Goal: Transaction & Acquisition: Book appointment/travel/reservation

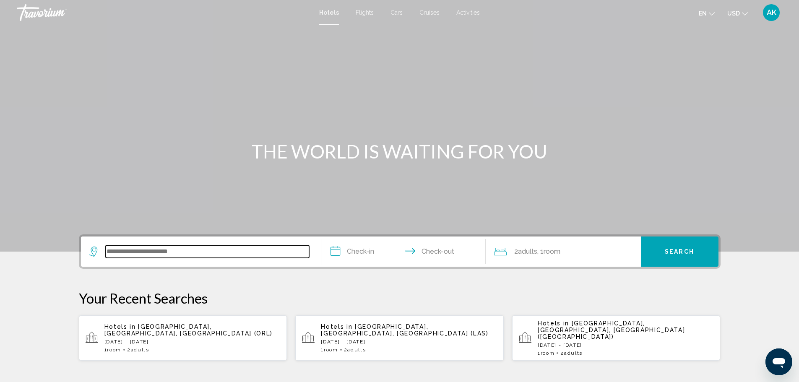
click at [153, 257] on input "Search widget" at bounding box center [207, 251] width 203 height 13
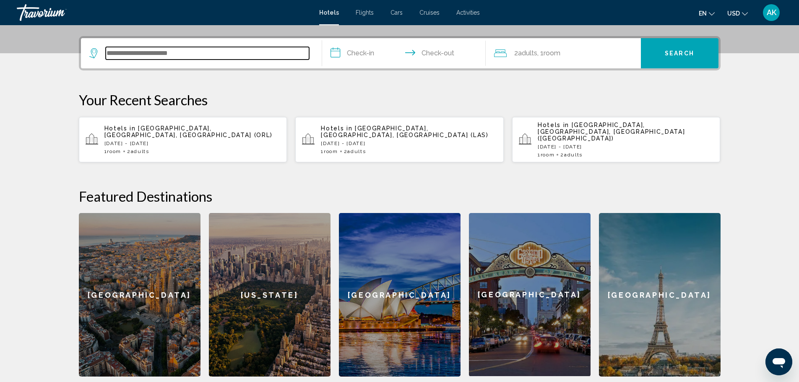
scroll to position [207, 0]
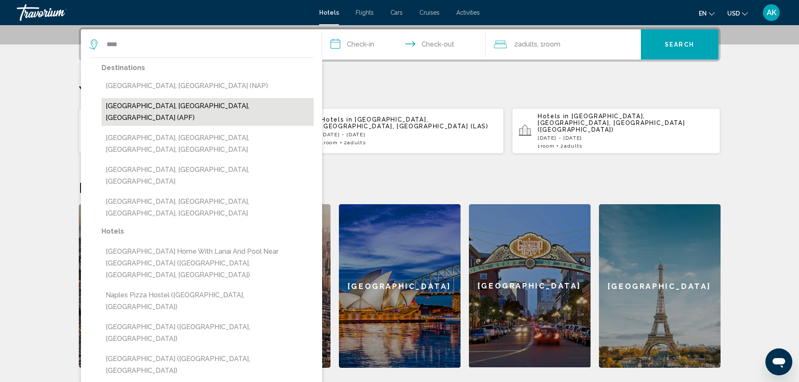
click at [167, 102] on button "Naples, FL, United States (APF)" at bounding box center [207, 112] width 212 height 28
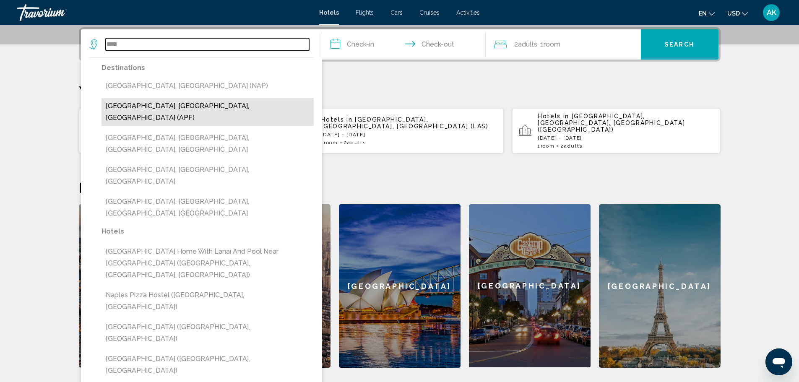
type input "**********"
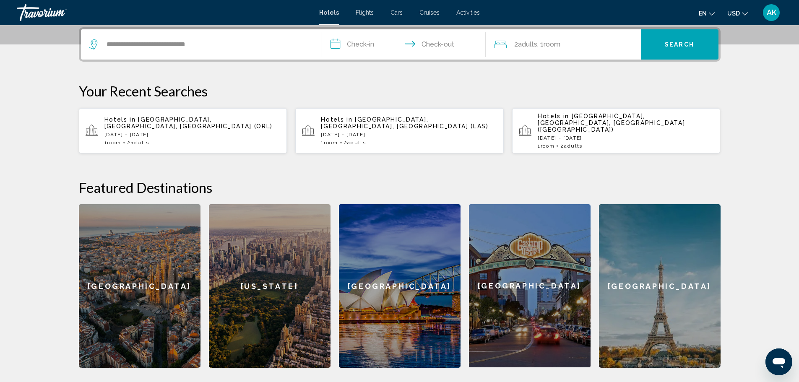
click at [358, 42] on input "**********" at bounding box center [405, 45] width 167 height 33
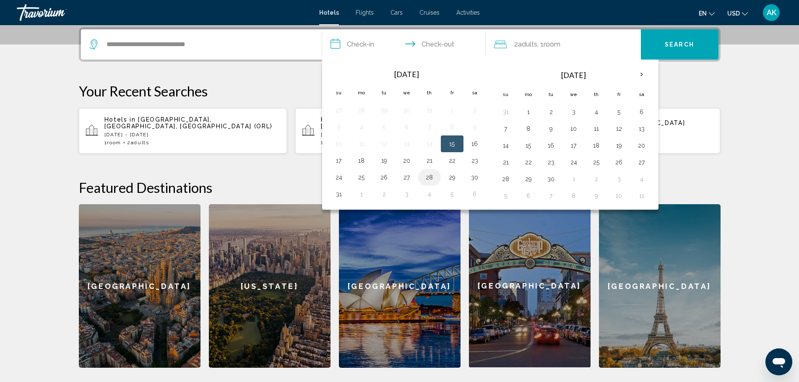
click at [426, 179] on button "28" at bounding box center [429, 177] width 13 height 12
click at [474, 178] on button "30" at bounding box center [474, 177] width 13 height 12
type input "**********"
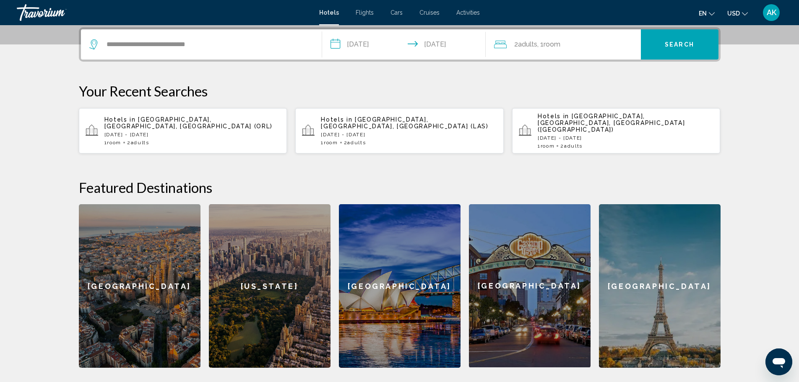
click at [679, 42] on span "Search" at bounding box center [679, 45] width 29 height 7
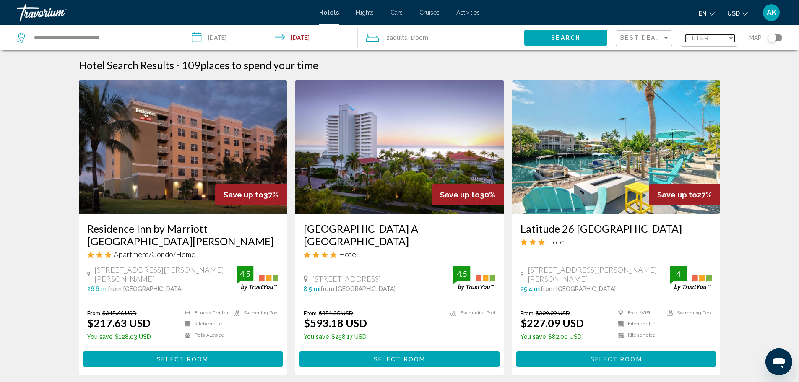
click at [712, 38] on div "Filter" at bounding box center [706, 38] width 42 height 7
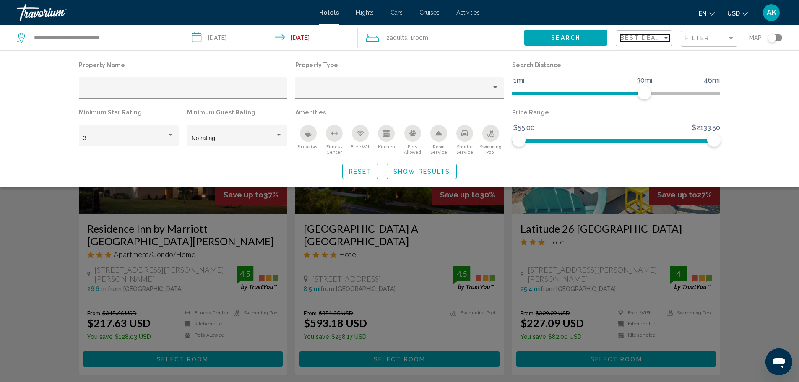
click at [645, 38] on span "Best Deals" at bounding box center [642, 37] width 44 height 7
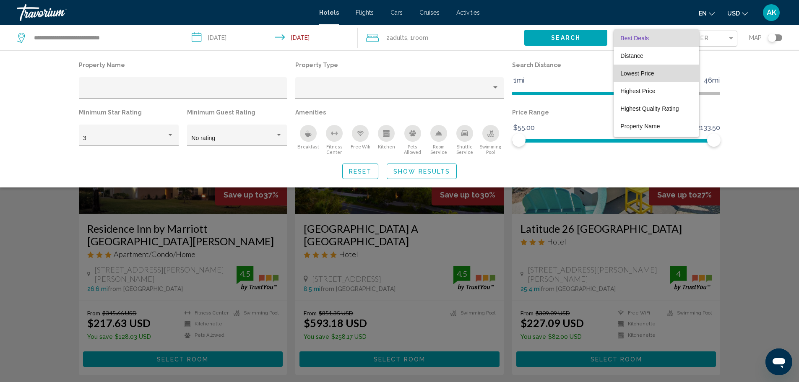
click at [645, 74] on span "Lowest Price" at bounding box center [637, 73] width 34 height 7
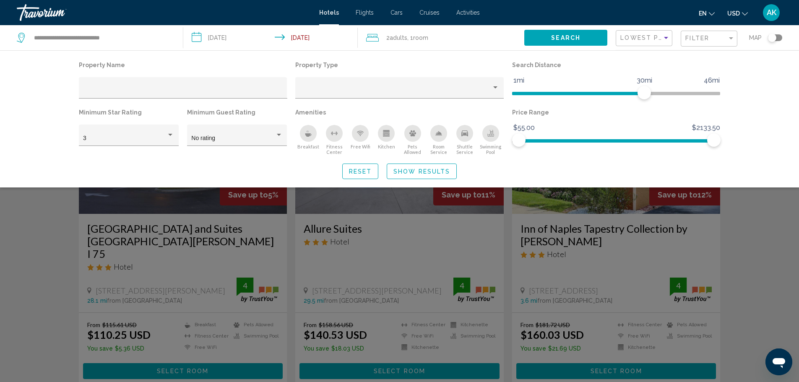
click at [42, 295] on div "Search widget" at bounding box center [399, 254] width 799 height 256
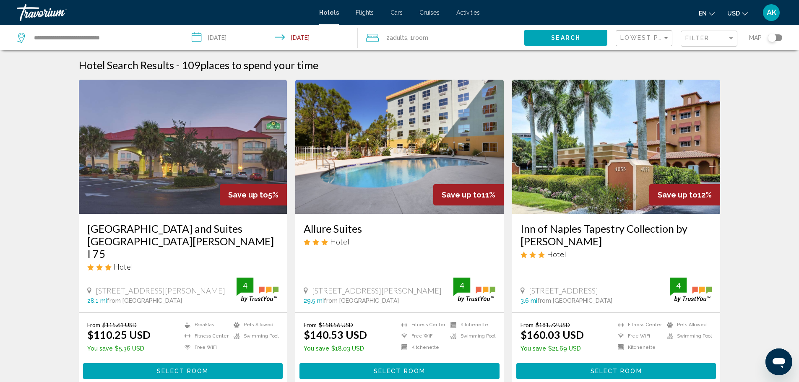
click at [165, 368] on span "Select Room" at bounding box center [183, 371] width 52 height 7
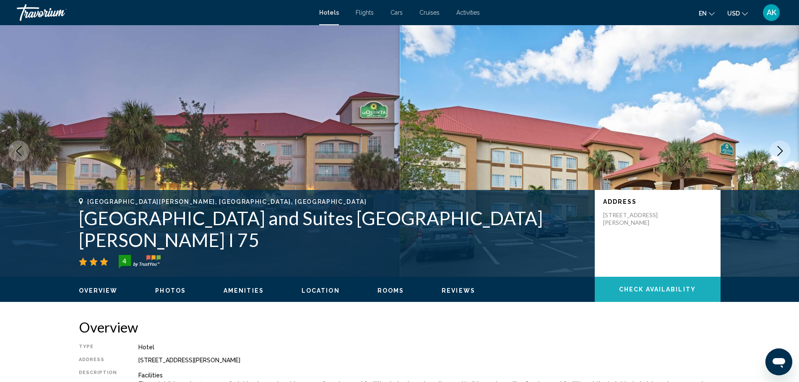
click at [659, 288] on span "Check Availability" at bounding box center [657, 289] width 77 height 7
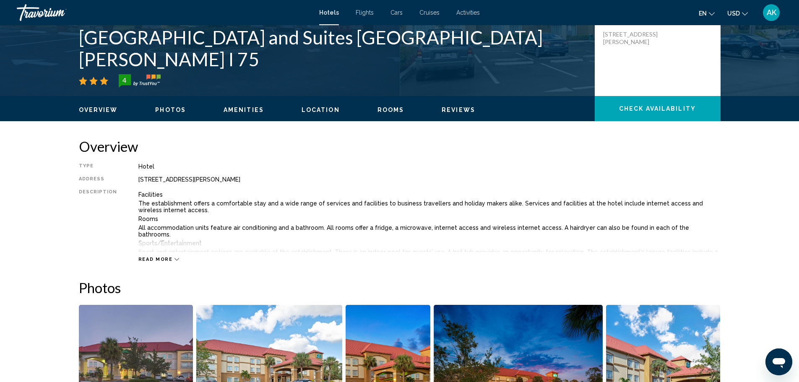
scroll to position [13, 0]
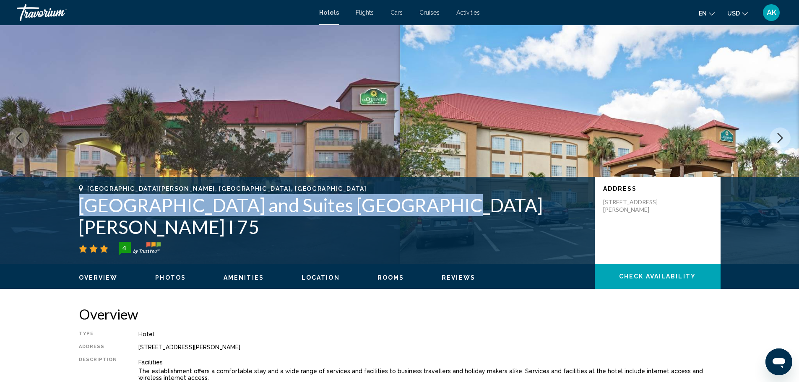
drag, startPoint x: 83, startPoint y: 228, endPoint x: 407, endPoint y: 232, distance: 324.1
click at [407, 232] on div "Fort Myers, FL, United States La Quinta Inn and Suites Fort Myers I 75 4 Addres…" at bounding box center [399, 220] width 675 height 70
copy h1 "La Quinta Inn and Suites Fort Myers I 75"
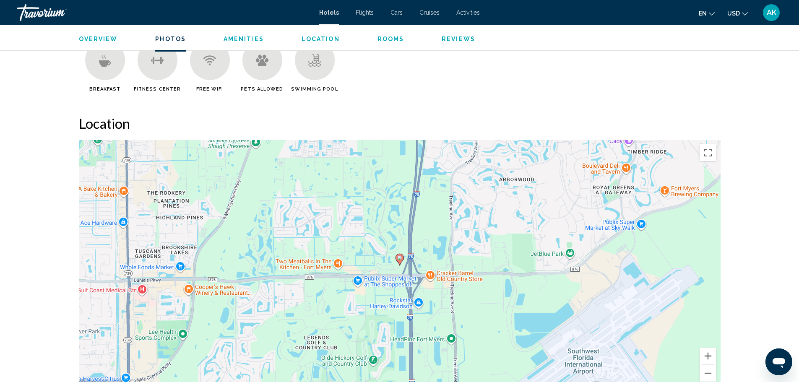
scroll to position [642, 0]
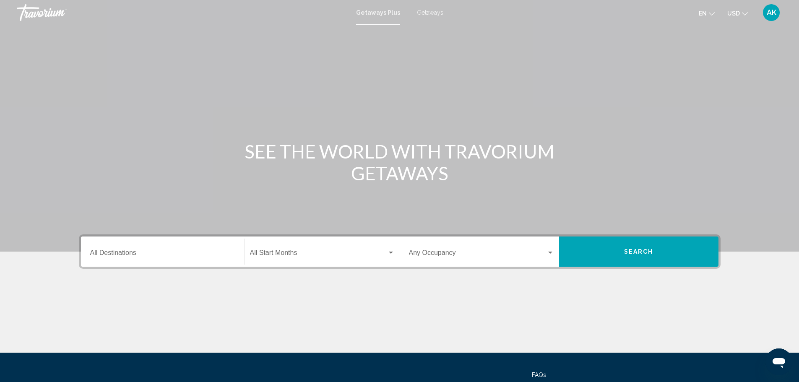
click at [166, 250] on div "Destination All Destinations" at bounding box center [162, 252] width 145 height 26
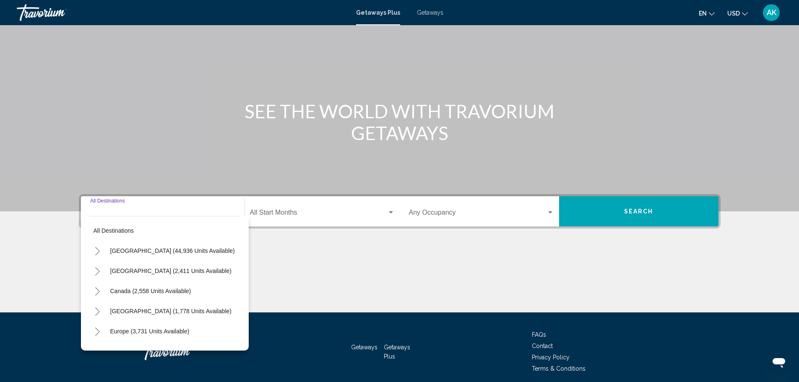
scroll to position [73, 0]
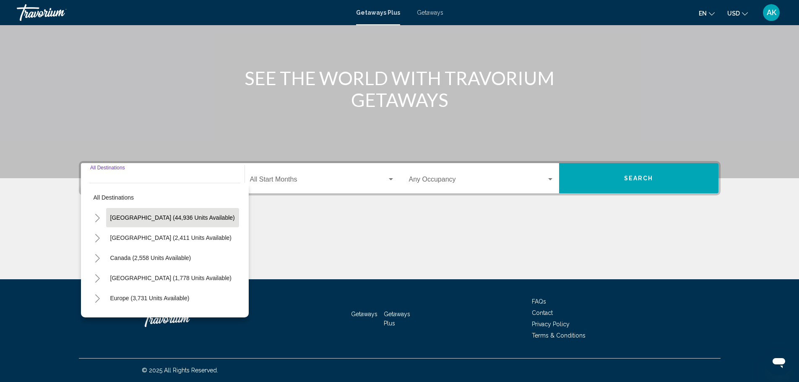
click at [152, 223] on button "United States (44,936 units available)" at bounding box center [172, 217] width 133 height 19
type input "**********"
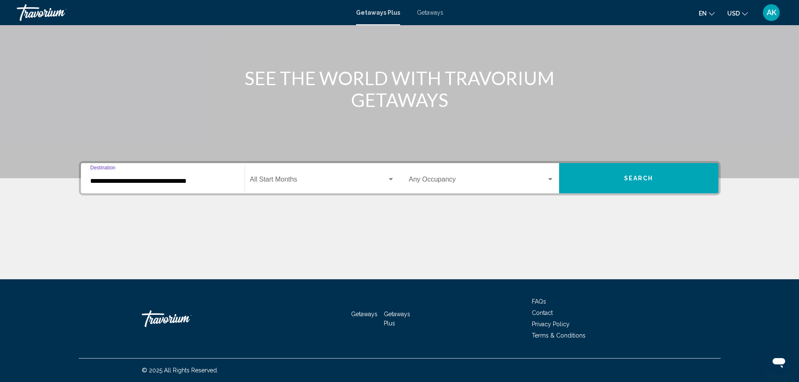
click at [641, 174] on button "Search" at bounding box center [638, 178] width 159 height 30
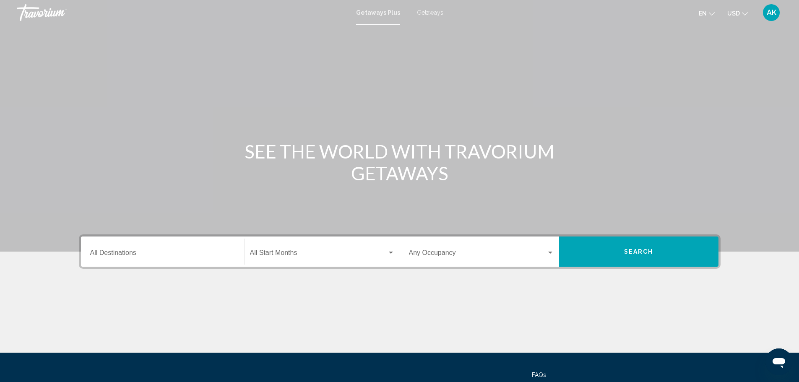
click at [421, 12] on span "Getaways" at bounding box center [430, 12] width 26 height 7
click at [174, 249] on div "Destination All Destinations" at bounding box center [162, 252] width 145 height 26
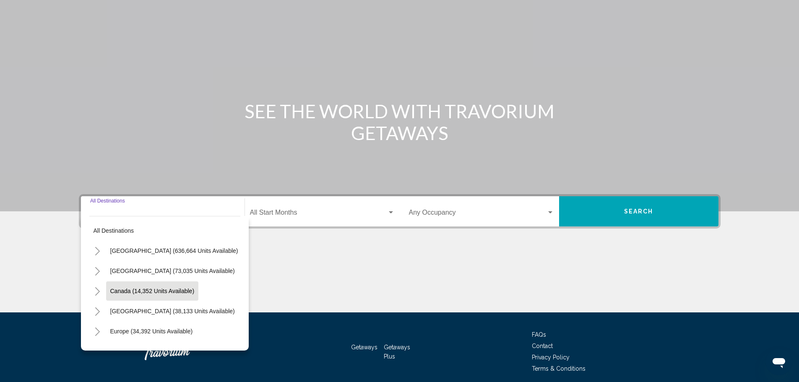
scroll to position [73, 0]
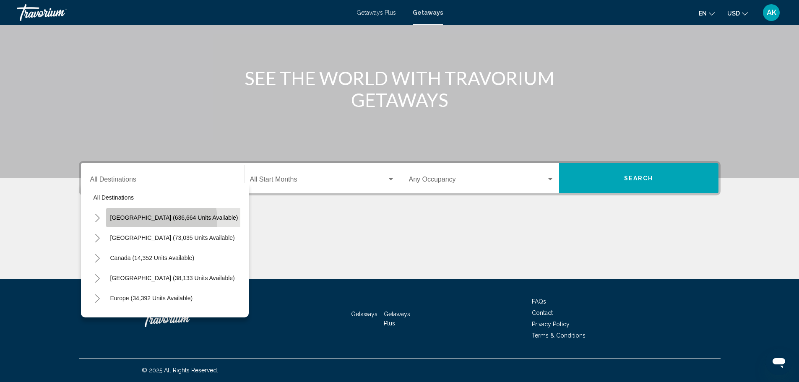
click at [143, 220] on span "[GEOGRAPHIC_DATA] (636,664 units available)" at bounding box center [174, 217] width 128 height 7
type input "**********"
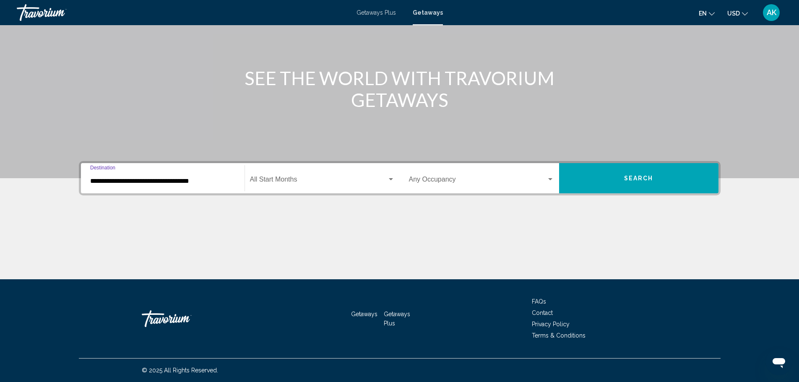
click at [603, 178] on button "Search" at bounding box center [638, 178] width 159 height 30
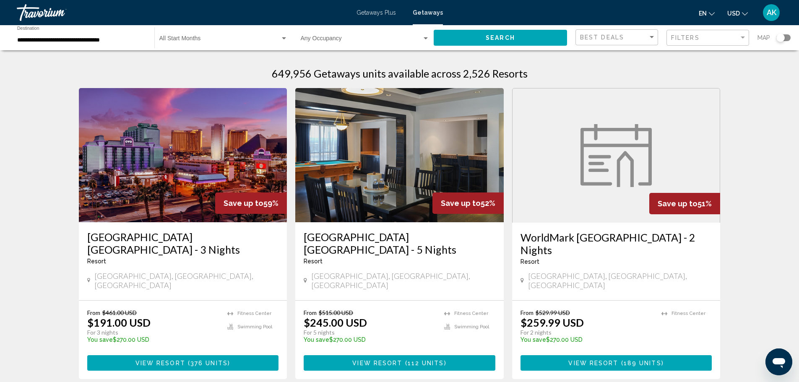
click at [781, 36] on div "Search widget" at bounding box center [780, 38] width 8 height 8
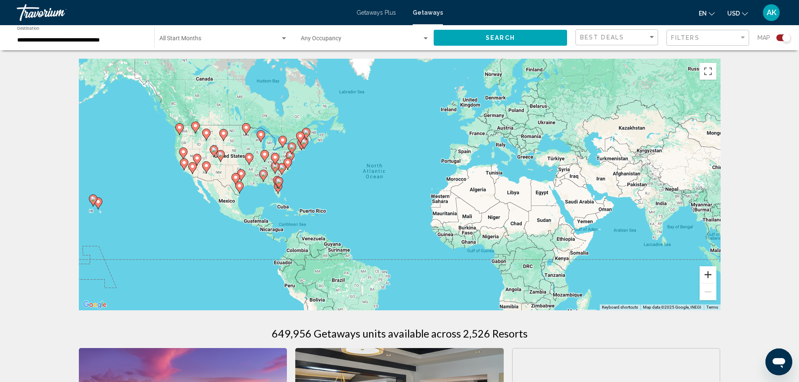
click at [706, 273] on button "Zoom in" at bounding box center [707, 274] width 17 height 17
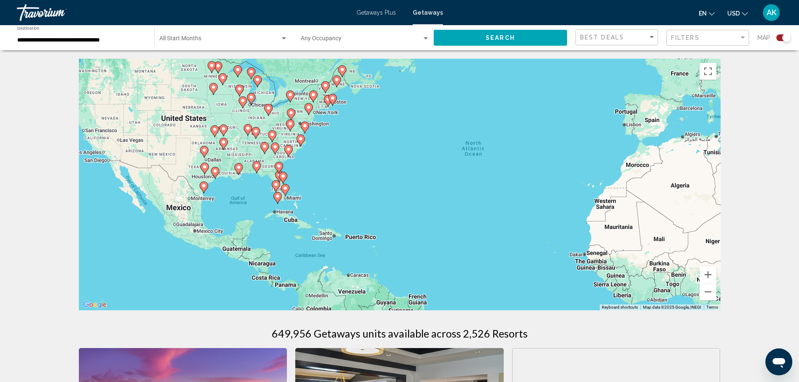
drag, startPoint x: 193, startPoint y: 195, endPoint x: 517, endPoint y: 231, distance: 326.1
click at [320, 187] on div "To activate drag with keyboard, press Alt + Enter. Once in keyboard drag state,…" at bounding box center [400, 185] width 642 height 252
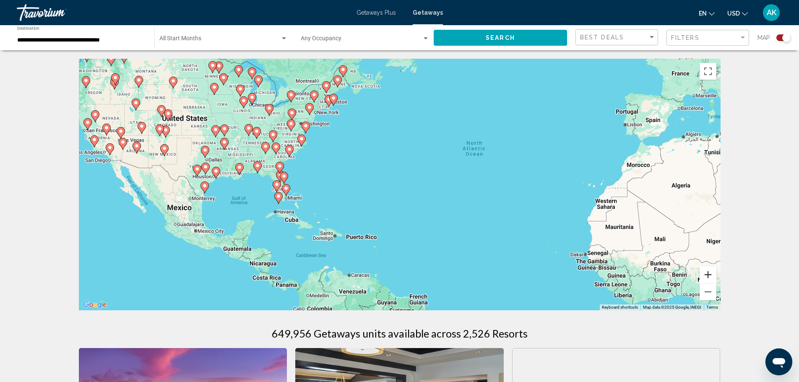
click at [706, 274] on button "Zoom in" at bounding box center [707, 274] width 17 height 17
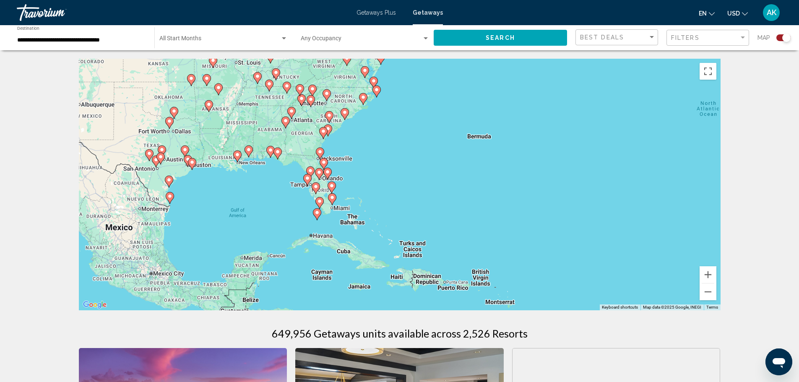
drag, startPoint x: 240, startPoint y: 186, endPoint x: 391, endPoint y: 182, distance: 151.4
click at [391, 182] on div "To activate drag with keyboard, press Alt + Enter. Once in keyboard drag state,…" at bounding box center [400, 185] width 642 height 252
click at [705, 275] on button "Zoom in" at bounding box center [707, 274] width 17 height 17
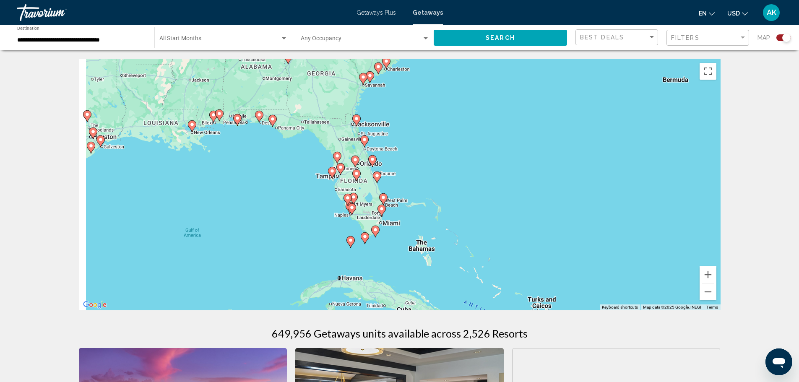
drag, startPoint x: 339, startPoint y: 184, endPoint x: 457, endPoint y: 176, distance: 118.5
click at [457, 176] on div "To activate drag with keyboard, press Alt + Enter. Once in keyboard drag state,…" at bounding box center [400, 185] width 642 height 252
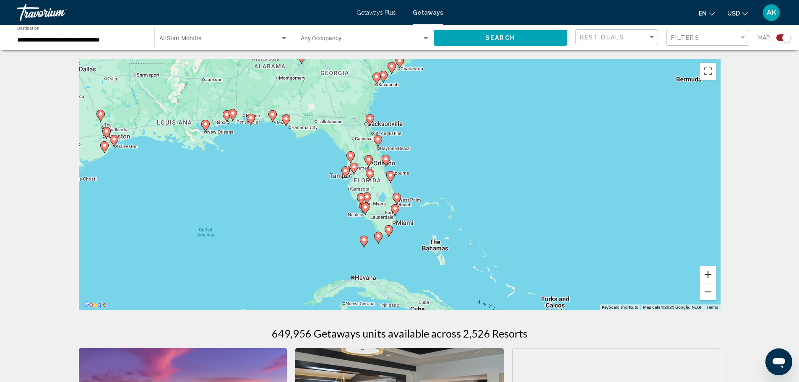
click at [713, 274] on button "Zoom in" at bounding box center [707, 274] width 17 height 17
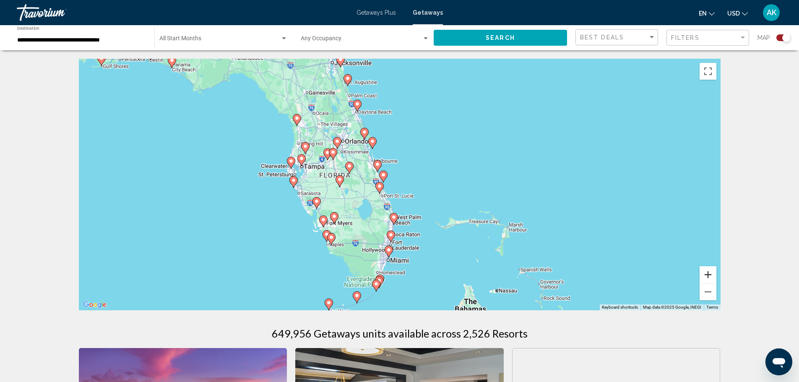
click at [709, 273] on button "Zoom in" at bounding box center [707, 274] width 17 height 17
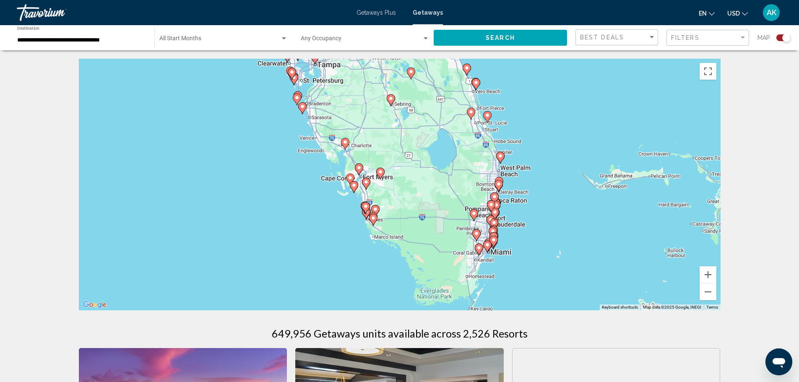
drag, startPoint x: 466, startPoint y: 180, endPoint x: 577, endPoint y: 96, distance: 140.0
click at [577, 96] on div "To activate drag with keyboard, press Alt + Enter. Once in keyboard drag state,…" at bounding box center [400, 185] width 642 height 252
click at [708, 273] on button "Zoom in" at bounding box center [707, 274] width 17 height 17
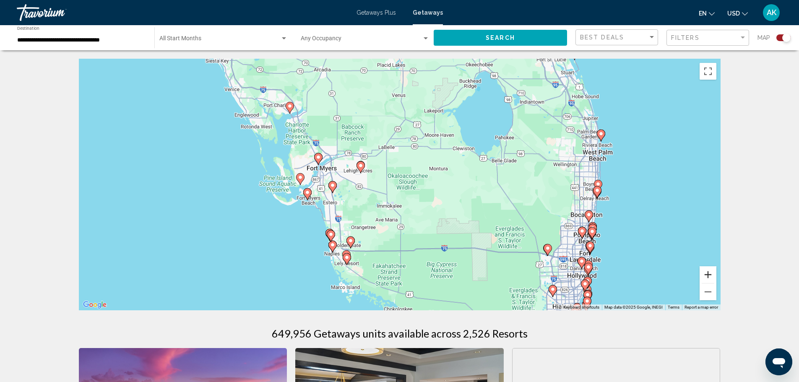
click at [708, 273] on button "Zoom in" at bounding box center [707, 274] width 17 height 17
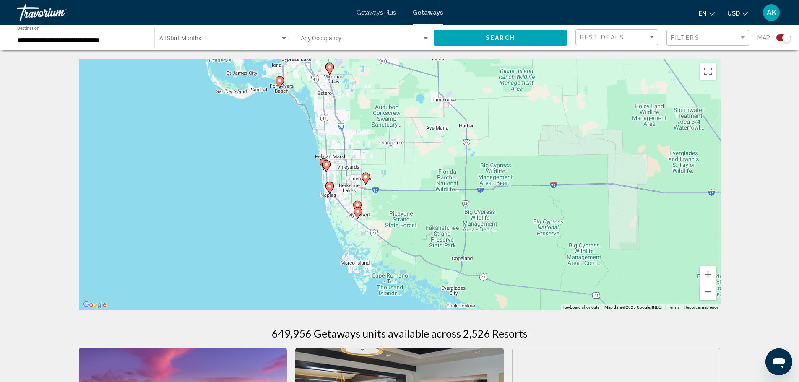
drag, startPoint x: 208, startPoint y: 252, endPoint x: 272, endPoint y: 124, distance: 143.3
click at [272, 124] on div "To activate drag with keyboard, press Alt + Enter. Once in keyboard drag state,…" at bounding box center [400, 185] width 642 height 252
click at [330, 187] on image "Main content" at bounding box center [329, 186] width 5 height 5
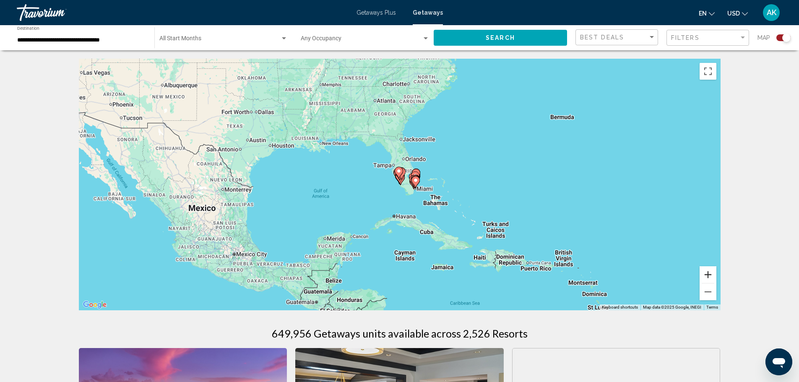
click at [708, 276] on button "Zoom in" at bounding box center [707, 274] width 17 height 17
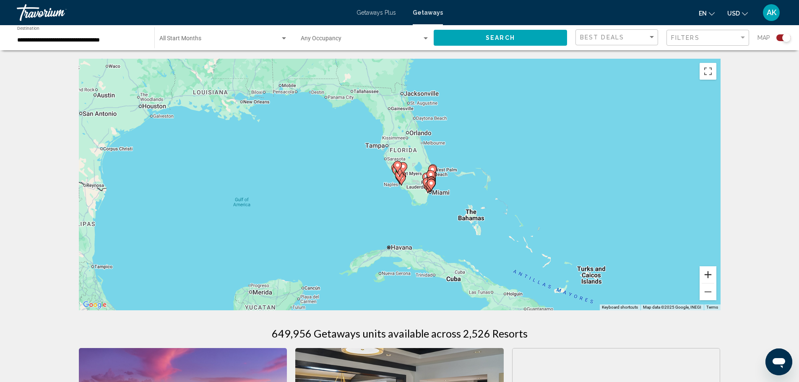
click at [709, 275] on button "Zoom in" at bounding box center [707, 274] width 17 height 17
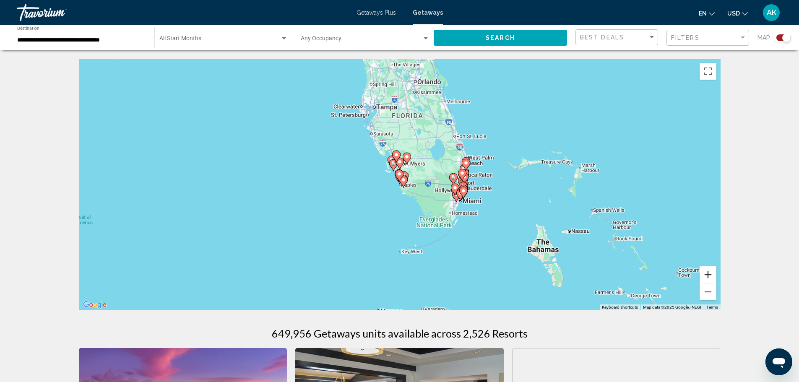
click at [709, 274] on button "Zoom in" at bounding box center [707, 274] width 17 height 17
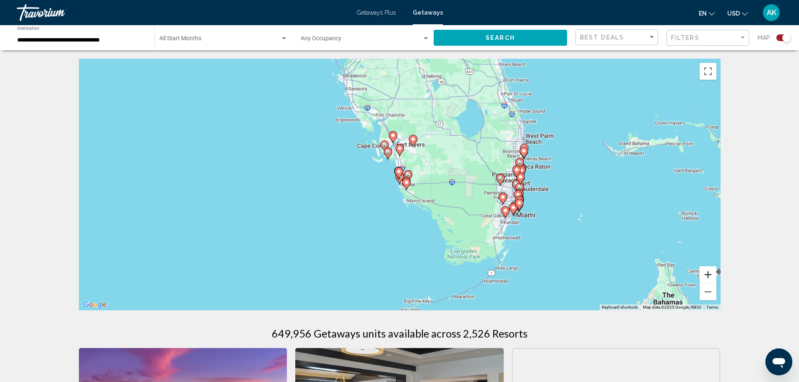
click at [709, 274] on button "Zoom in" at bounding box center [707, 274] width 17 height 17
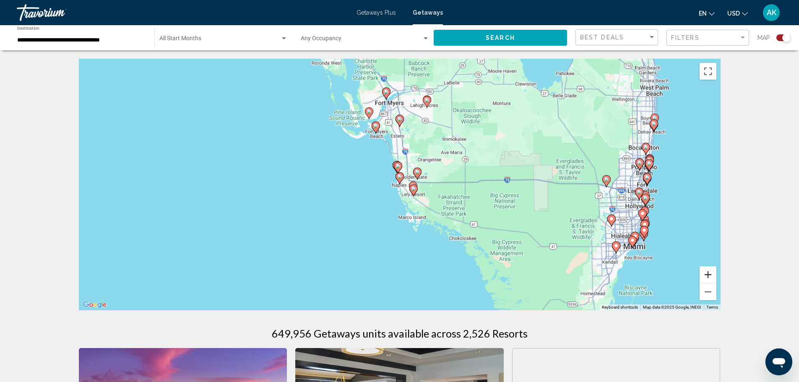
click at [709, 274] on button "Zoom in" at bounding box center [707, 274] width 17 height 17
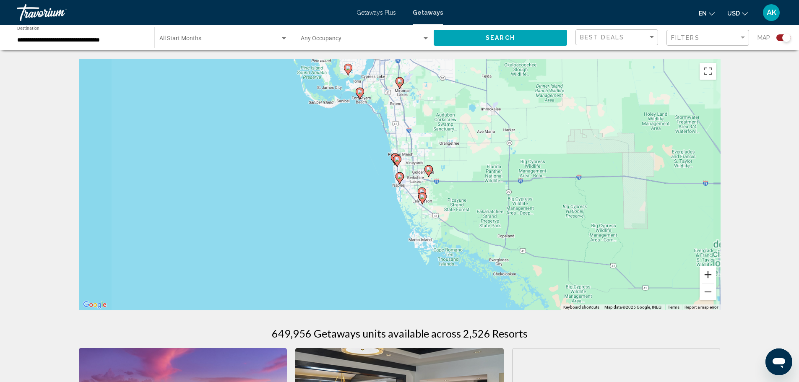
click at [709, 274] on button "Zoom in" at bounding box center [707, 274] width 17 height 17
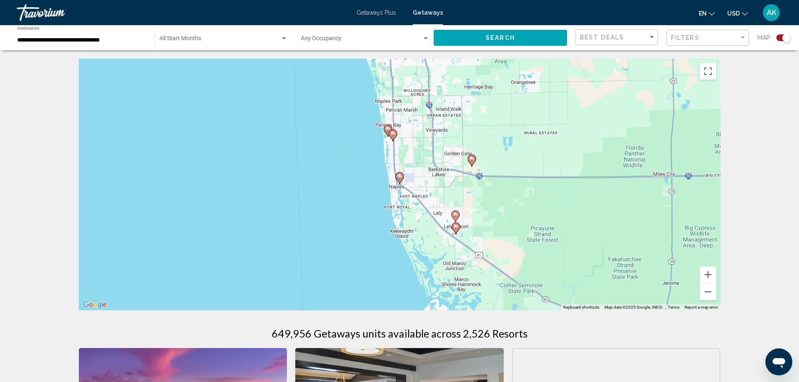
click at [398, 177] on image "Main content" at bounding box center [399, 176] width 5 height 5
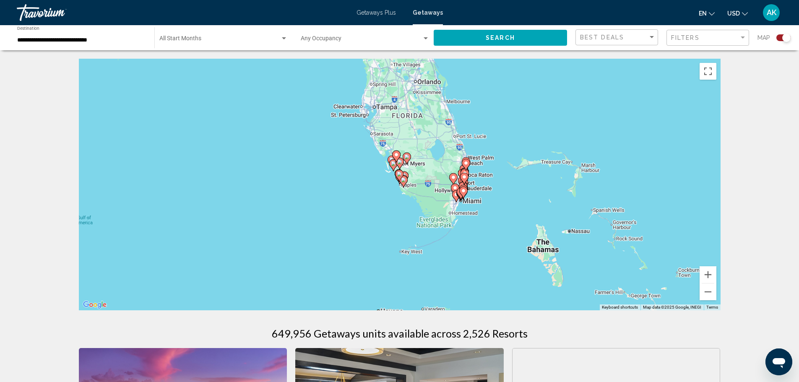
click at [399, 180] on icon "Main content" at bounding box center [399, 175] width 8 height 11
type input "**********"
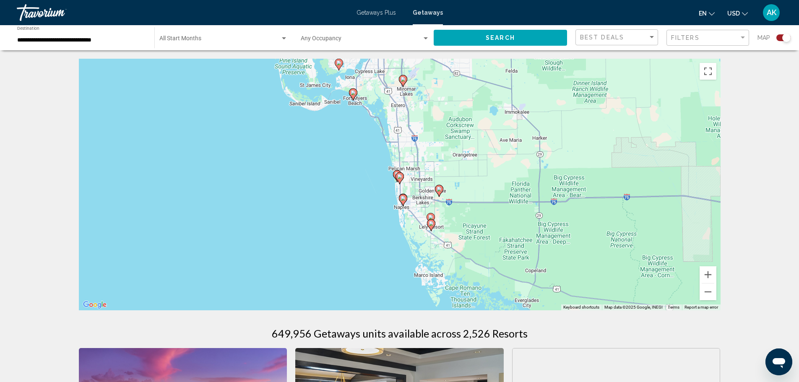
click at [403, 200] on image "Main content" at bounding box center [402, 198] width 5 height 5
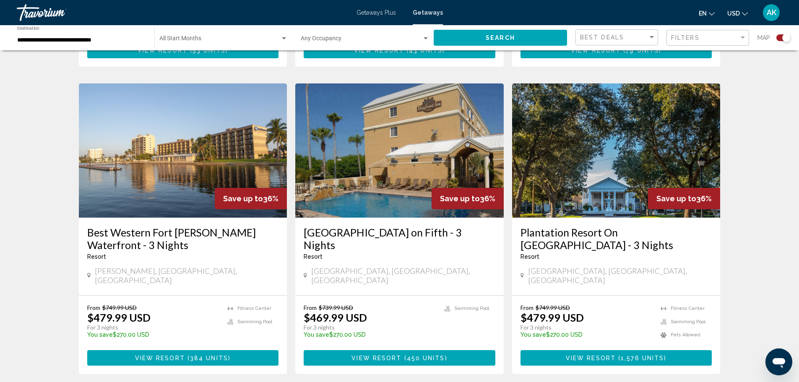
scroll to position [880, 0]
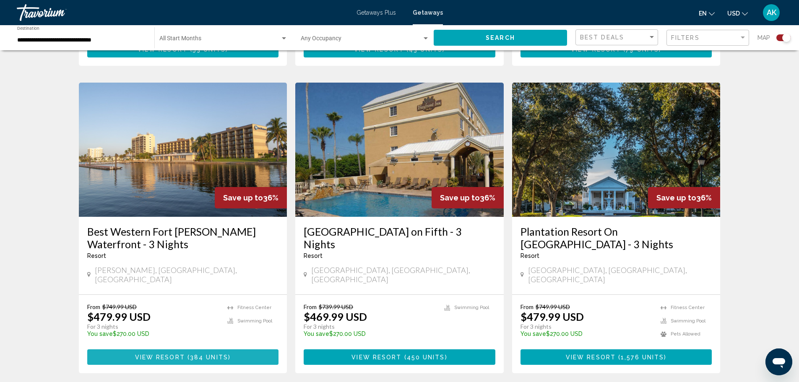
click at [173, 354] on span "View Resort" at bounding box center [160, 357] width 50 height 7
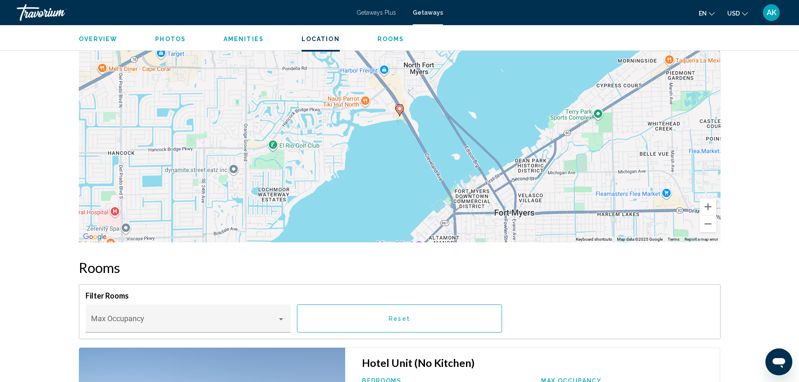
scroll to position [1006, 0]
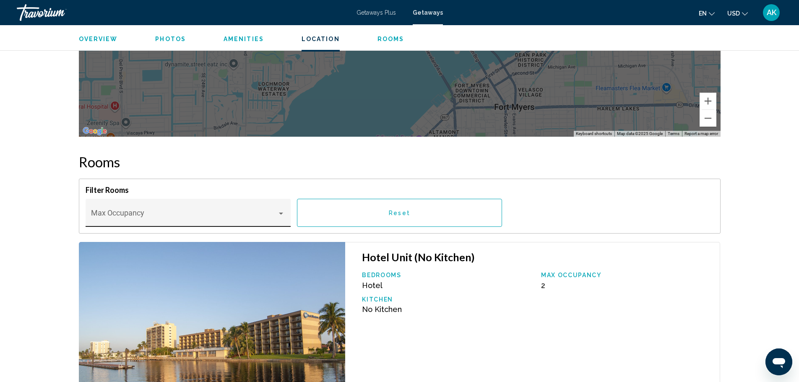
click at [209, 213] on span "Main content" at bounding box center [184, 217] width 186 height 8
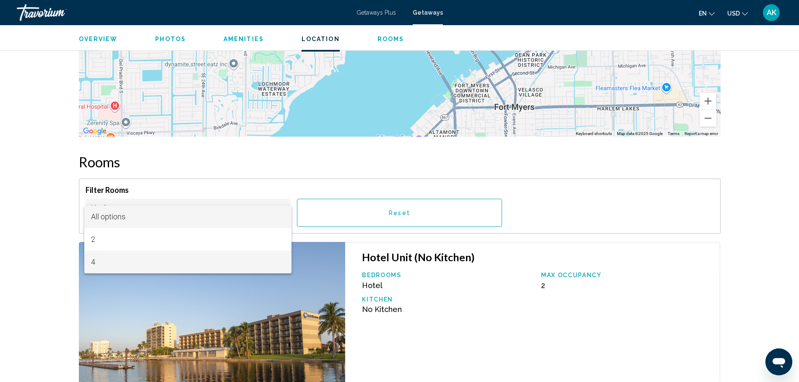
click at [182, 266] on span "4" at bounding box center [188, 262] width 194 height 23
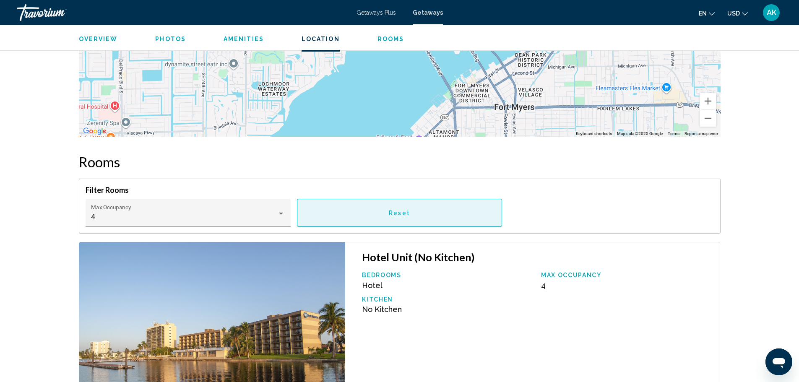
click at [388, 217] on button "Reset" at bounding box center [399, 213] width 205 height 28
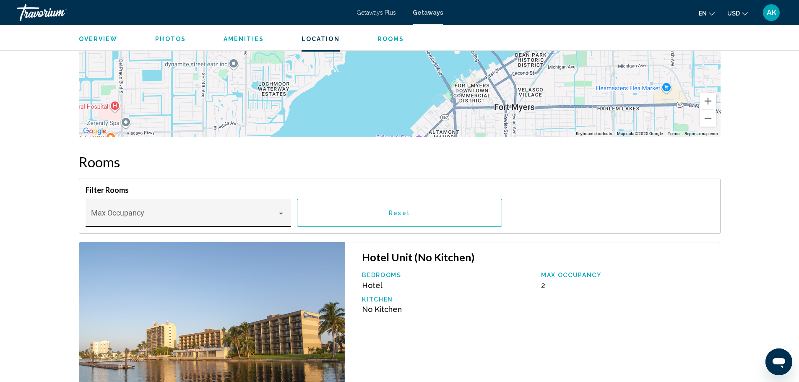
click at [154, 214] on span "Main content" at bounding box center [184, 217] width 186 height 8
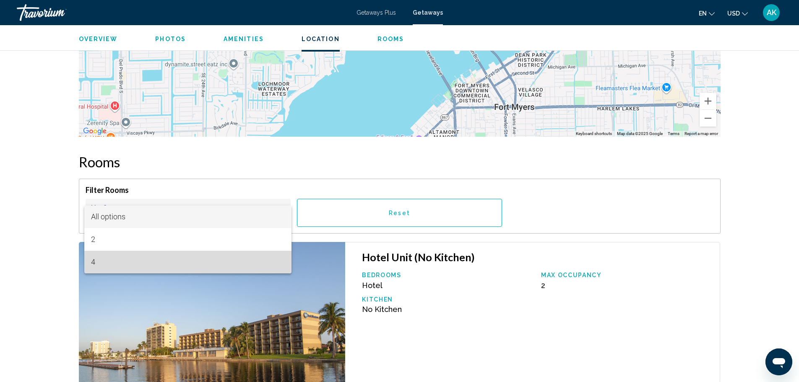
click at [93, 261] on span "4" at bounding box center [188, 262] width 194 height 23
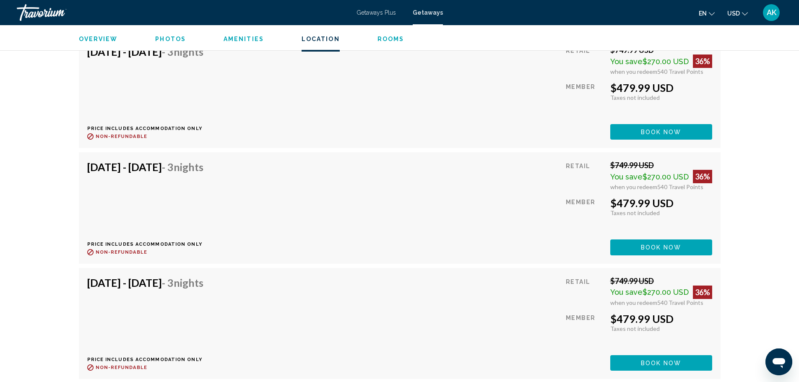
scroll to position [7427, 0]
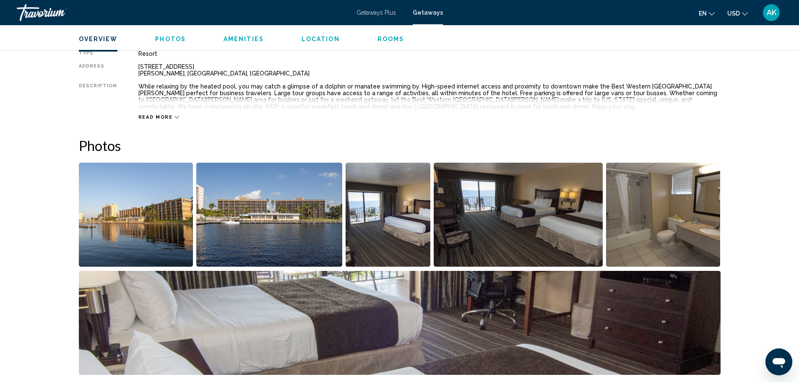
click at [164, 37] on span "Photos" at bounding box center [170, 39] width 31 height 7
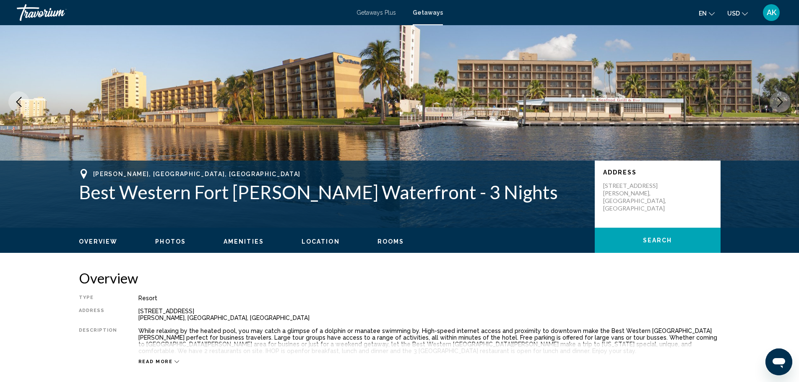
scroll to position [0, 0]
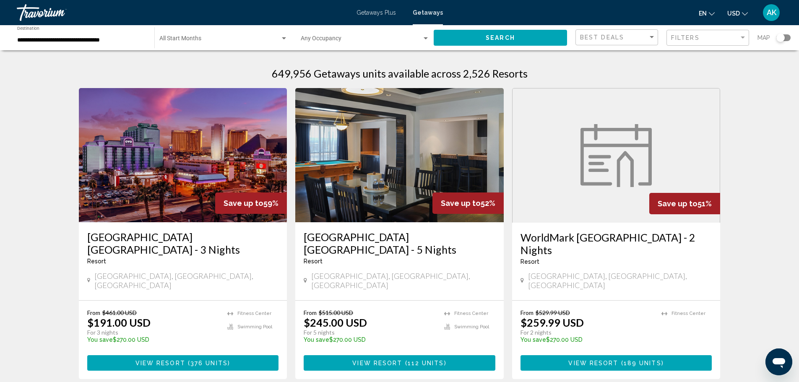
click at [782, 36] on div "Search widget" at bounding box center [780, 38] width 8 height 8
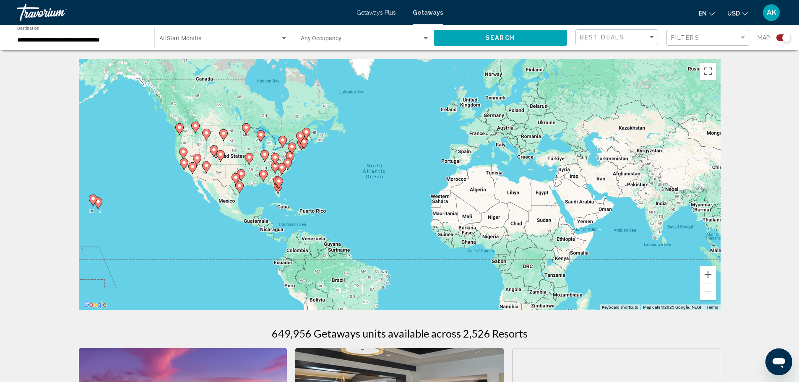
click at [278, 197] on div "To activate drag with keyboard, press Alt + Enter. Once in keyboard drag state,…" at bounding box center [400, 185] width 642 height 252
click at [274, 189] on gmp-advanced-marker "Main content" at bounding box center [278, 188] width 8 height 13
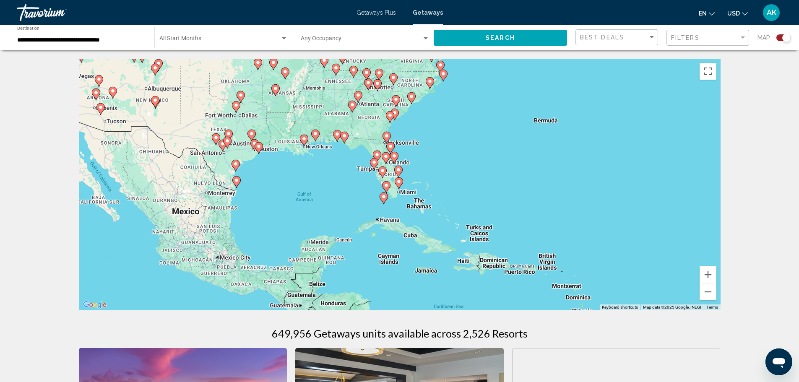
click at [369, 184] on div "To navigate, press the arrow keys. To activate drag with keyboard, press Alt + …" at bounding box center [400, 185] width 642 height 252
click at [378, 181] on div "To navigate, press the arrow keys. To activate drag with keyboard, press Alt + …" at bounding box center [400, 185] width 642 height 252
click at [386, 179] on div "To navigate, press the arrow keys. To activate drag with keyboard, press Alt + …" at bounding box center [400, 185] width 642 height 252
click at [711, 276] on button "Zoom in" at bounding box center [707, 274] width 17 height 17
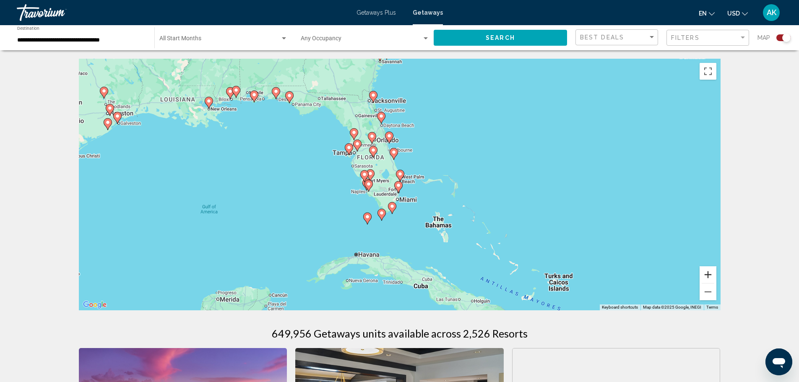
click at [711, 276] on button "Zoom in" at bounding box center [707, 274] width 17 height 17
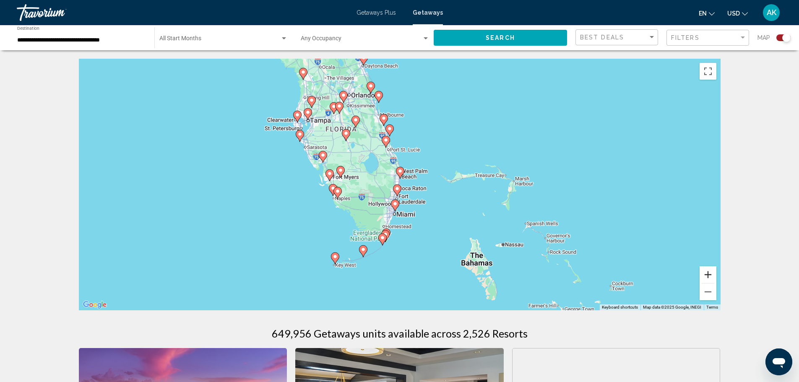
click at [711, 276] on button "Zoom in" at bounding box center [707, 274] width 17 height 17
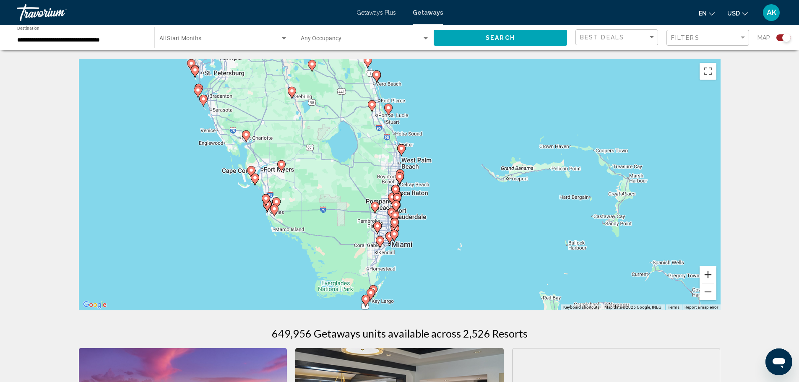
click at [711, 275] on button "Zoom in" at bounding box center [707, 274] width 17 height 17
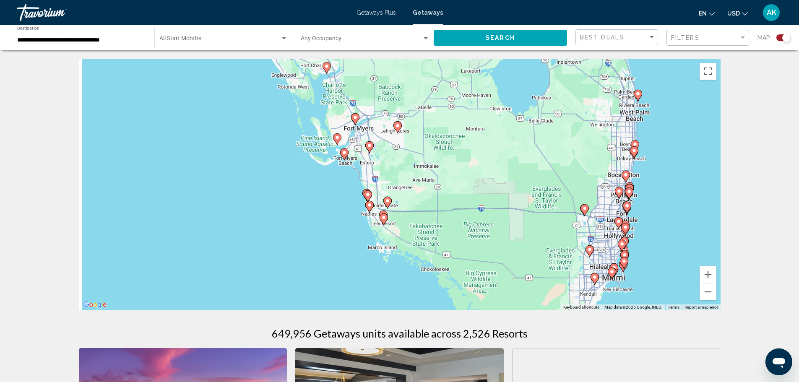
drag, startPoint x: 311, startPoint y: 244, endPoint x: 482, endPoint y: 213, distance: 173.3
click at [476, 213] on div "To navigate, press the arrow keys. To activate drag with keyboard, press Alt + …" at bounding box center [400, 185] width 642 height 252
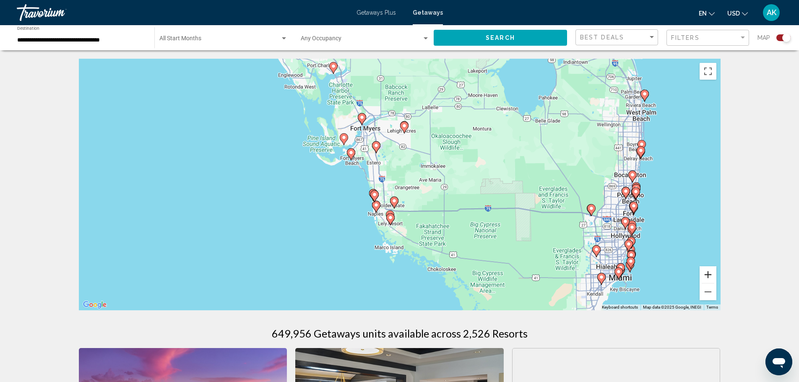
click at [707, 272] on button "Zoom in" at bounding box center [707, 274] width 17 height 17
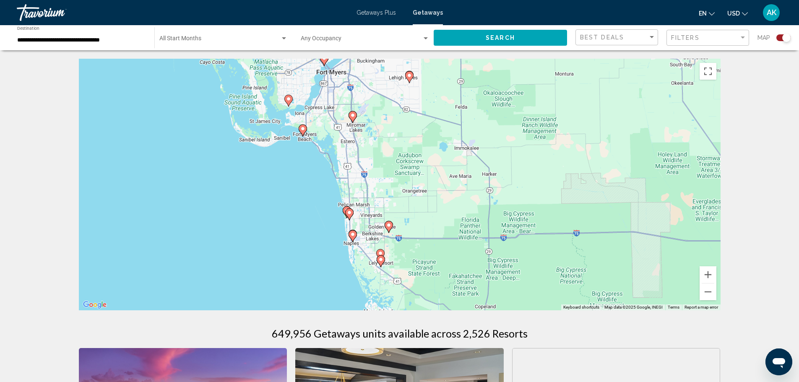
click at [352, 239] on g "Main content" at bounding box center [352, 236] width 8 height 12
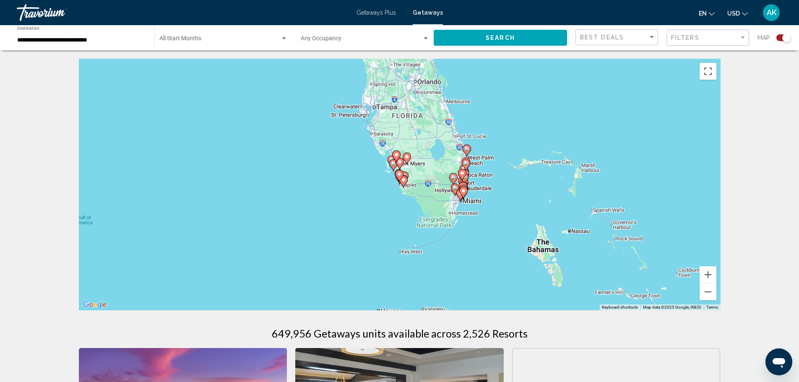
click at [402, 184] on gmp-advanced-marker "Main content" at bounding box center [403, 181] width 8 height 13
type input "**********"
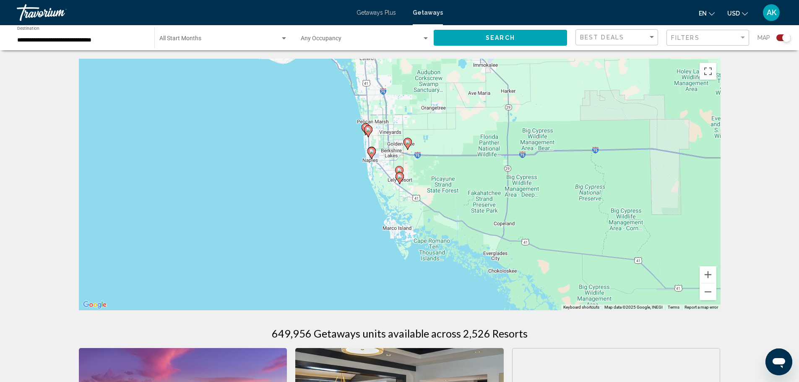
click at [371, 157] on icon "Main content" at bounding box center [371, 153] width 8 height 11
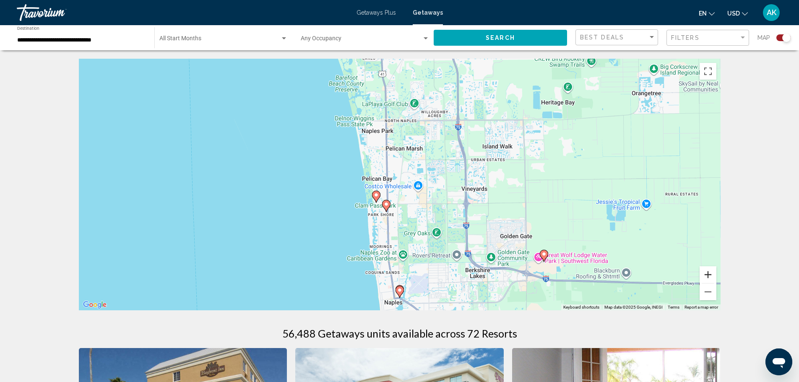
click at [710, 273] on button "Zoom in" at bounding box center [707, 274] width 17 height 17
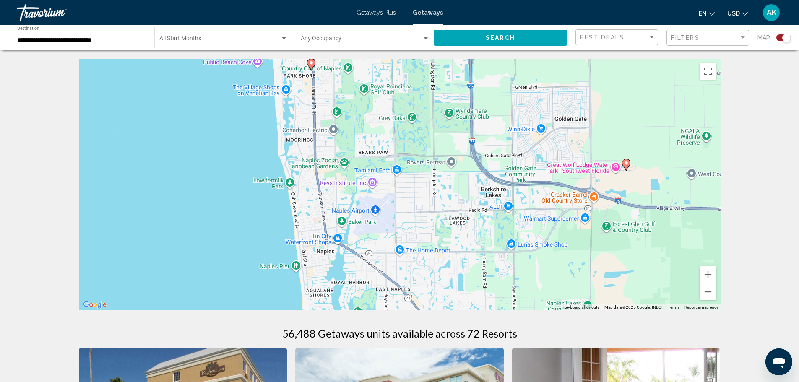
drag, startPoint x: 453, startPoint y: 281, endPoint x: 389, endPoint y: 106, distance: 186.2
click at [389, 106] on div "To activate drag with keyboard, press Alt + Enter. Once in keyboard drag state,…" at bounding box center [400, 185] width 642 height 252
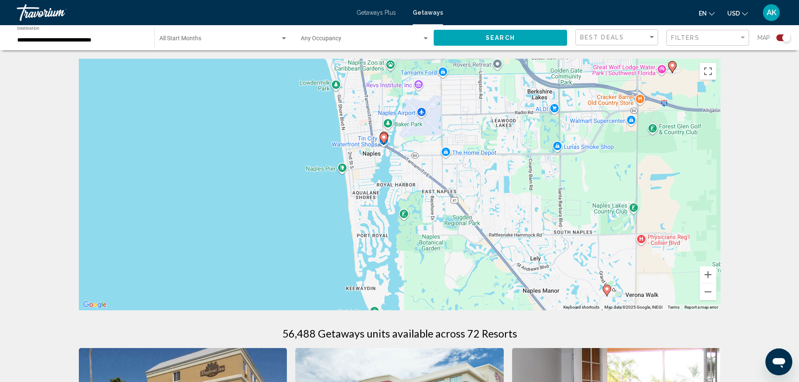
drag, startPoint x: 374, startPoint y: 264, endPoint x: 424, endPoint y: 176, distance: 101.4
click at [424, 176] on div "To activate drag with keyboard, press Alt + Enter. Once in keyboard drag state,…" at bounding box center [400, 185] width 642 height 252
click at [711, 274] on button "Zoom in" at bounding box center [707, 274] width 17 height 17
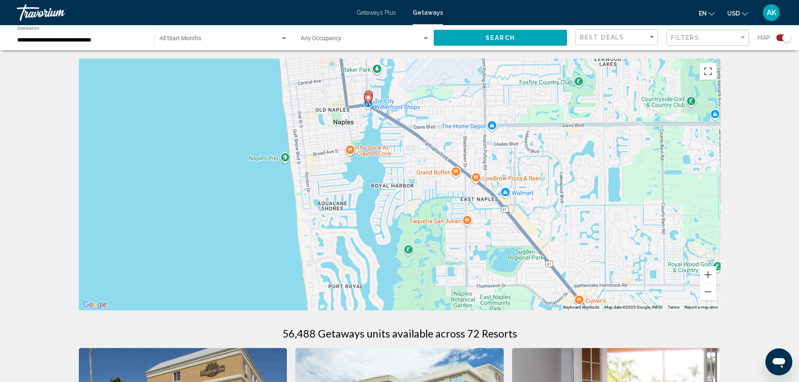
click at [370, 93] on image "Main content" at bounding box center [368, 94] width 5 height 5
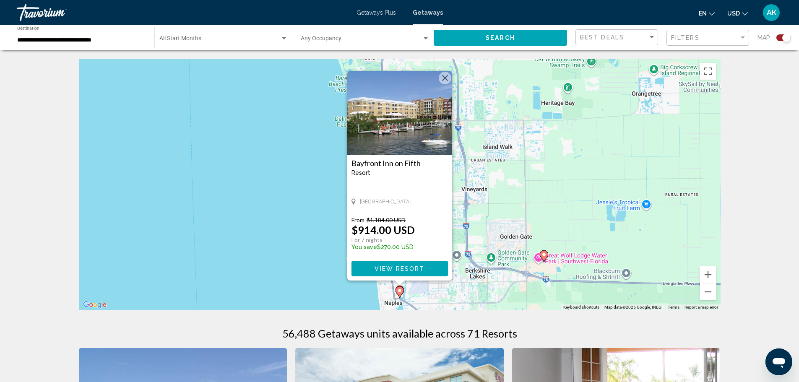
click at [444, 78] on button "Close" at bounding box center [445, 78] width 13 height 13
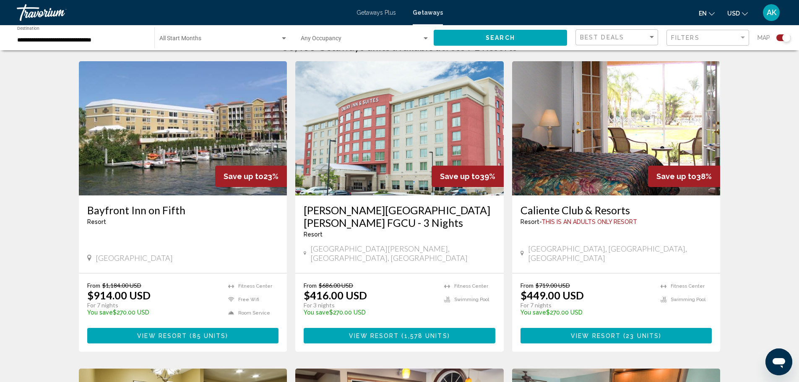
scroll to position [293, 0]
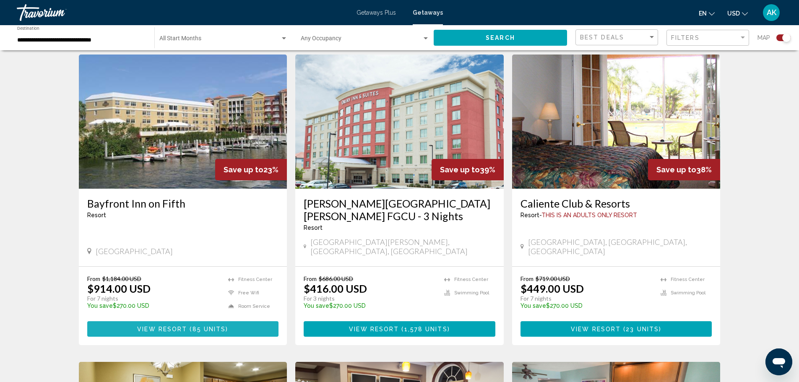
click at [162, 326] on span "View Resort" at bounding box center [162, 329] width 50 height 7
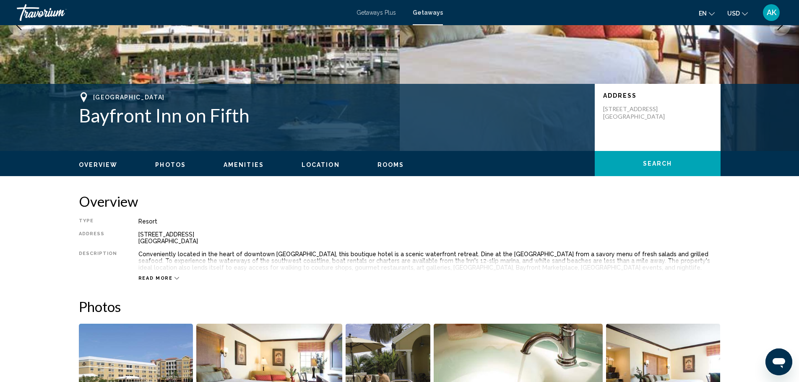
click at [623, 152] on button "Search" at bounding box center [658, 163] width 126 height 25
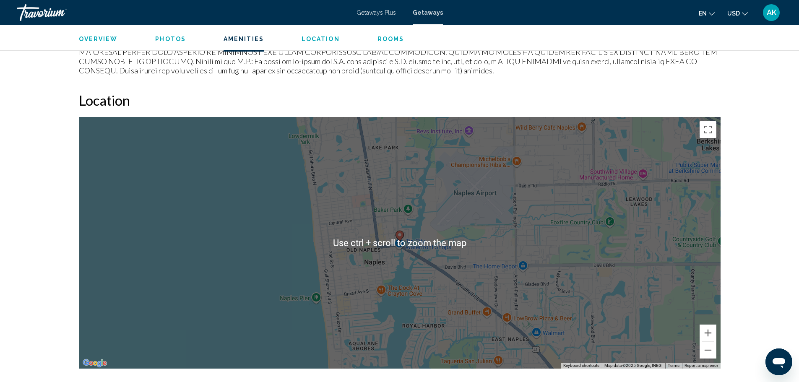
scroll to position [922, 0]
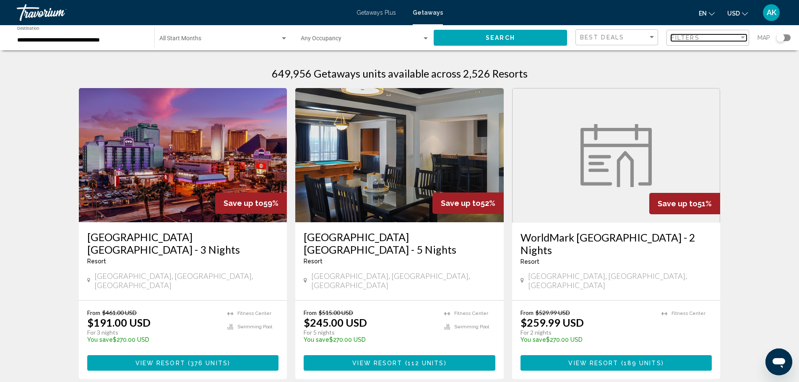
click at [726, 39] on div "Filters" at bounding box center [705, 37] width 68 height 7
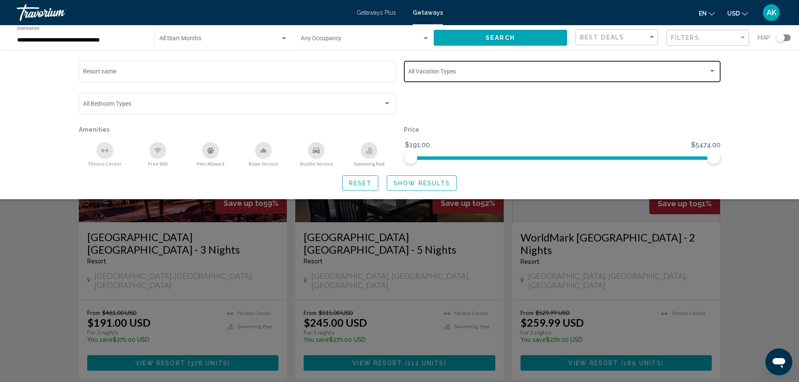
click at [476, 79] on div "Vacation Types All Vacation Types" at bounding box center [562, 70] width 308 height 23
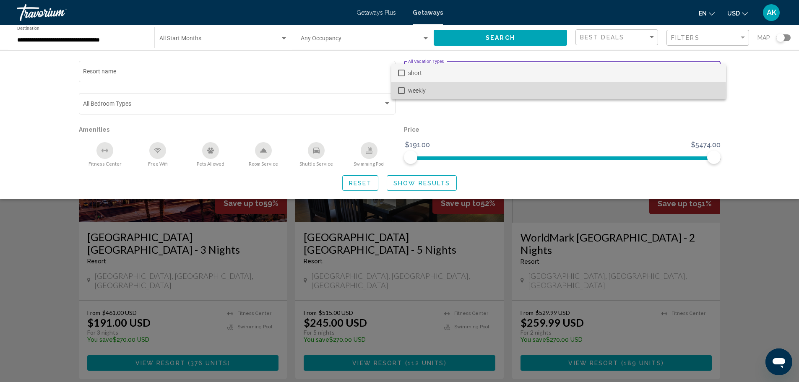
click at [425, 90] on span "weekly" at bounding box center [563, 91] width 311 height 18
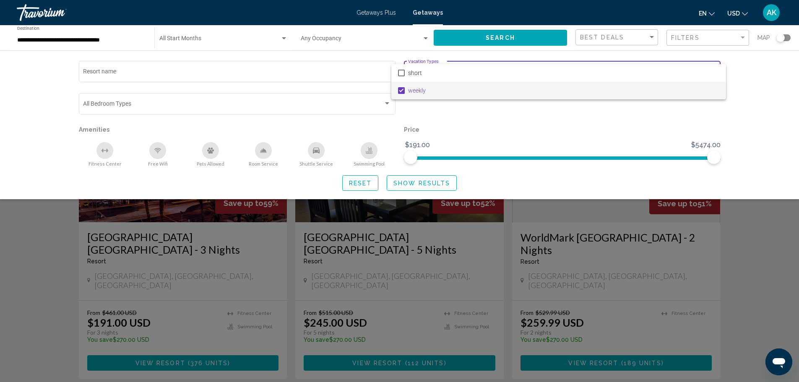
click at [413, 180] on div at bounding box center [399, 191] width 799 height 382
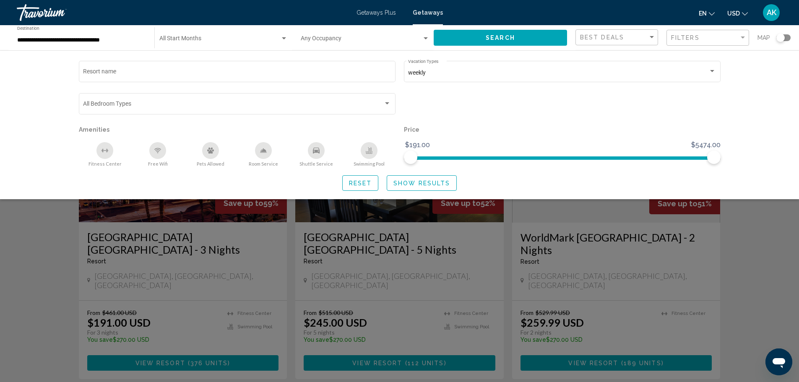
click at [419, 183] on span "Show Results" at bounding box center [421, 183] width 57 height 7
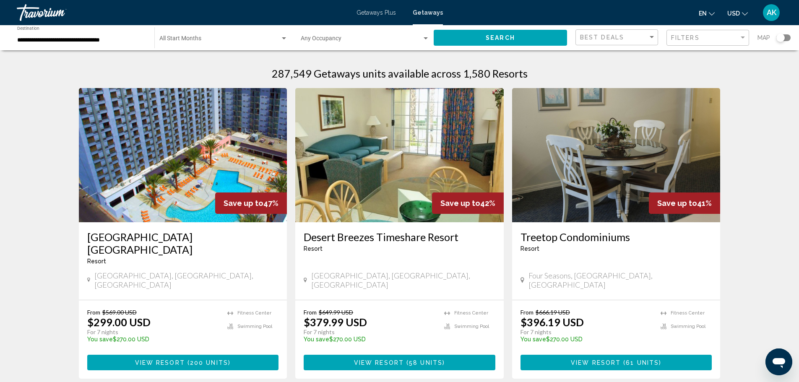
click at [363, 10] on span "Getaways Plus" at bounding box center [375, 12] width 39 height 7
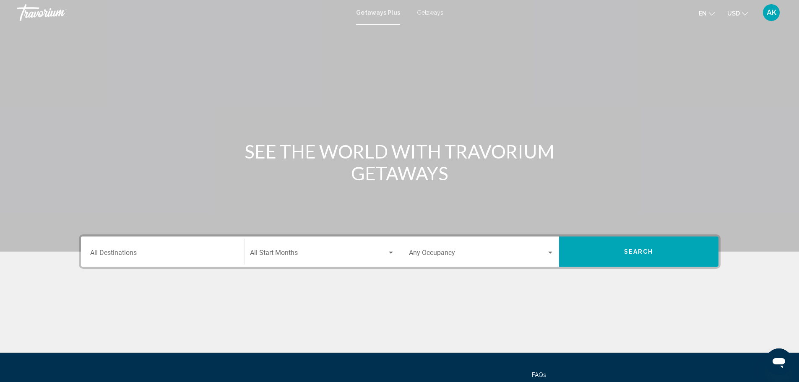
click at [152, 256] on input "Destination All Destinations" at bounding box center [162, 255] width 145 height 8
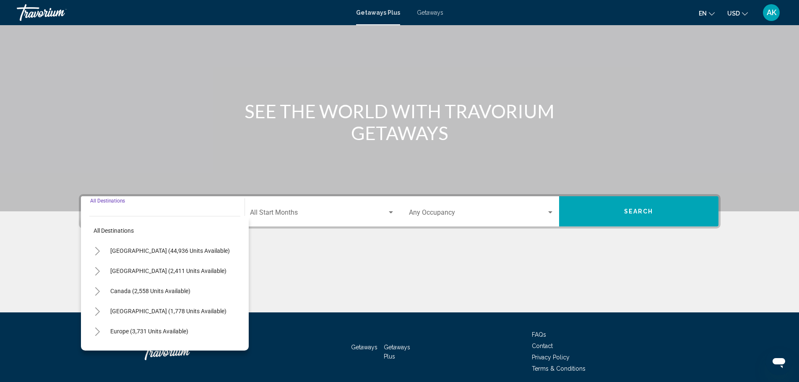
scroll to position [73, 0]
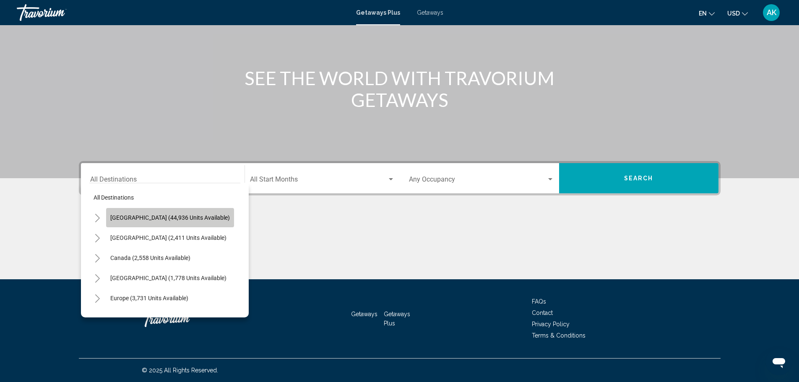
click at [195, 216] on span "[GEOGRAPHIC_DATA] (44,936 units available)" at bounding box center [169, 217] width 119 height 7
type input "**********"
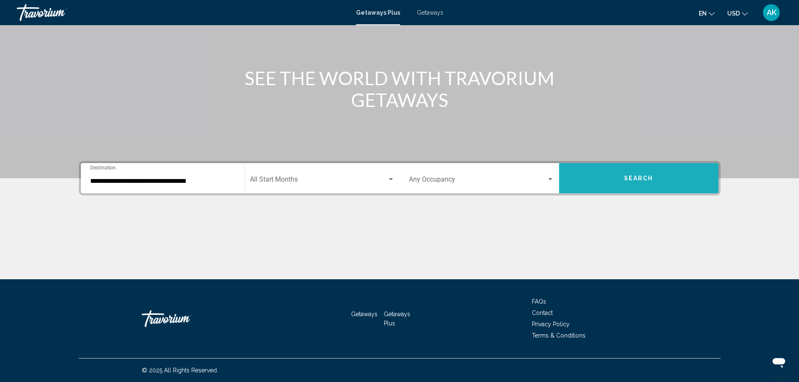
click at [639, 181] on span "Search" at bounding box center [638, 178] width 29 height 7
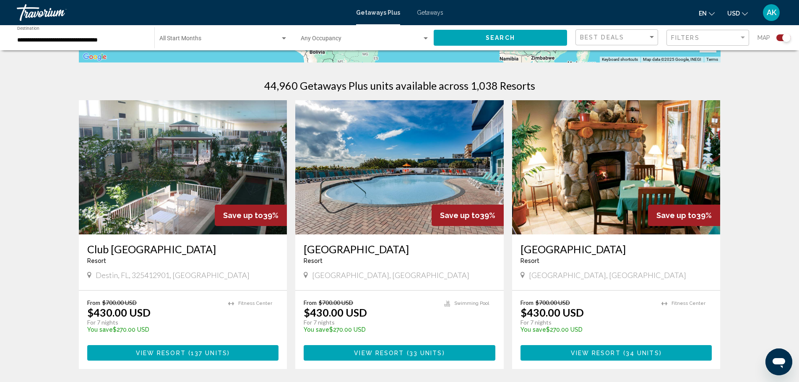
scroll to position [252, 0]
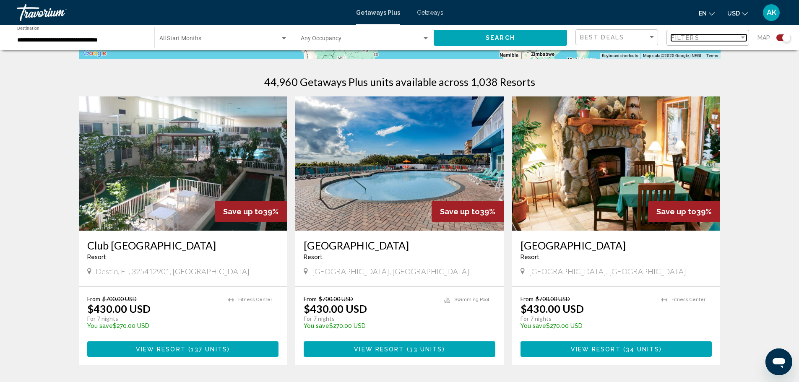
click at [708, 39] on div "Filters" at bounding box center [705, 37] width 68 height 7
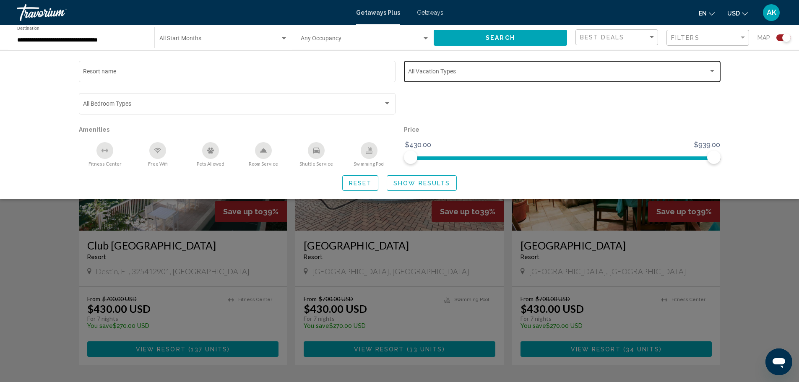
click at [492, 70] on span "Search widget" at bounding box center [558, 73] width 300 height 7
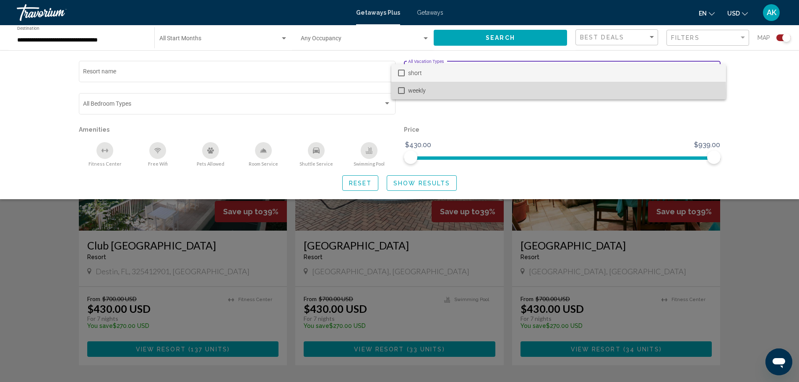
click at [413, 93] on span "weekly" at bounding box center [563, 91] width 311 height 18
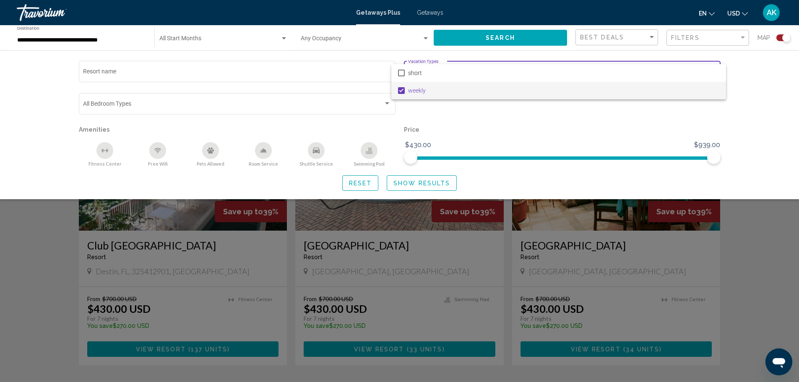
click at [427, 182] on div at bounding box center [399, 191] width 799 height 382
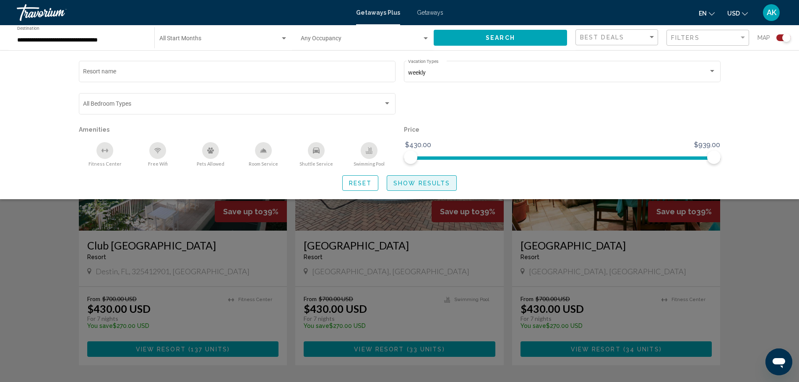
click at [425, 181] on span "Show Results" at bounding box center [421, 183] width 57 height 7
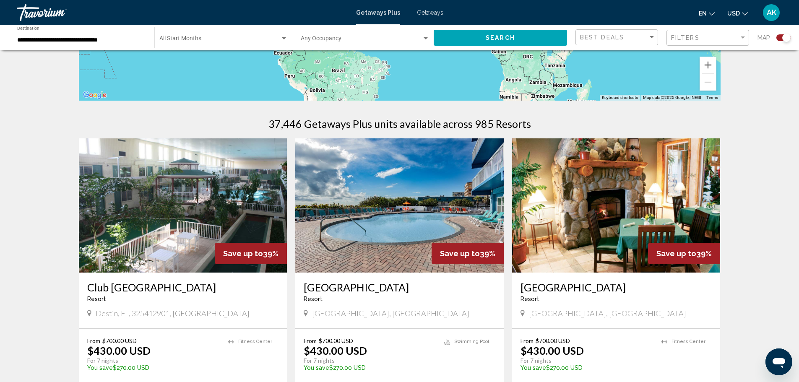
scroll to position [252, 0]
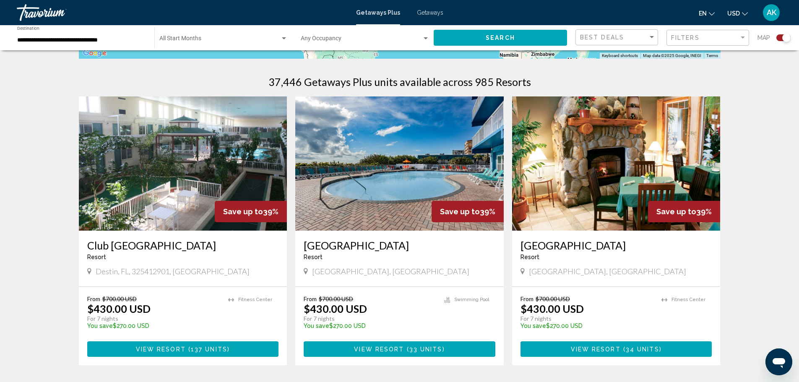
click at [169, 183] on img "Main content" at bounding box center [183, 163] width 208 height 134
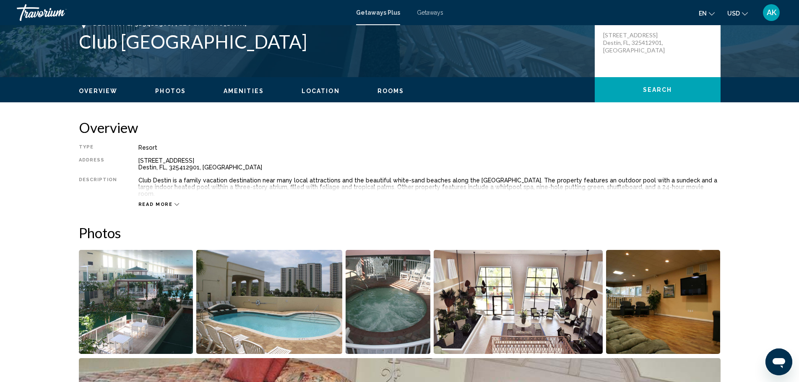
scroll to position [252, 0]
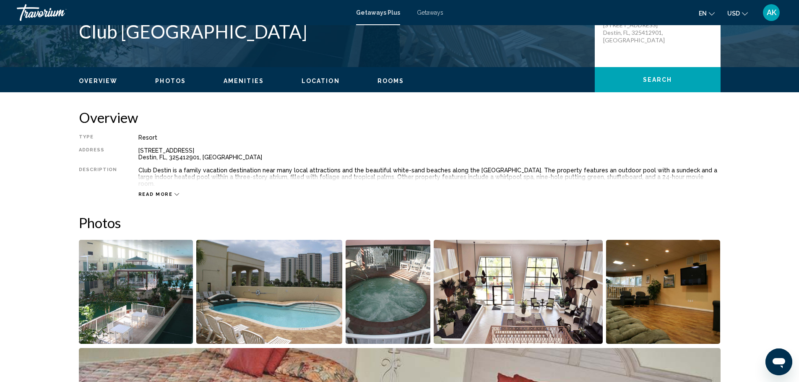
click at [667, 79] on span "Search" at bounding box center [657, 80] width 29 height 7
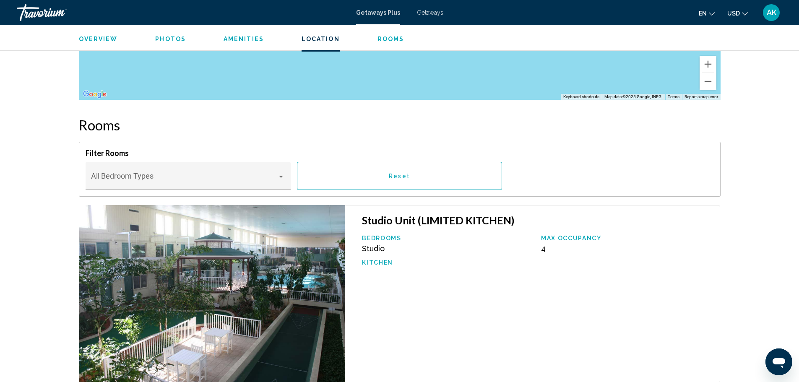
scroll to position [1264, 0]
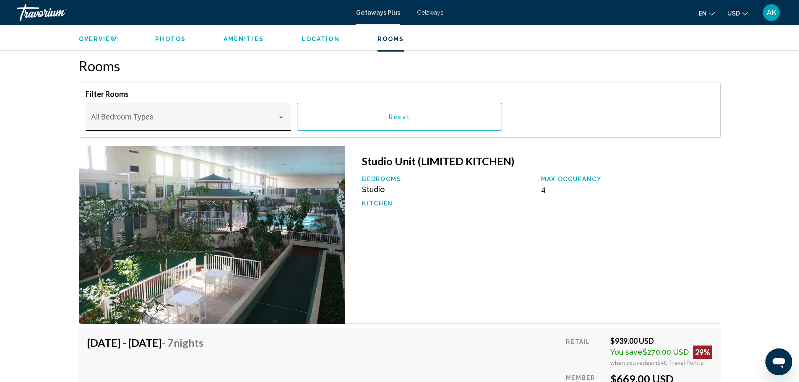
click at [267, 117] on span "Main content" at bounding box center [184, 121] width 186 height 8
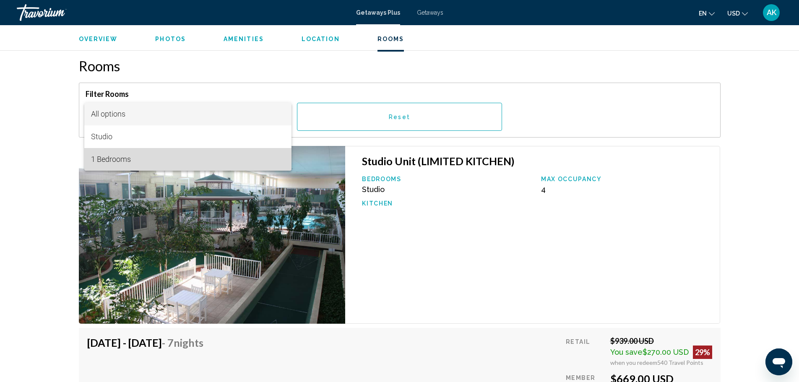
click at [148, 158] on span "1 Bedrooms" at bounding box center [188, 159] width 194 height 23
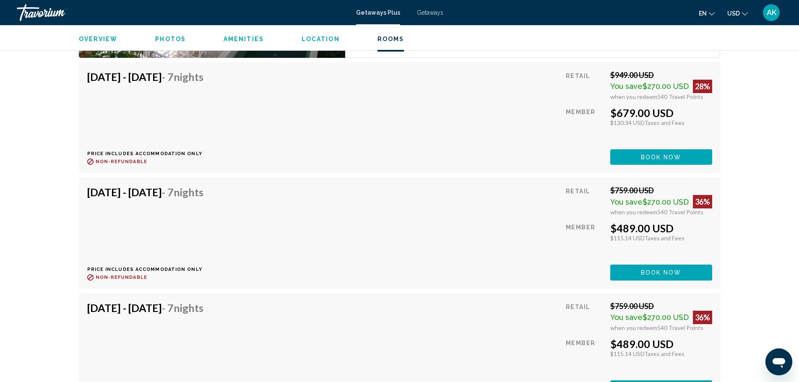
scroll to position [1515, 0]
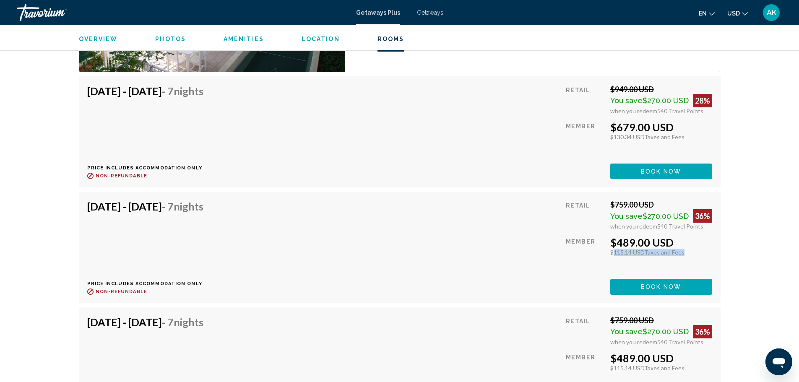
drag, startPoint x: 688, startPoint y: 246, endPoint x: 610, endPoint y: 249, distance: 78.0
click at [610, 249] on div "$115.14 USD Taxes and Fees" at bounding box center [661, 252] width 102 height 7
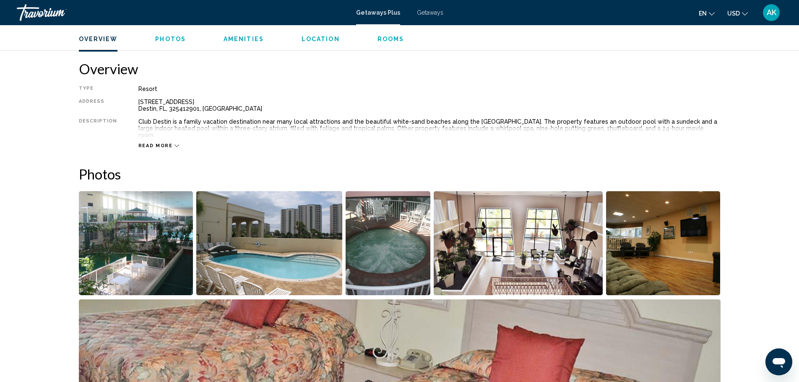
scroll to position [254, 0]
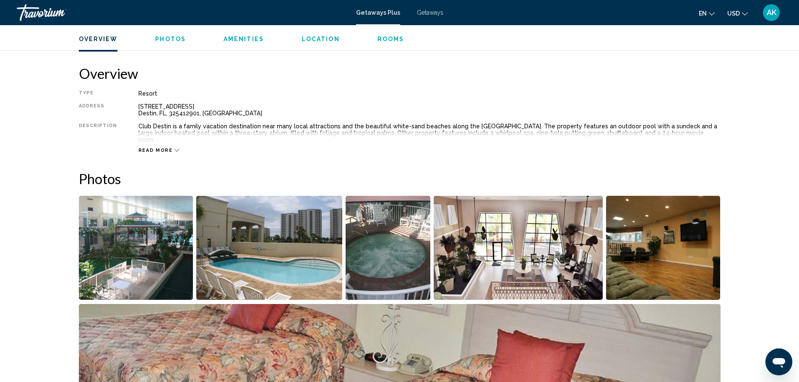
click at [394, 251] on img "Open full-screen image slider" at bounding box center [387, 248] width 85 height 104
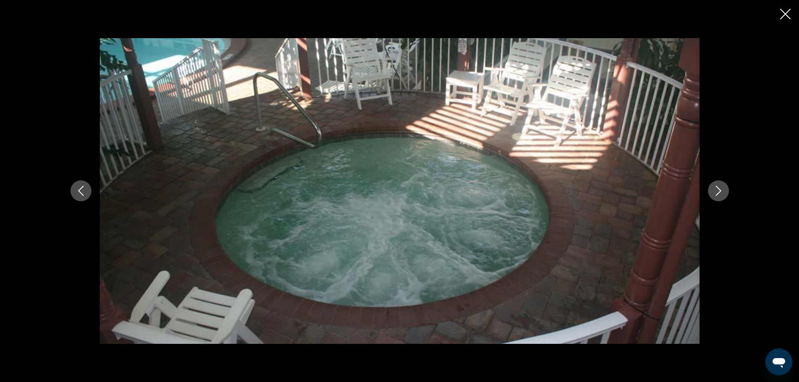
click at [722, 187] on icon "Next image" at bounding box center [718, 191] width 10 height 10
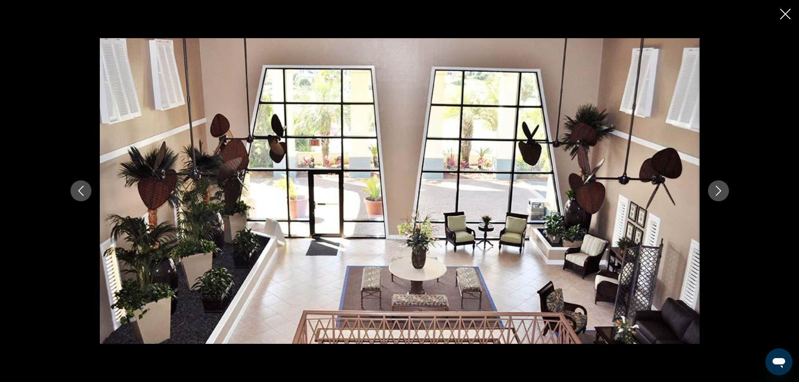
click at [722, 187] on icon "Next image" at bounding box center [718, 191] width 10 height 10
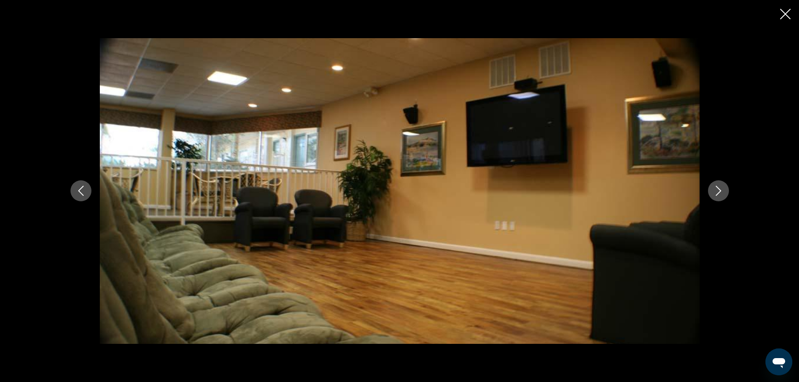
click at [722, 187] on icon "Next image" at bounding box center [718, 191] width 10 height 10
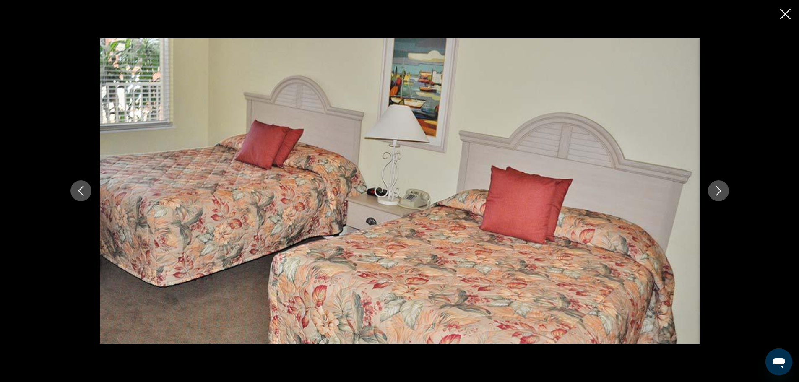
click at [722, 187] on icon "Next image" at bounding box center [718, 191] width 10 height 10
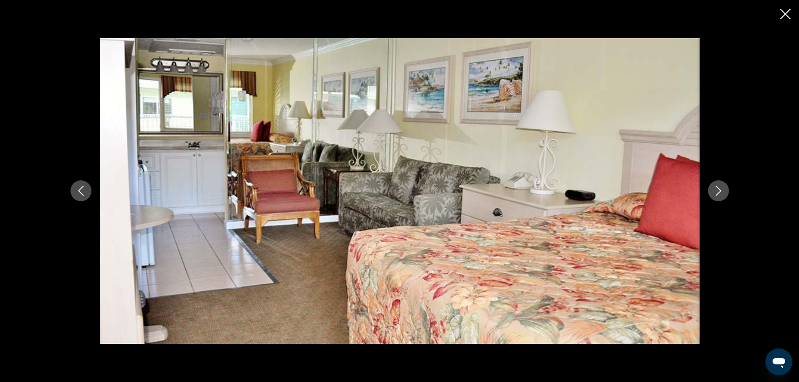
click at [722, 187] on icon "Next image" at bounding box center [718, 191] width 10 height 10
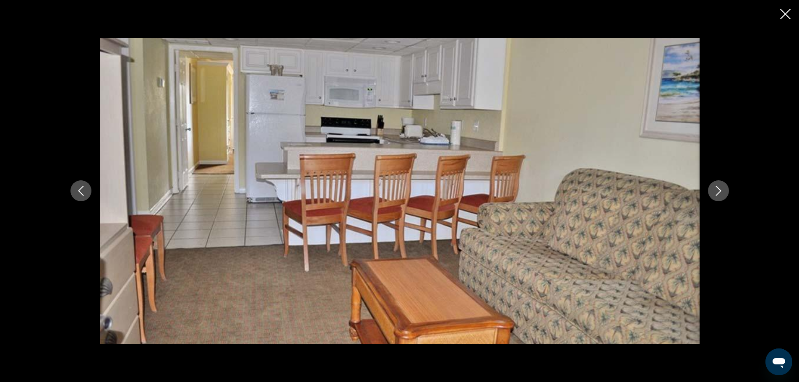
click at [722, 187] on icon "Next image" at bounding box center [718, 191] width 10 height 10
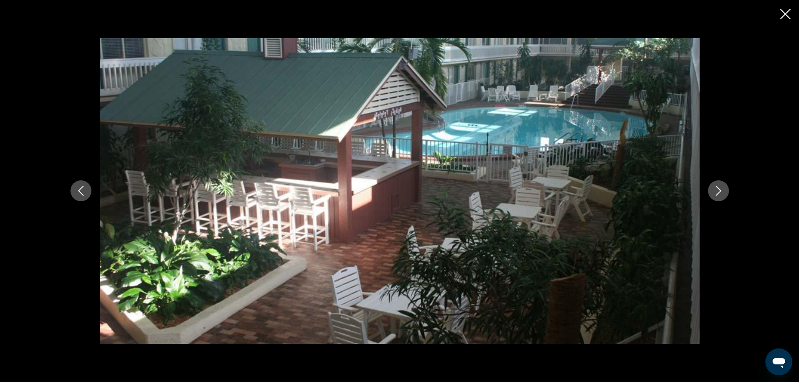
click at [778, 13] on div "Main content" at bounding box center [399, 191] width 799 height 382
click at [787, 13] on icon "Close slideshow" at bounding box center [785, 14] width 10 height 10
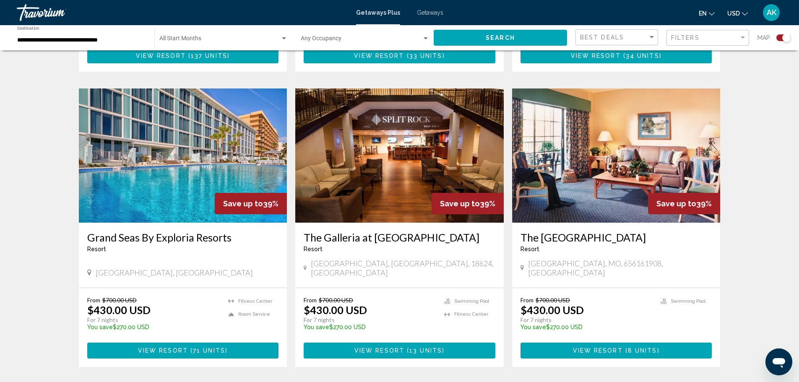
scroll to position [377, 0]
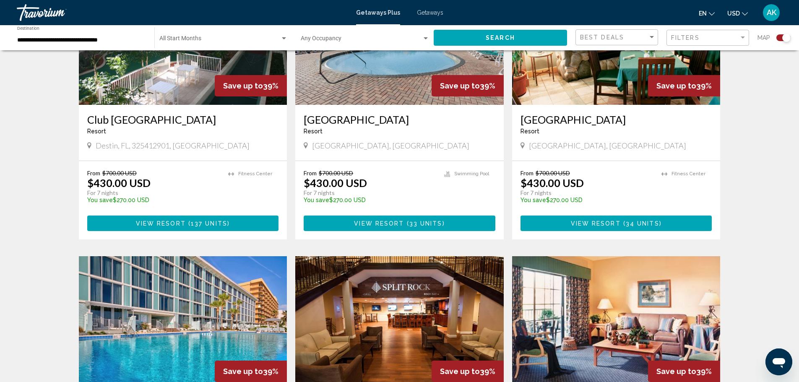
click at [763, 36] on span "Map" at bounding box center [763, 38] width 13 height 12
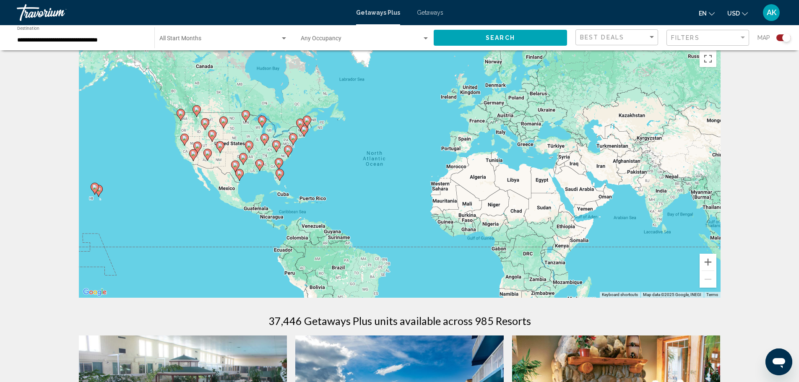
scroll to position [0, 0]
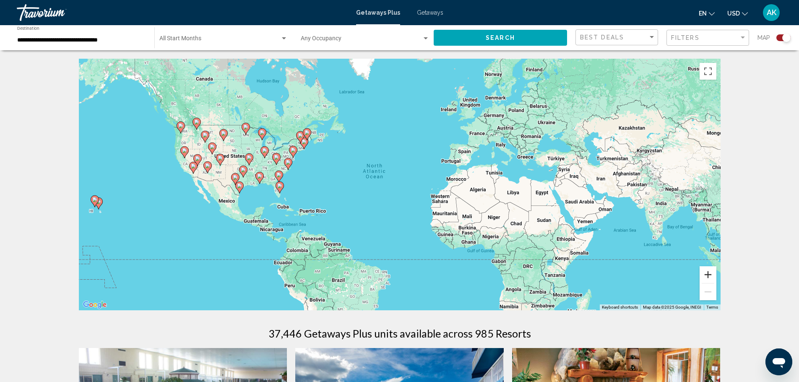
click at [707, 277] on button "Zoom in" at bounding box center [707, 274] width 17 height 17
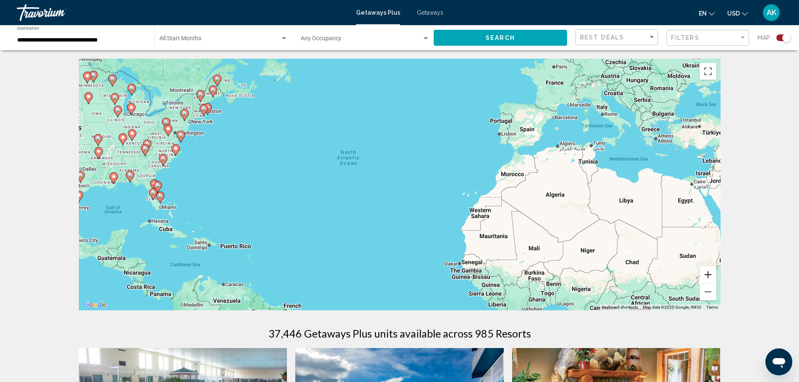
click at [709, 275] on button "Zoom in" at bounding box center [707, 274] width 17 height 17
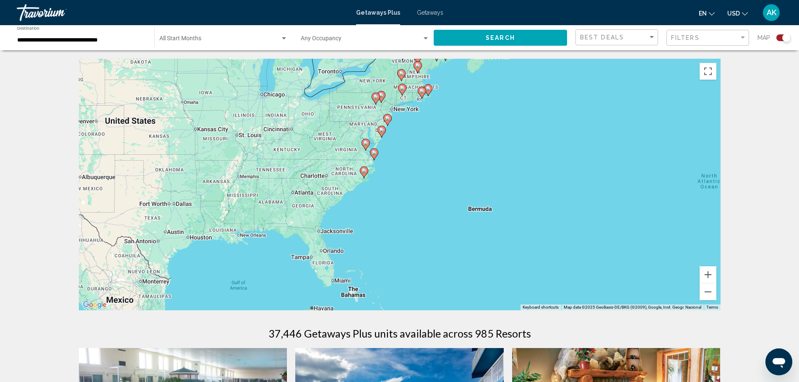
drag, startPoint x: 119, startPoint y: 184, endPoint x: 550, endPoint y: 238, distance: 433.6
click at [550, 238] on div "To activate drag with keyboard, press Alt + Enter. Once in keyboard drag state,…" at bounding box center [400, 185] width 642 height 252
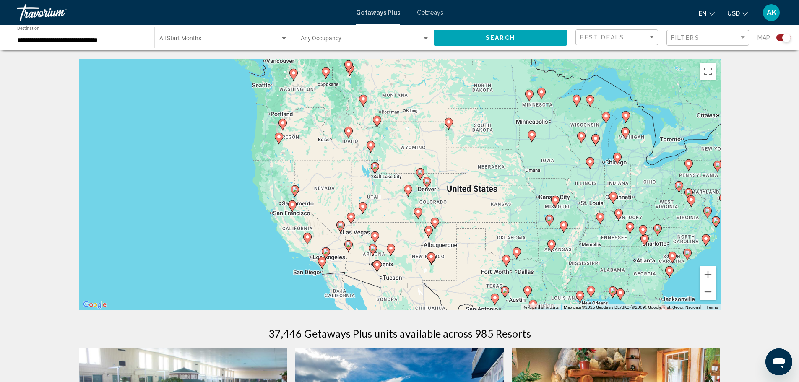
drag, startPoint x: 140, startPoint y: 144, endPoint x: 468, endPoint y: 210, distance: 334.5
click at [468, 210] on div "To activate drag with keyboard, press Alt + Enter. Once in keyboard drag state,…" at bounding box center [400, 185] width 642 height 252
click at [293, 74] on image "Main content" at bounding box center [293, 72] width 5 height 5
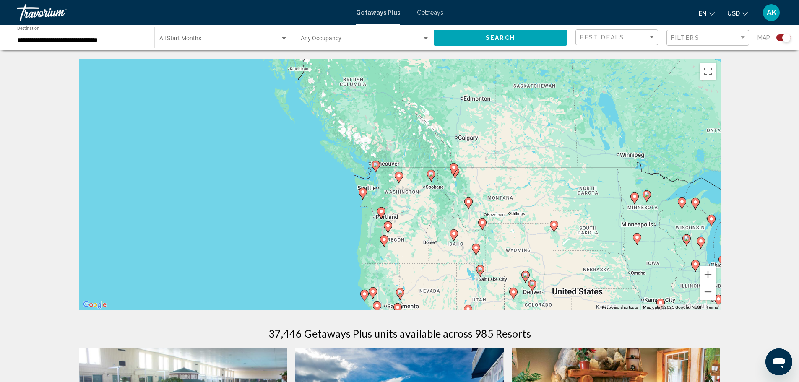
click at [398, 176] on image "Main content" at bounding box center [398, 175] width 5 height 5
type input "**********"
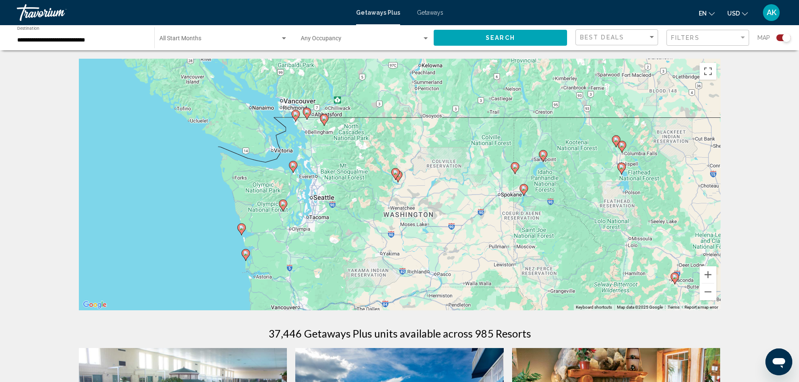
click at [396, 174] on image "Main content" at bounding box center [395, 172] width 5 height 5
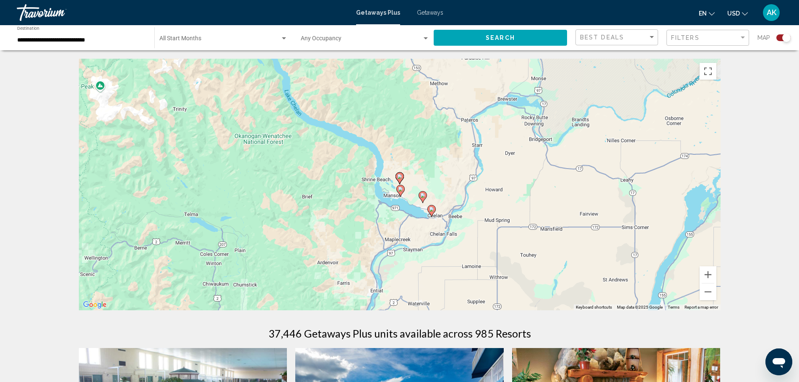
click at [400, 190] on image "Main content" at bounding box center [400, 189] width 5 height 5
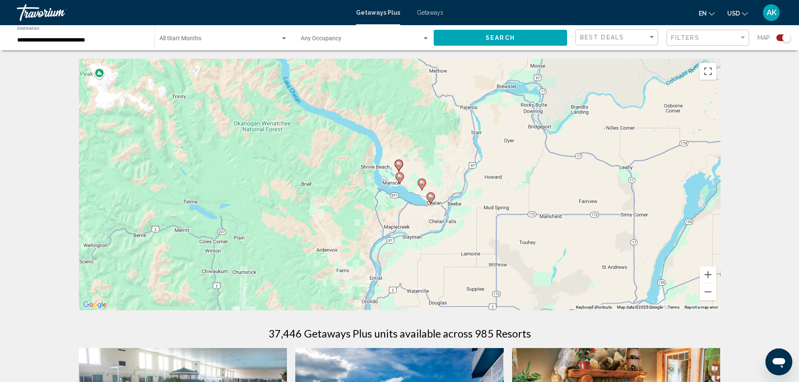
click at [399, 176] on image "Main content" at bounding box center [399, 176] width 5 height 5
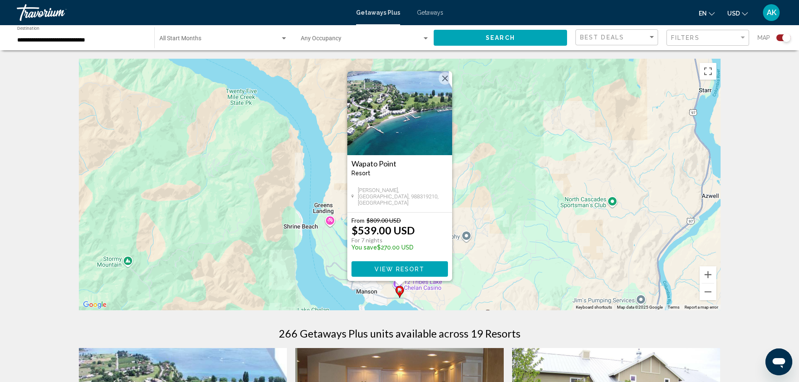
click at [413, 267] on span "View Resort" at bounding box center [399, 269] width 50 height 7
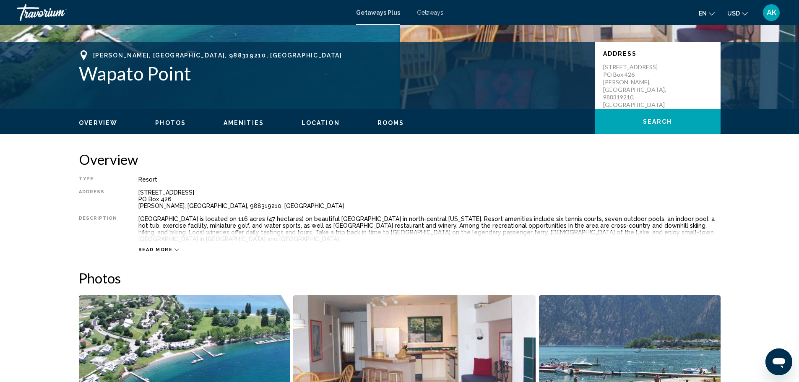
click at [648, 119] on span "Search" at bounding box center [657, 122] width 29 height 7
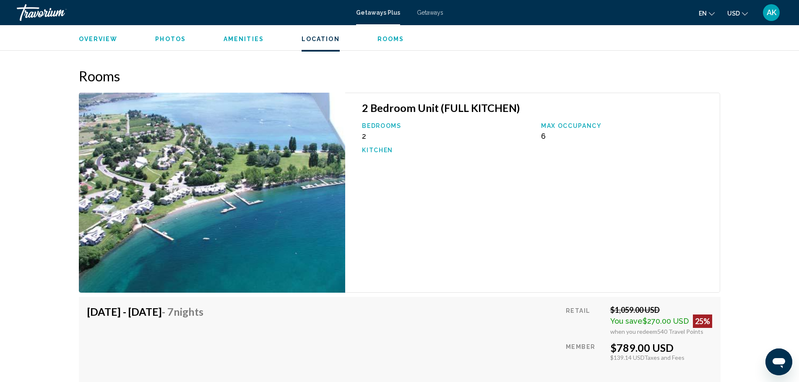
scroll to position [1034, 0]
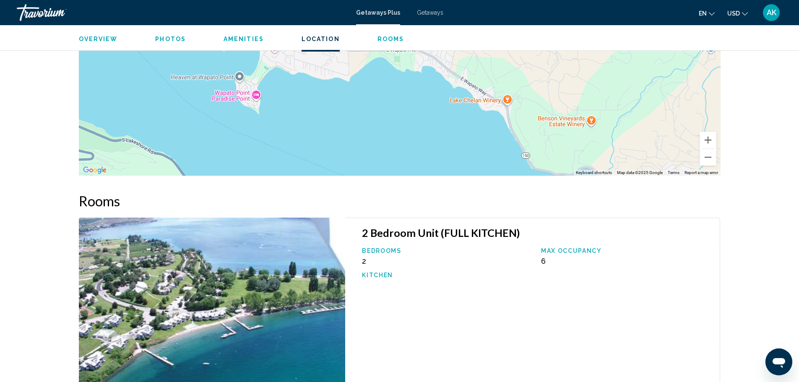
click at [162, 43] on div "Overview Photos Amenities Location Rooms Search" at bounding box center [399, 38] width 675 height 26
click at [164, 41] on span "Photos" at bounding box center [170, 39] width 31 height 7
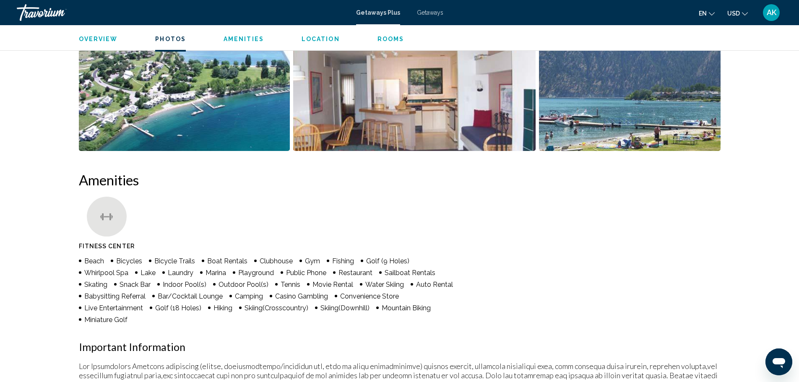
scroll to position [381, 0]
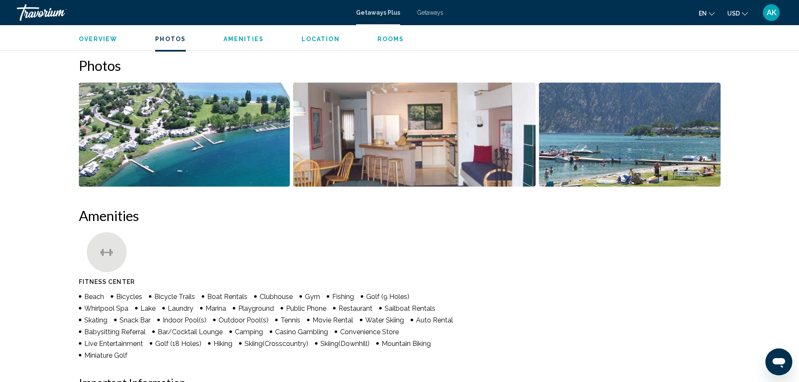
click at [387, 39] on span "Rooms" at bounding box center [390, 39] width 27 height 7
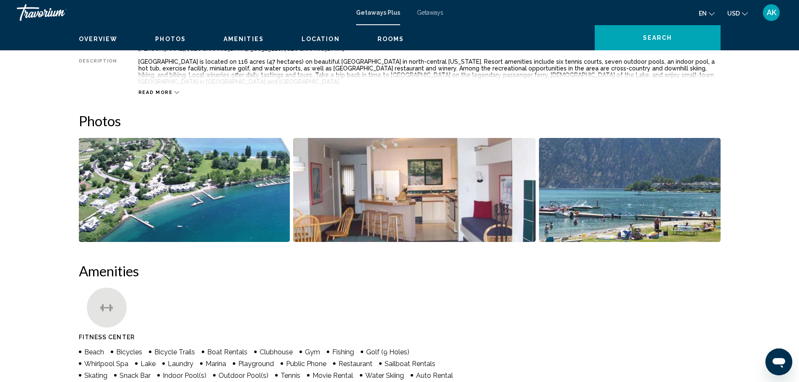
scroll to position [0, 0]
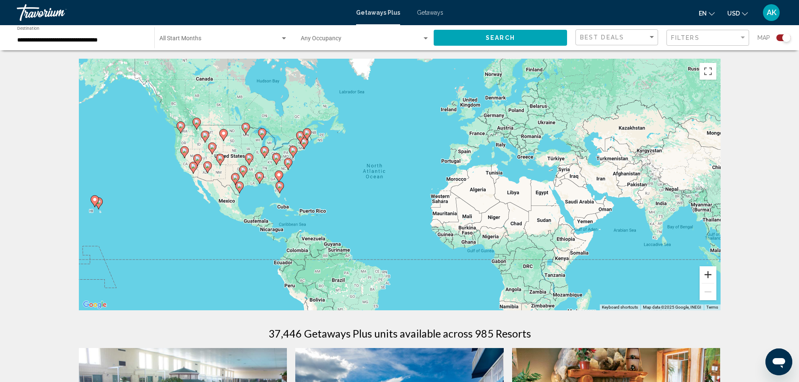
click at [710, 275] on button "Zoom in" at bounding box center [707, 274] width 17 height 17
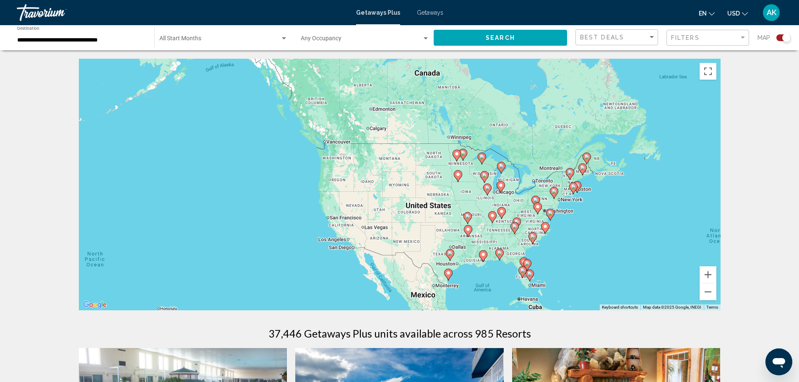
drag, startPoint x: 133, startPoint y: 114, endPoint x: 504, endPoint y: 192, distance: 378.9
click at [504, 192] on gmp-advanced-marker "Main content" at bounding box center [500, 187] width 8 height 13
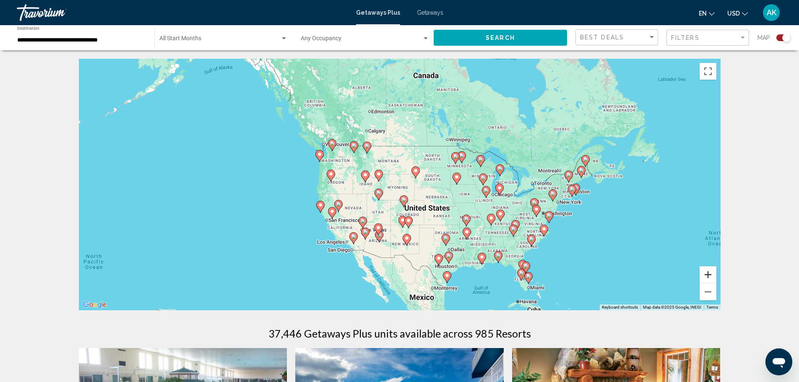
click at [712, 275] on button "Zoom in" at bounding box center [707, 274] width 17 height 17
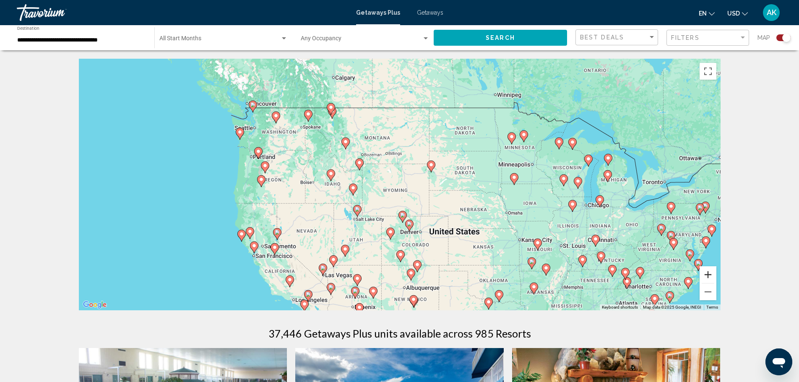
click at [714, 277] on button "Zoom in" at bounding box center [707, 274] width 17 height 17
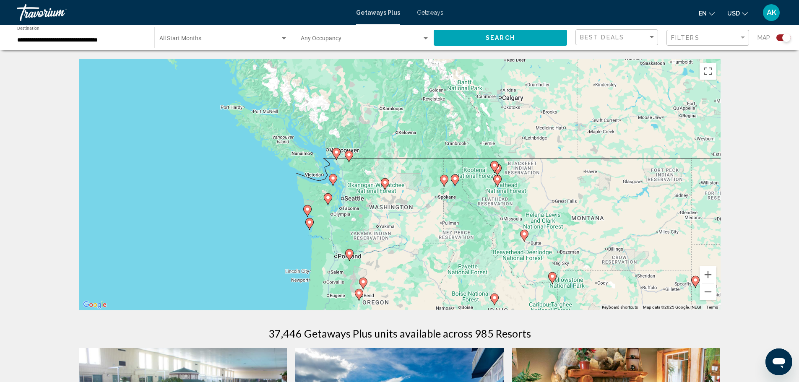
drag, startPoint x: 214, startPoint y: 148, endPoint x: 455, endPoint y: 267, distance: 268.5
click at [455, 267] on div "To activate drag with keyboard, press Alt + Enter. Once in keyboard drag state,…" at bounding box center [400, 185] width 642 height 252
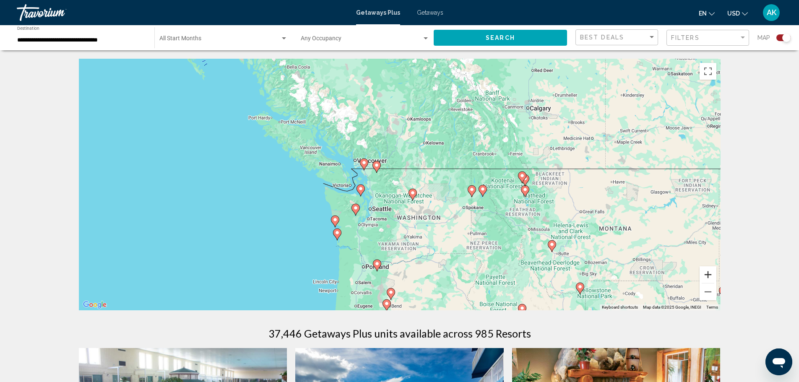
click at [706, 275] on button "Zoom in" at bounding box center [707, 274] width 17 height 17
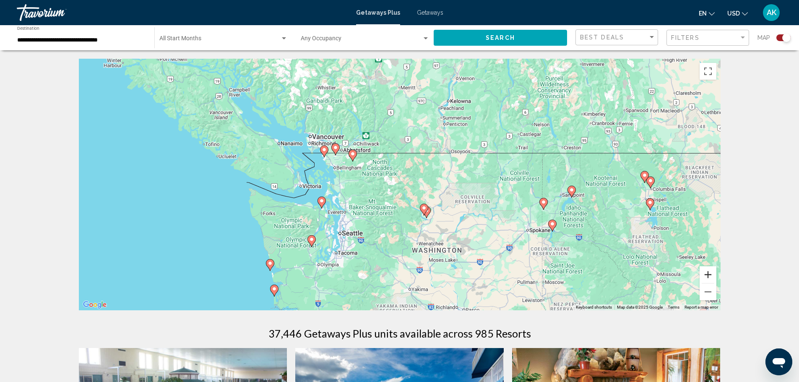
click at [709, 274] on button "Zoom in" at bounding box center [707, 274] width 17 height 17
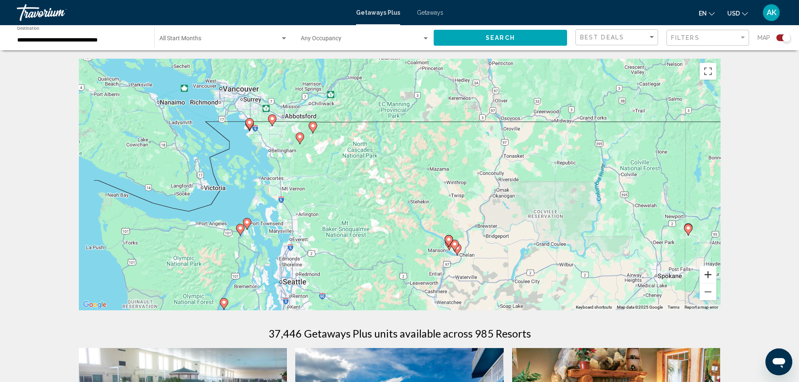
click at [712, 275] on button "Zoom in" at bounding box center [707, 274] width 17 height 17
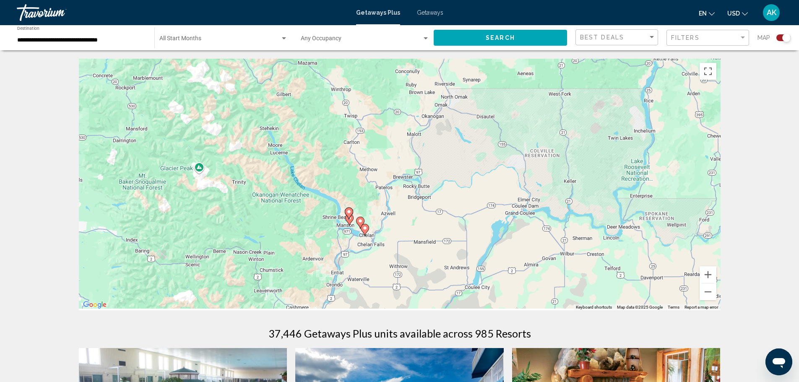
drag, startPoint x: 576, startPoint y: 251, endPoint x: 399, endPoint y: 142, distance: 208.4
click at [399, 142] on div "To activate drag with keyboard, press Alt + Enter. Once in keyboard drag state,…" at bounding box center [400, 185] width 642 height 252
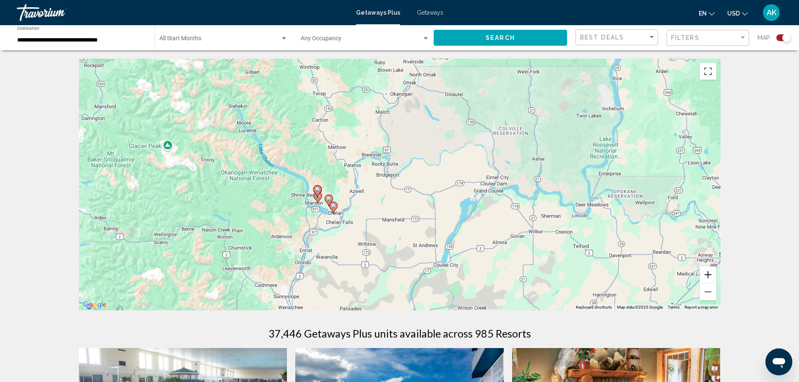
click at [706, 273] on button "Zoom in" at bounding box center [707, 274] width 17 height 17
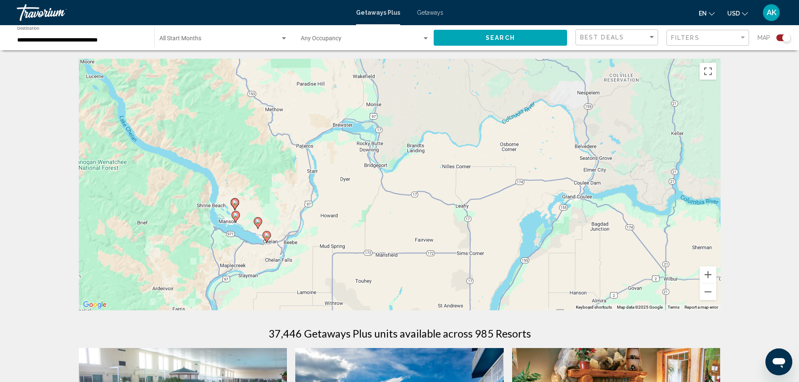
click at [234, 216] on image "Main content" at bounding box center [235, 215] width 5 height 5
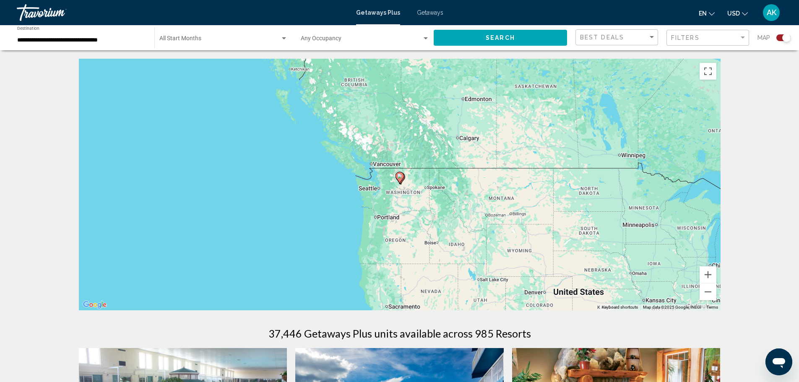
click at [405, 184] on gmp-advanced-marker "Main content" at bounding box center [401, 178] width 8 height 13
type input "**********"
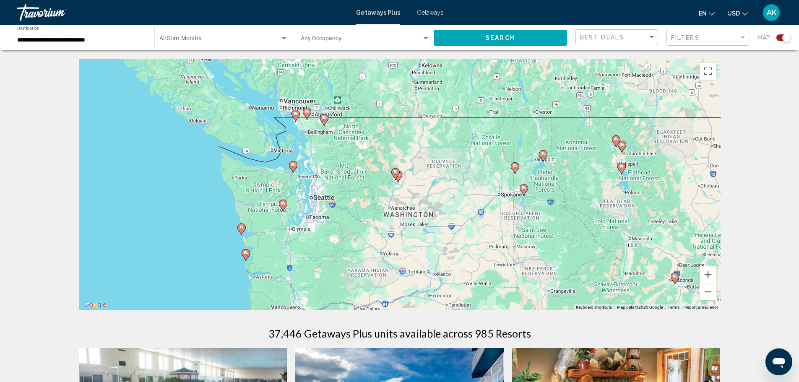
click at [413, 184] on div "To activate drag with keyboard, press Alt + Enter. Once in keyboard drag state,…" at bounding box center [400, 185] width 642 height 252
click at [706, 272] on button "Zoom in" at bounding box center [707, 274] width 17 height 17
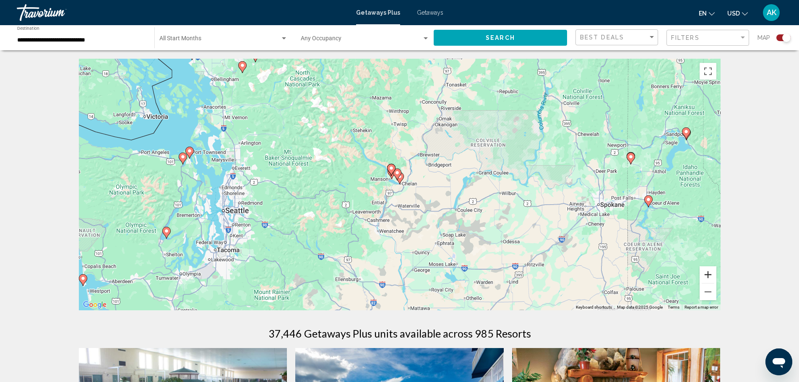
click at [706, 272] on button "Zoom in" at bounding box center [707, 274] width 17 height 17
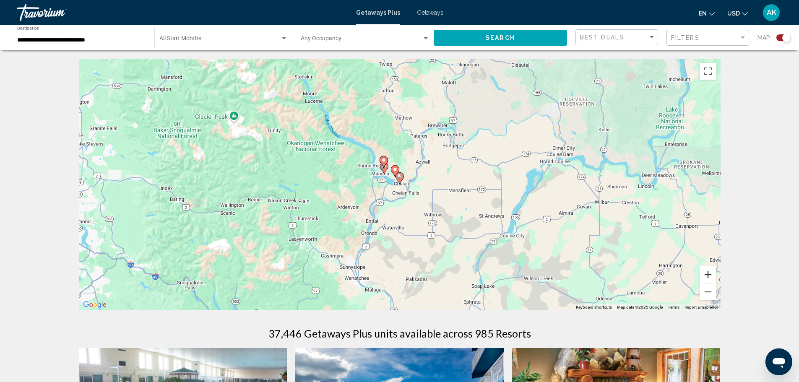
click at [706, 272] on button "Zoom in" at bounding box center [707, 274] width 17 height 17
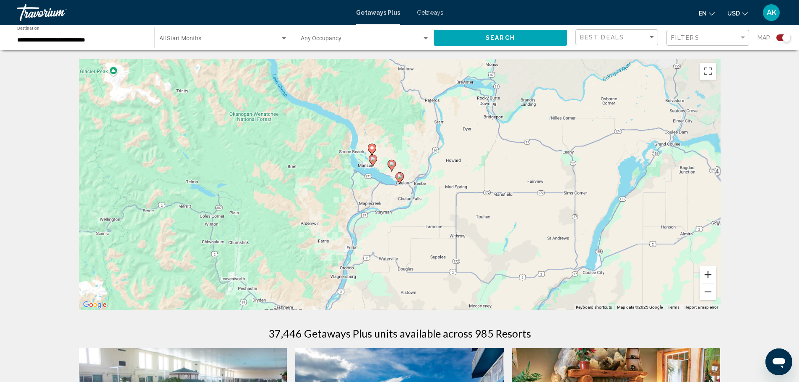
click at [706, 272] on button "Zoom in" at bounding box center [707, 274] width 17 height 17
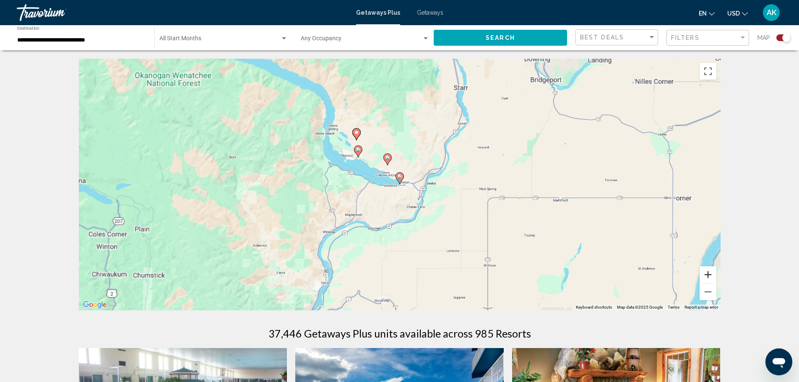
click at [706, 272] on button "Zoom in" at bounding box center [707, 274] width 17 height 17
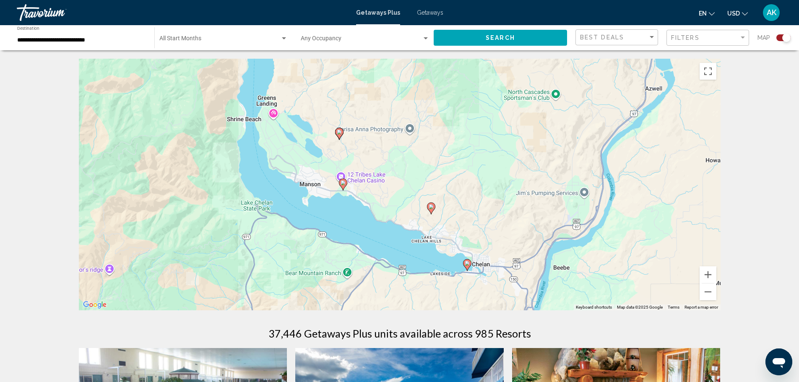
drag, startPoint x: 272, startPoint y: 139, endPoint x: 340, endPoint y: 228, distance: 112.1
click at [340, 228] on div "To activate drag with keyboard, press Alt + Enter. Once in keyboard drag state,…" at bounding box center [400, 185] width 642 height 252
click at [339, 132] on image "Main content" at bounding box center [339, 132] width 5 height 5
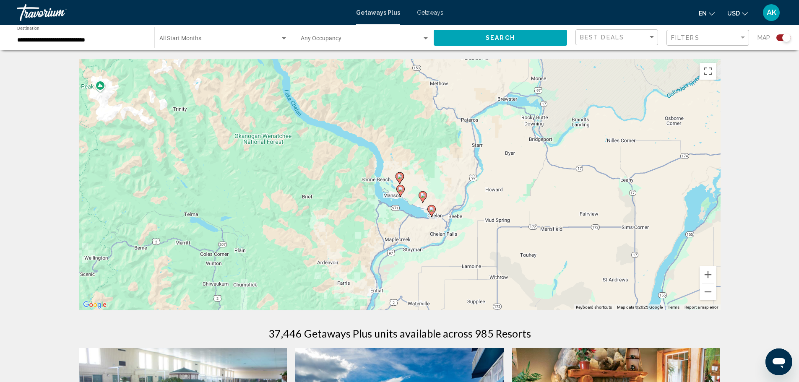
click at [401, 177] on image "Main content" at bounding box center [399, 176] width 5 height 5
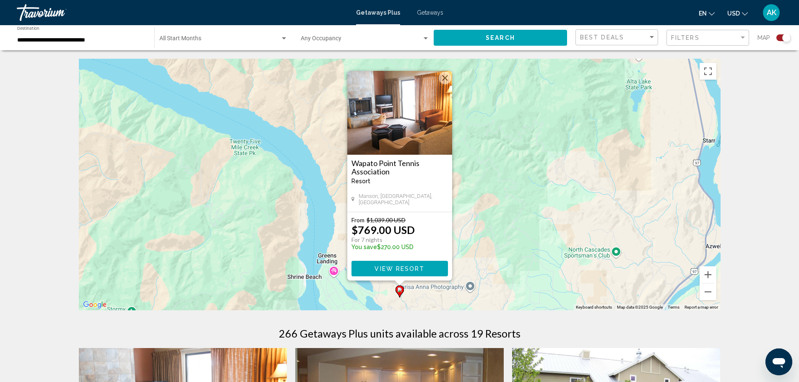
click at [409, 267] on span "View Resort" at bounding box center [399, 268] width 50 height 7
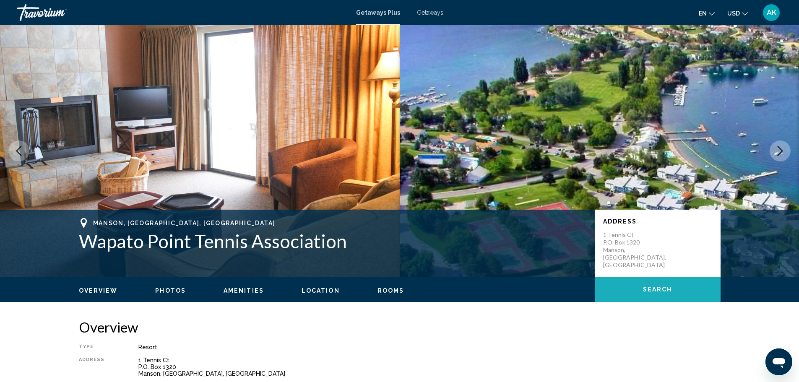
click at [660, 288] on span "Search" at bounding box center [657, 289] width 29 height 7
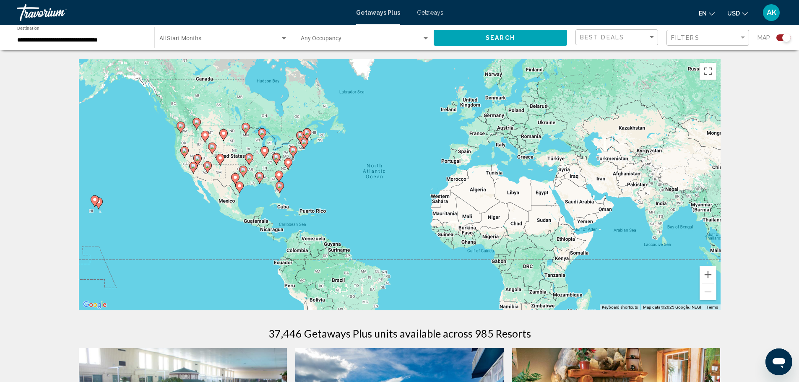
click at [281, 189] on icon "Main content" at bounding box center [279, 187] width 8 height 11
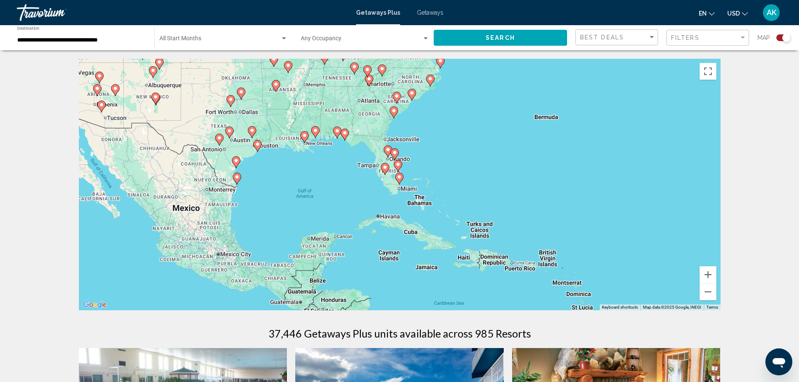
click at [389, 174] on div "To navigate, press the arrow keys. To activate drag with keyboard, press Alt + …" at bounding box center [400, 185] width 642 height 252
click at [713, 275] on button "Zoom in" at bounding box center [707, 274] width 17 height 17
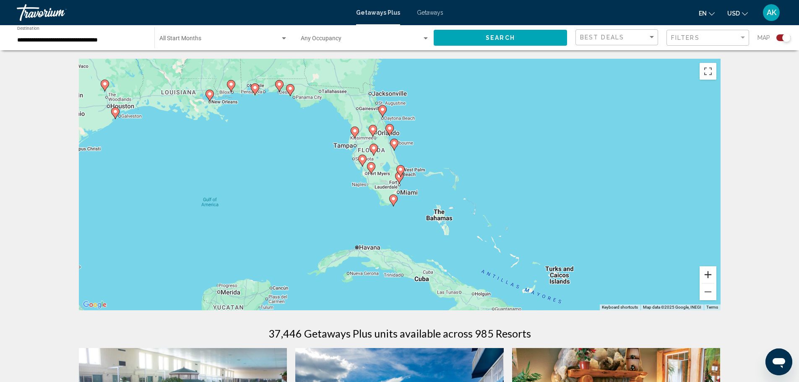
click at [712, 275] on button "Zoom in" at bounding box center [707, 274] width 17 height 17
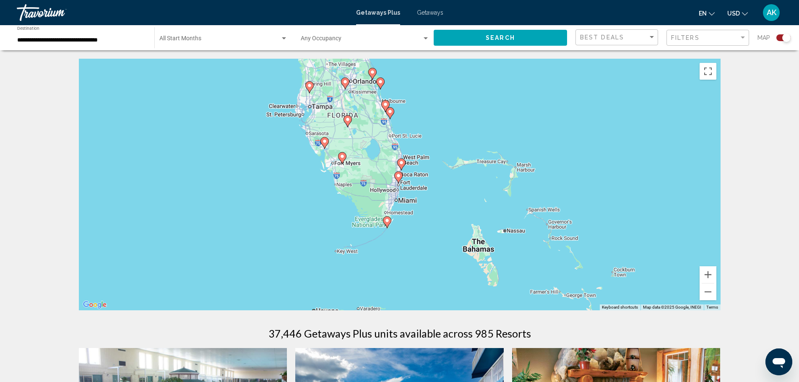
click at [388, 220] on image "Main content" at bounding box center [386, 220] width 5 height 5
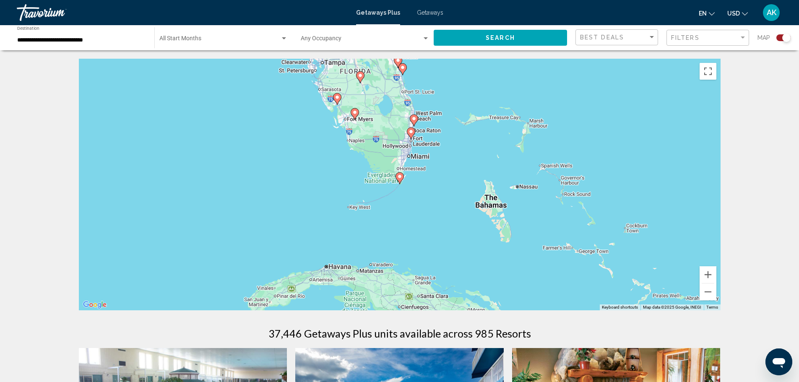
click at [397, 175] on image "Main content" at bounding box center [399, 176] width 5 height 5
type input "**********"
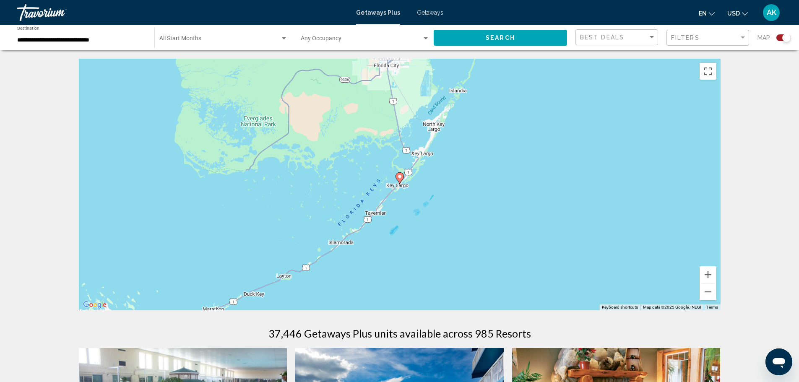
click at [400, 179] on icon "Main content" at bounding box center [399, 178] width 8 height 11
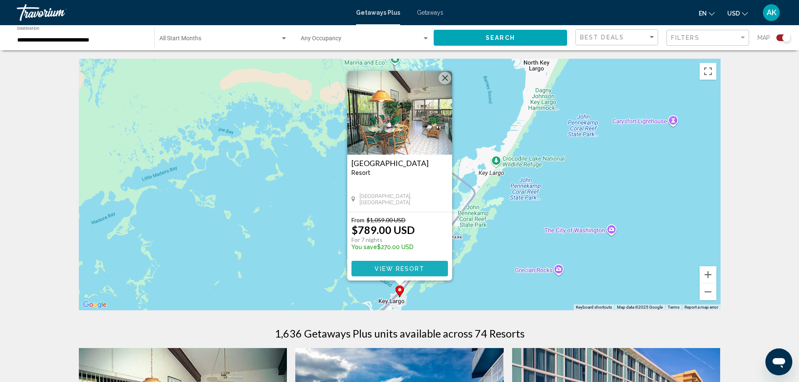
click at [412, 269] on span "View Resort" at bounding box center [399, 268] width 50 height 7
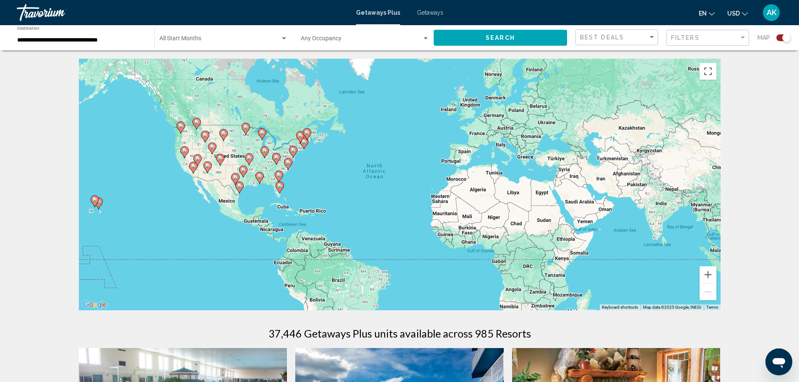
click at [280, 188] on image "Main content" at bounding box center [279, 185] width 5 height 5
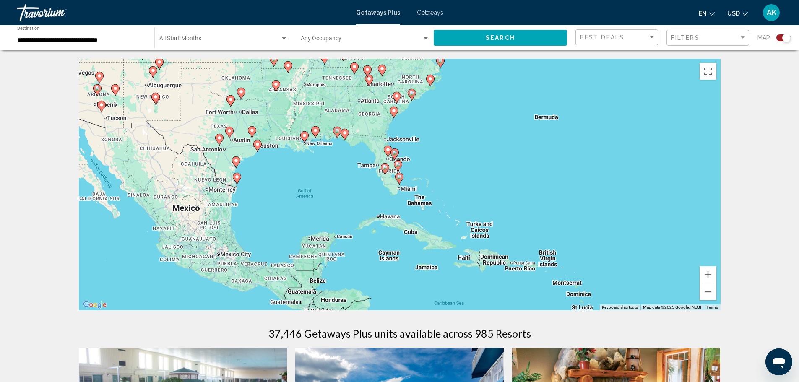
click at [346, 136] on g "Main content" at bounding box center [344, 135] width 8 height 12
click at [338, 132] on image "Main content" at bounding box center [337, 130] width 5 height 5
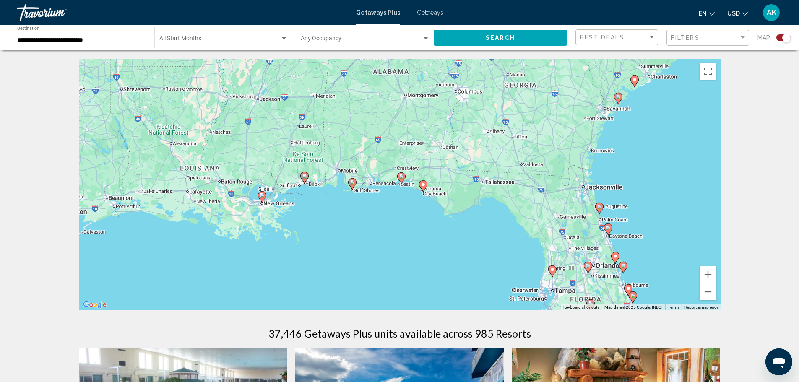
click at [399, 177] on icon "Main content" at bounding box center [401, 178] width 8 height 11
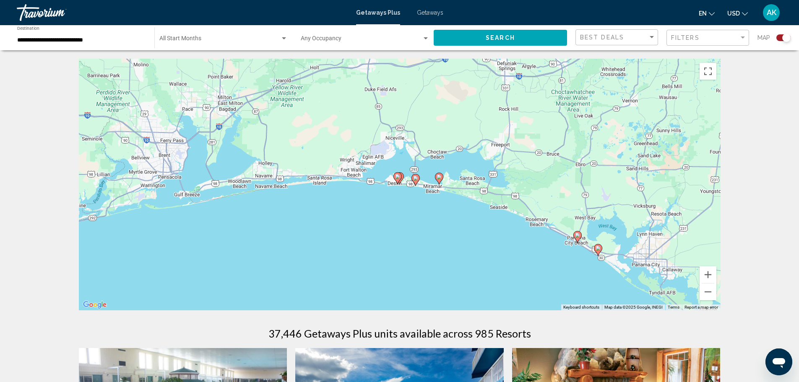
click at [414, 179] on image "Main content" at bounding box center [415, 178] width 5 height 5
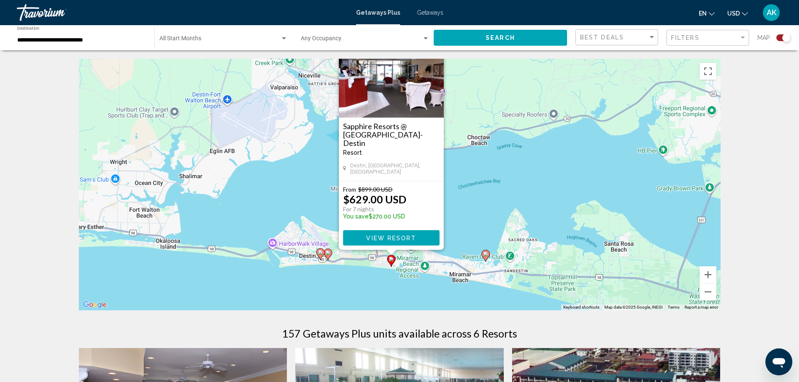
drag, startPoint x: 484, startPoint y: 223, endPoint x: 477, endPoint y: 201, distance: 23.2
click at [477, 201] on div "To activate drag with keyboard, press Alt + Enter. Once in keyboard drag state,…" at bounding box center [400, 185] width 642 height 252
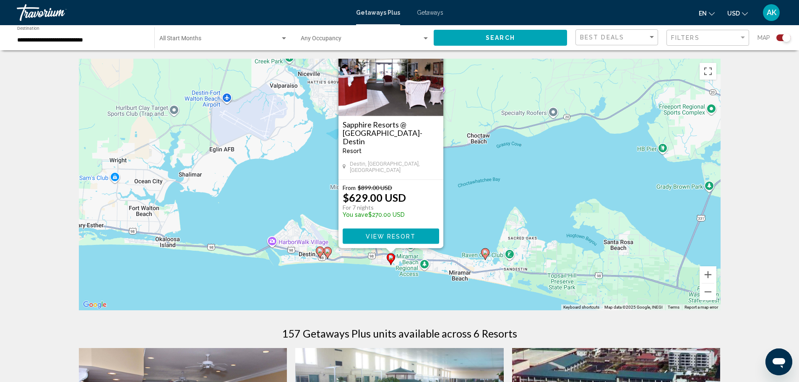
click at [485, 250] on image "Main content" at bounding box center [485, 252] width 5 height 5
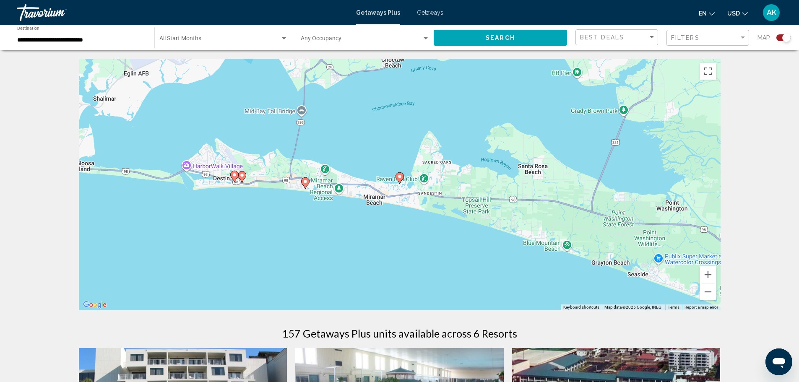
click at [400, 177] on image "Main content" at bounding box center [399, 176] width 5 height 5
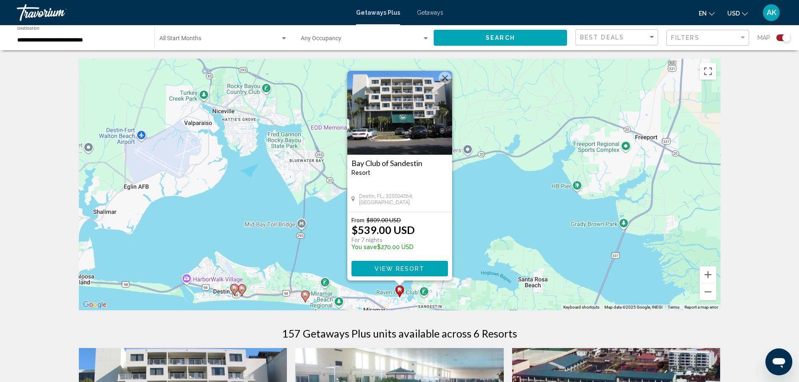
click at [244, 289] on image "Main content" at bounding box center [241, 288] width 5 height 5
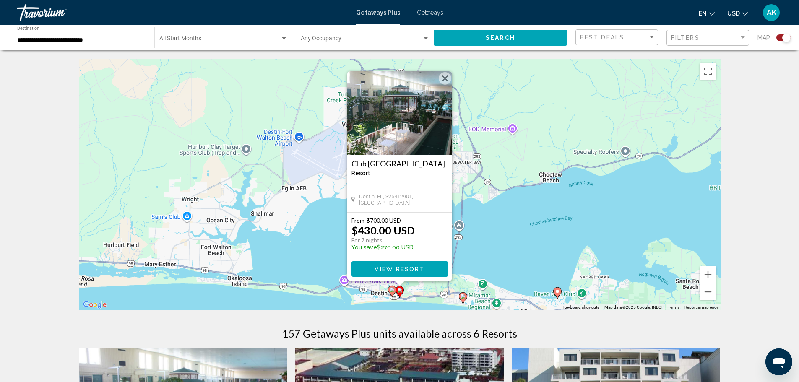
click at [392, 290] on image "Main content" at bounding box center [392, 289] width 5 height 5
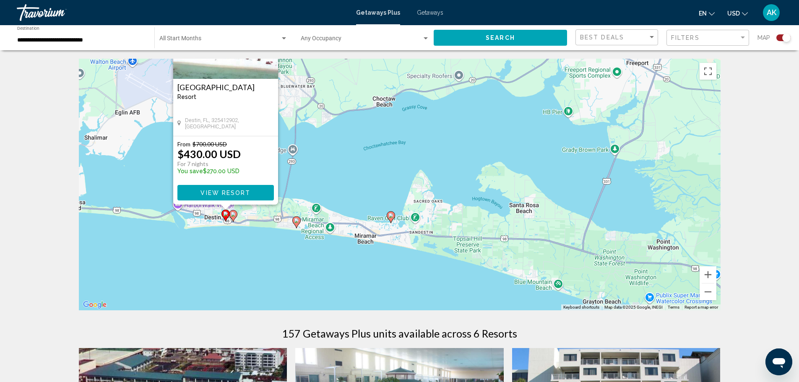
drag, startPoint x: 490, startPoint y: 203, endPoint x: 340, endPoint y: 138, distance: 164.0
click at [340, 138] on div "To activate drag with keyboard, press Alt + Enter. Once in keyboard drag state,…" at bounding box center [400, 185] width 642 height 252
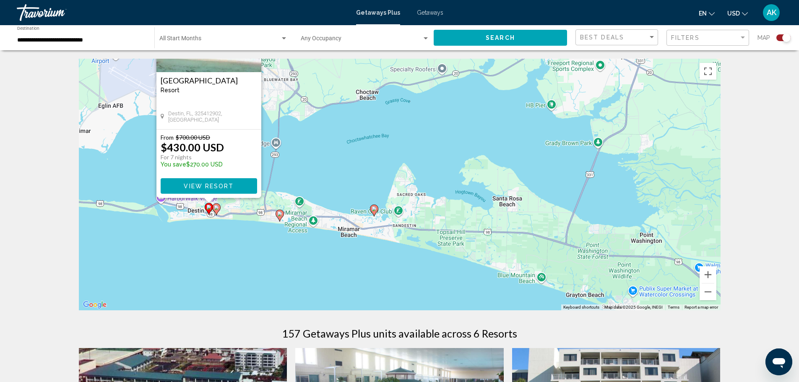
click at [375, 208] on image "Main content" at bounding box center [373, 208] width 5 height 5
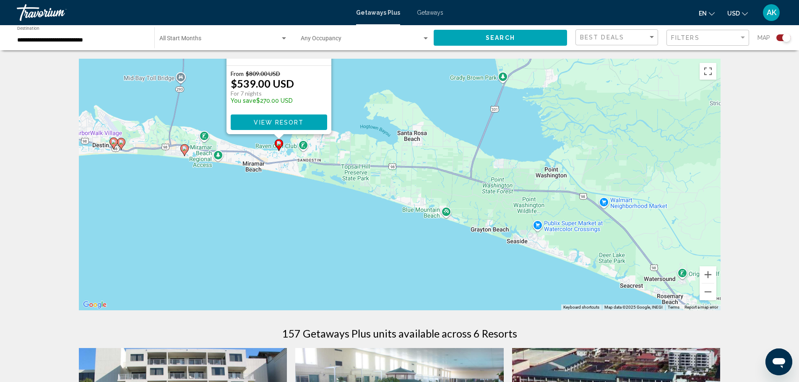
drag, startPoint x: 477, startPoint y: 203, endPoint x: 364, endPoint y: 74, distance: 172.0
click at [364, 74] on div "To activate drag with keyboard, press Alt + Enter. Once in keyboard drag state,…" at bounding box center [400, 185] width 642 height 252
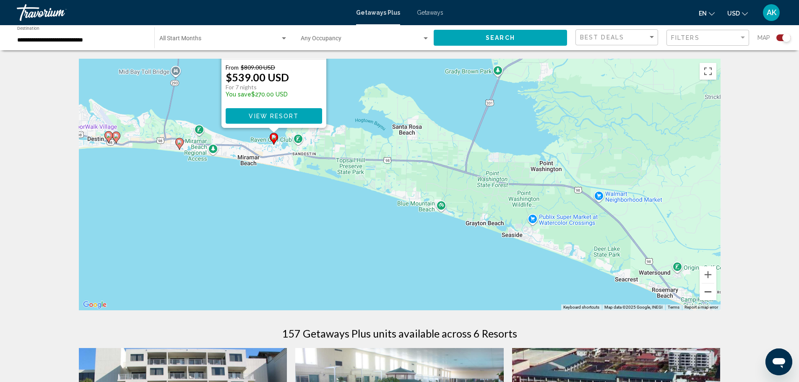
click at [713, 293] on button "Zoom out" at bounding box center [707, 291] width 17 height 17
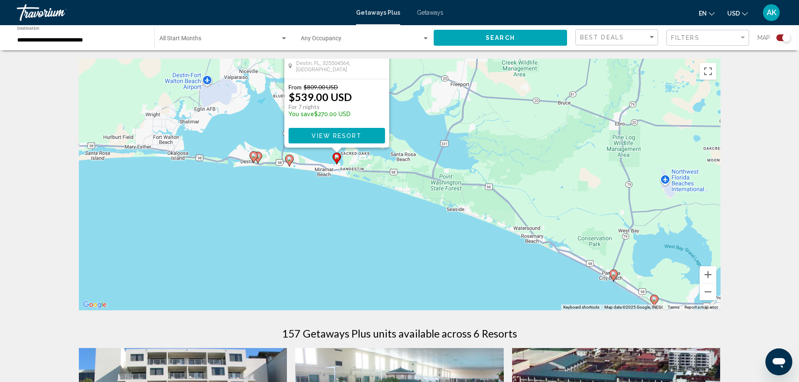
click at [610, 273] on icon "Main content" at bounding box center [613, 276] width 8 height 12
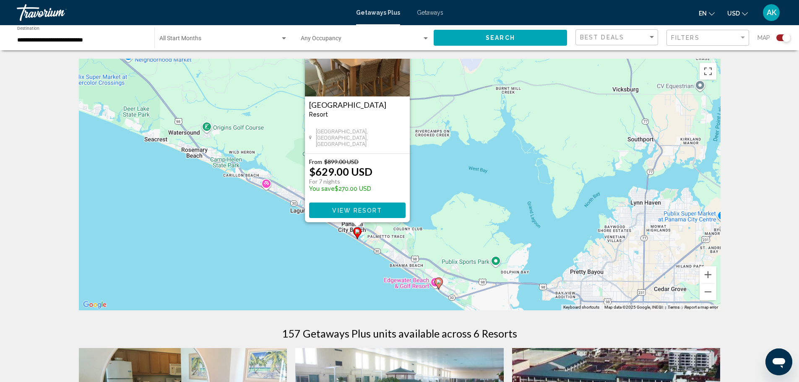
drag, startPoint x: 523, startPoint y: 247, endPoint x: 481, endPoint y: 187, distance: 73.1
click at [481, 187] on div "To activate drag with keyboard, press Alt + Enter. Once in keyboard drag state,…" at bounding box center [400, 185] width 642 height 252
click at [437, 281] on image "Main content" at bounding box center [438, 281] width 5 height 5
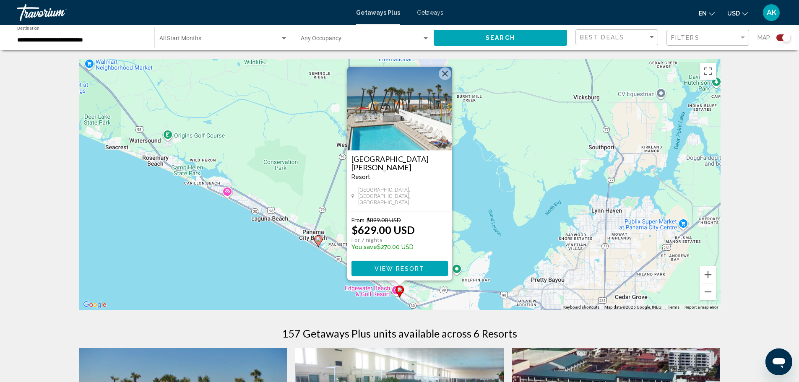
click at [446, 78] on button "Close" at bounding box center [445, 74] width 13 height 13
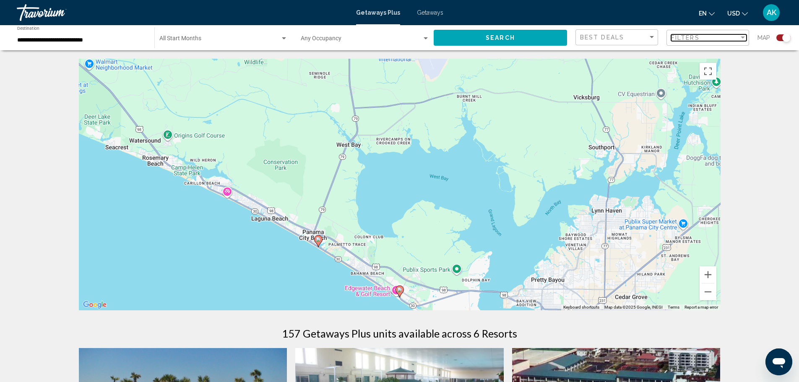
click at [675, 38] on span "Filters" at bounding box center [685, 37] width 29 height 7
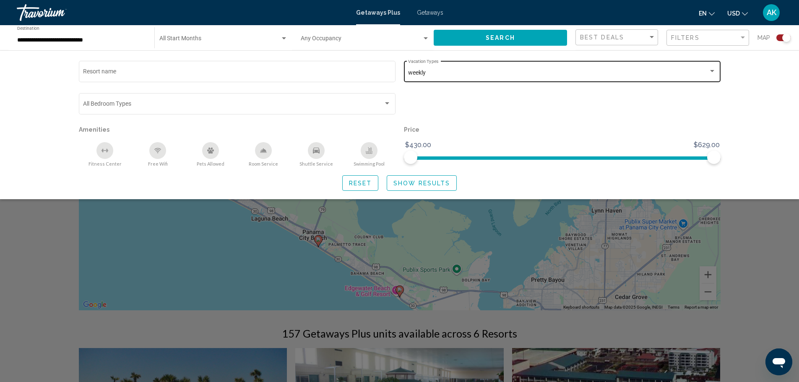
click at [710, 70] on div "Search widget" at bounding box center [712, 71] width 8 height 7
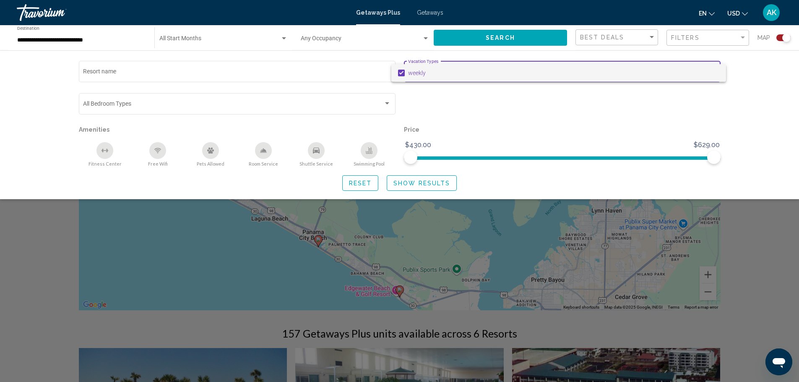
click at [404, 73] on mat-pseudo-checkbox at bounding box center [401, 73] width 7 height 7
click at [425, 174] on div at bounding box center [399, 191] width 799 height 382
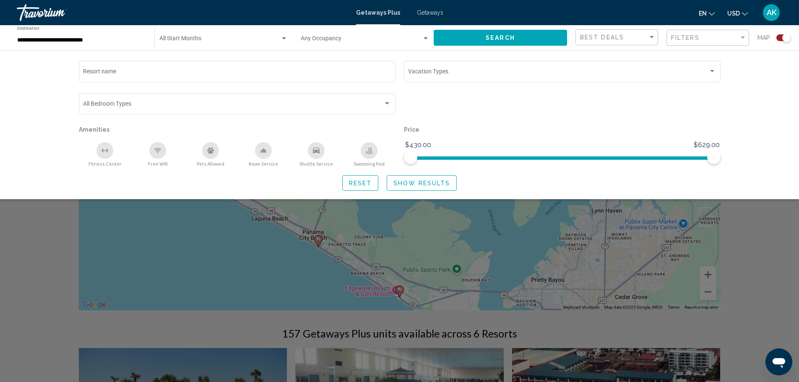
click at [427, 181] on span "Show Results" at bounding box center [421, 183] width 57 height 7
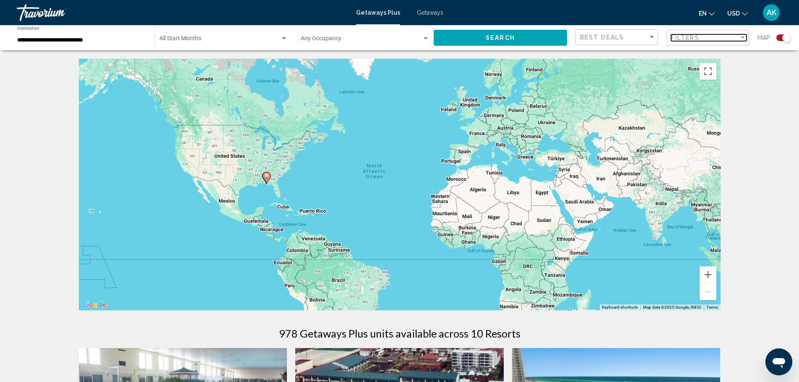
click at [701, 38] on div "Filters" at bounding box center [705, 37] width 68 height 7
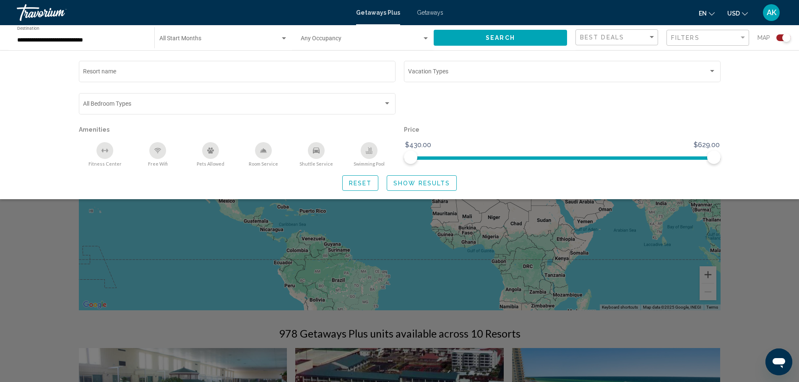
click at [765, 78] on div "Resort name Vacation Types All Vacation Types Bedroom Types All Bedroom Types A…" at bounding box center [399, 124] width 799 height 149
click at [414, 184] on span "Show Results" at bounding box center [421, 183] width 57 height 7
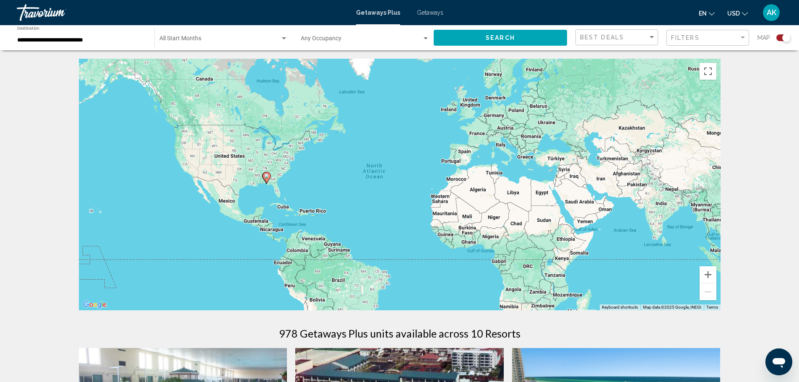
click at [273, 183] on div "To activate drag with keyboard, press Alt + Enter. Once in keyboard drag state,…" at bounding box center [400, 185] width 642 height 252
click at [707, 273] on button "Zoom in" at bounding box center [707, 274] width 17 height 17
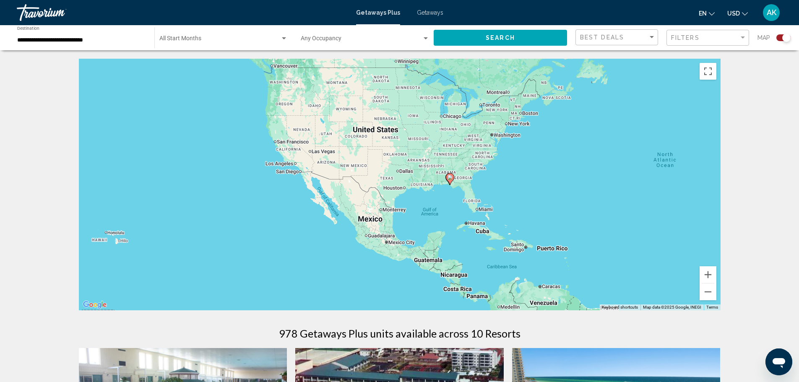
drag, startPoint x: 167, startPoint y: 181, endPoint x: 483, endPoint y: 184, distance: 316.6
click at [483, 184] on div "To activate drag with keyboard, press Alt + Enter. Once in keyboard drag state,…" at bounding box center [400, 185] width 642 height 252
click at [709, 276] on button "Zoom in" at bounding box center [707, 274] width 17 height 17
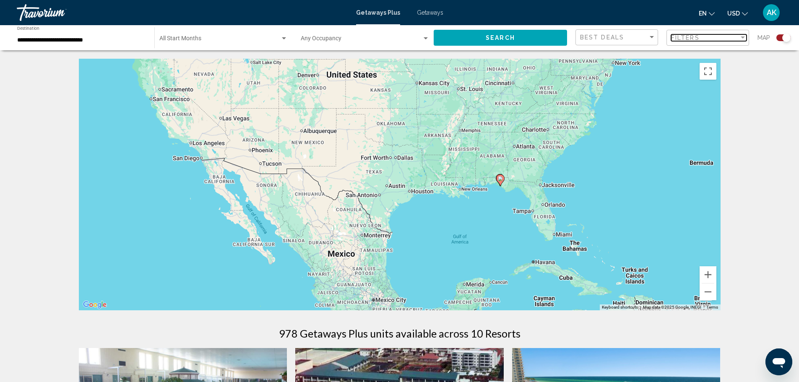
click at [686, 38] on span "Filters" at bounding box center [685, 37] width 29 height 7
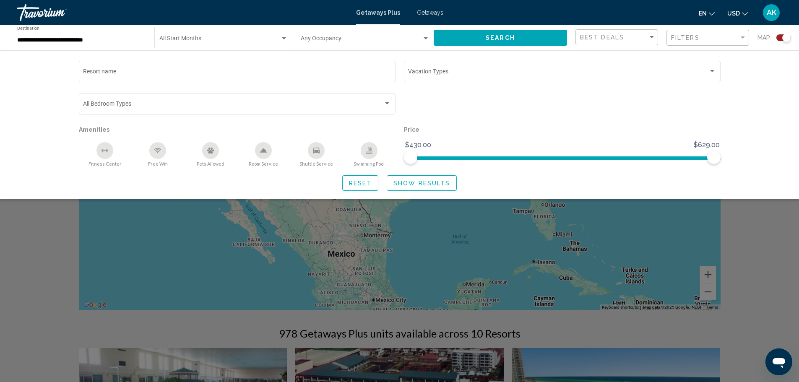
click at [343, 178] on button "Reset" at bounding box center [360, 183] width 36 height 16
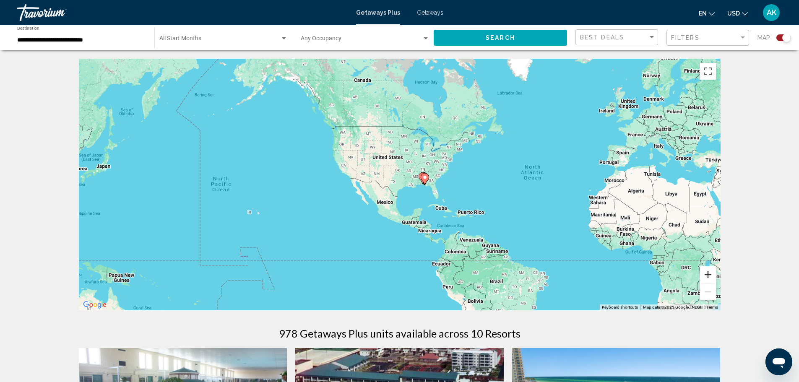
click at [708, 274] on button "Zoom in" at bounding box center [707, 274] width 17 height 17
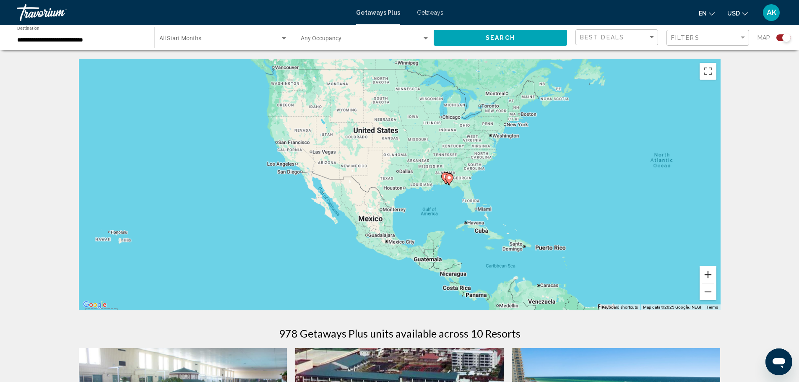
click at [708, 274] on button "Zoom in" at bounding box center [707, 274] width 17 height 17
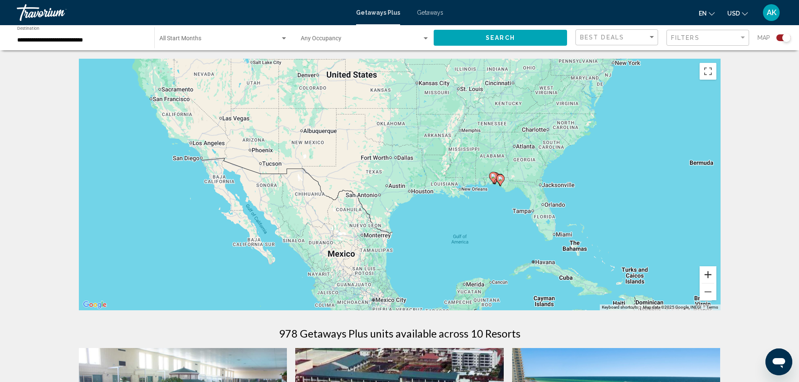
click at [708, 274] on button "Zoom in" at bounding box center [707, 274] width 17 height 17
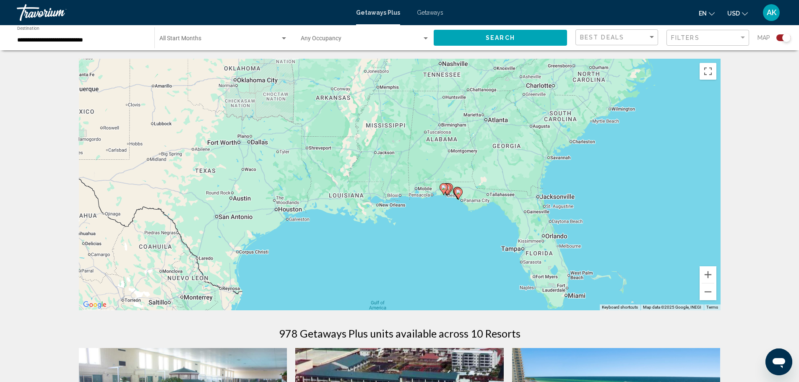
drag, startPoint x: 583, startPoint y: 207, endPoint x: 440, endPoint y: 218, distance: 143.4
click at [440, 218] on div "To activate drag with keyboard, press Alt + Enter. Once in keyboard drag state,…" at bounding box center [400, 185] width 642 height 252
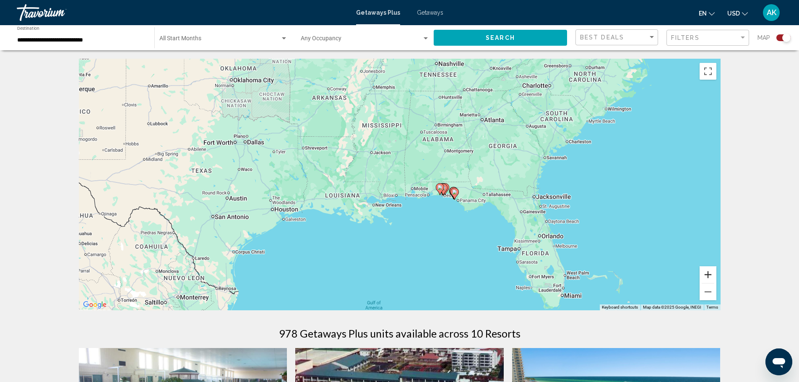
click at [710, 272] on button "Zoom in" at bounding box center [707, 274] width 17 height 17
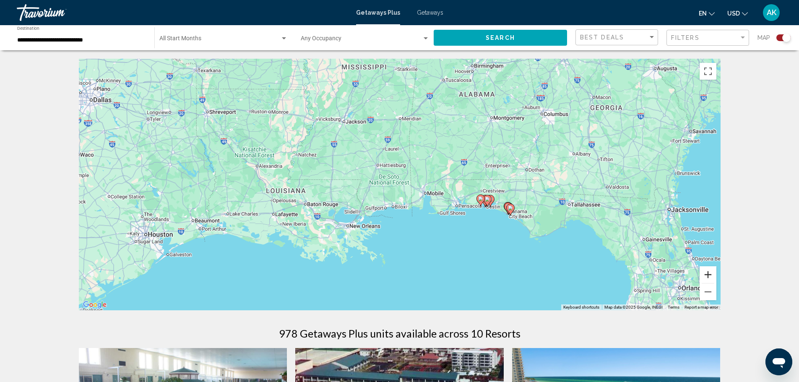
click at [710, 272] on button "Zoom in" at bounding box center [707, 274] width 17 height 17
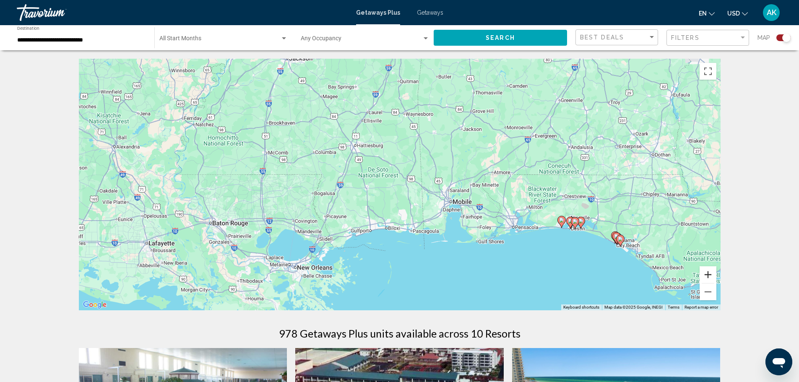
click at [710, 272] on button "Zoom in" at bounding box center [707, 274] width 17 height 17
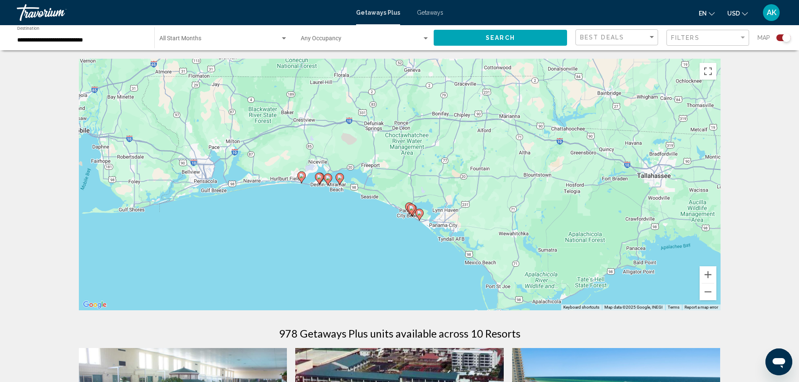
drag, startPoint x: 625, startPoint y: 270, endPoint x: 202, endPoint y: 181, distance: 432.4
click at [202, 181] on div "To activate drag with keyboard, press Alt + Enter. Once in keyboard drag state,…" at bounding box center [400, 185] width 642 height 252
click at [711, 274] on button "Zoom in" at bounding box center [707, 274] width 17 height 17
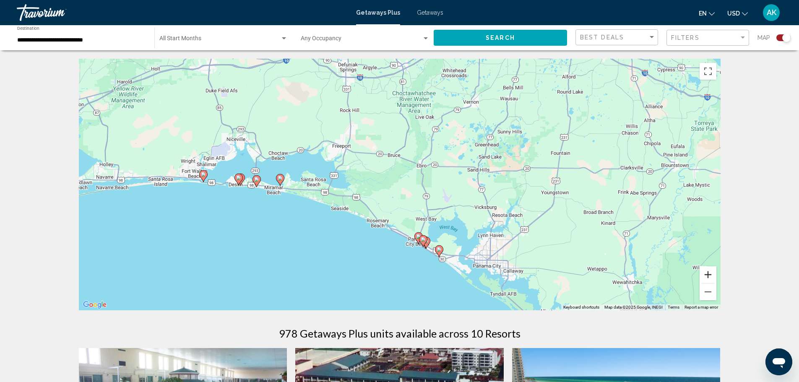
click at [710, 273] on button "Zoom in" at bounding box center [707, 274] width 17 height 17
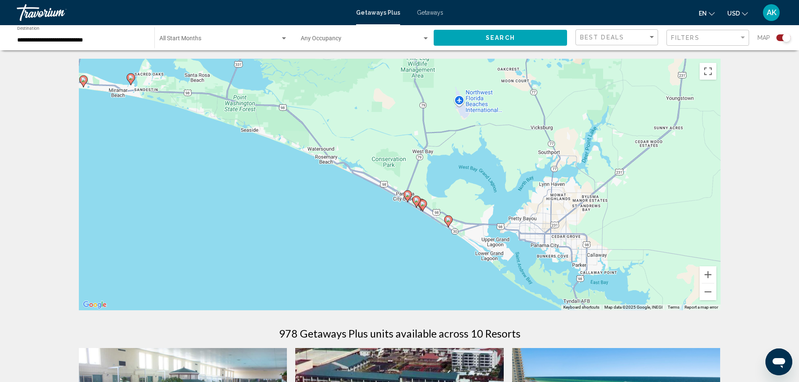
drag, startPoint x: 466, startPoint y: 250, endPoint x: 434, endPoint y: 144, distance: 110.8
click at [434, 144] on div "To activate drag with keyboard, press Alt + Enter. Once in keyboard drag state,…" at bounding box center [400, 185] width 642 height 252
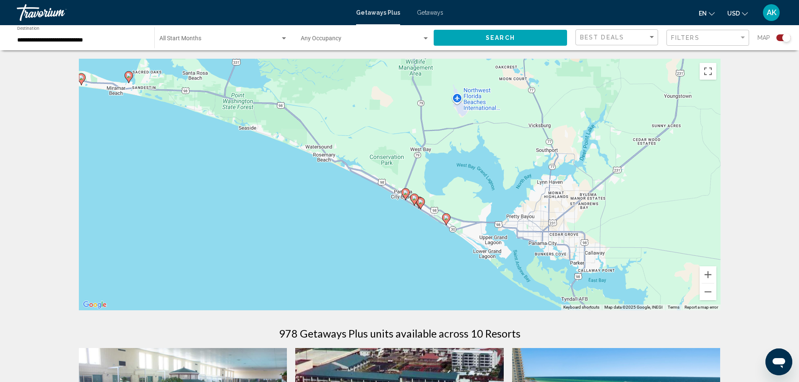
click at [405, 192] on image "Main content" at bounding box center [405, 192] width 5 height 5
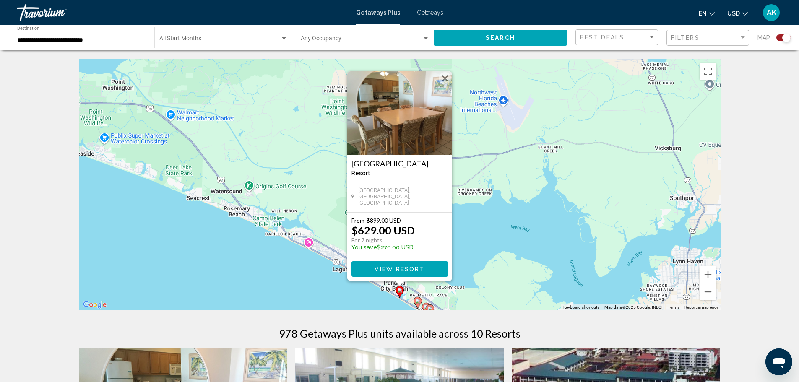
click at [417, 299] on image "Main content" at bounding box center [417, 301] width 5 height 5
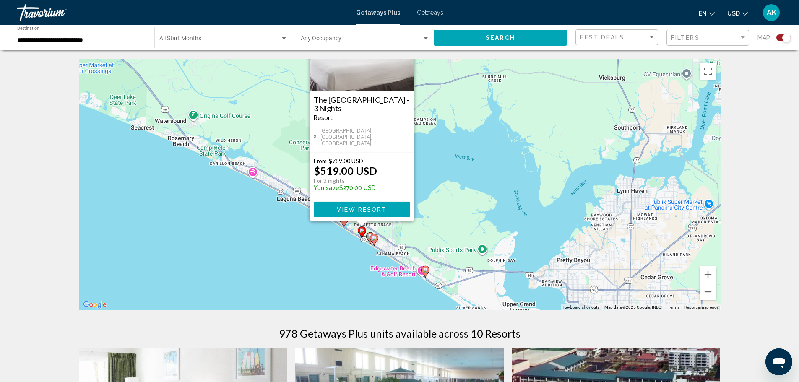
drag, startPoint x: 510, startPoint y: 236, endPoint x: 473, endPoint y: 176, distance: 71.6
click at [473, 176] on div "To activate drag with keyboard, press Alt + Enter. Once in keyboard drag state,…" at bounding box center [400, 185] width 642 height 252
click at [367, 236] on icon "Main content" at bounding box center [370, 237] width 8 height 11
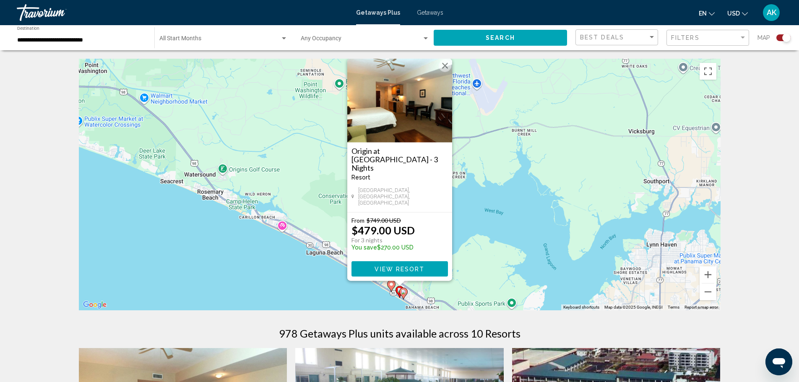
click at [403, 293] on image "Main content" at bounding box center [403, 291] width 5 height 5
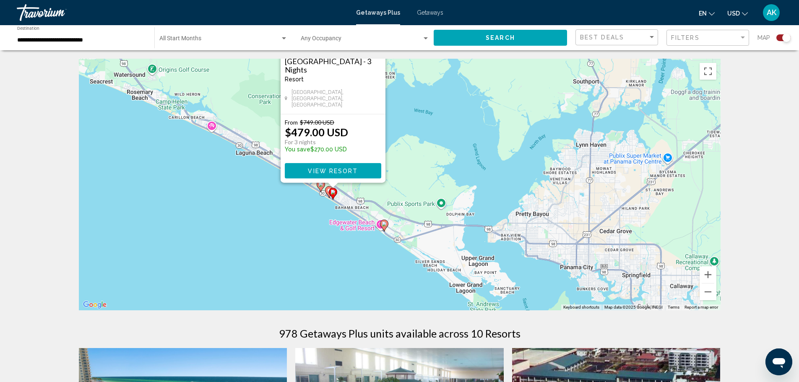
drag, startPoint x: 517, startPoint y: 246, endPoint x: 454, endPoint y: 139, distance: 124.8
click at [454, 139] on div "To activate drag with keyboard, press Alt + Enter. Once in keyboard drag state,…" at bounding box center [400, 185] width 642 height 252
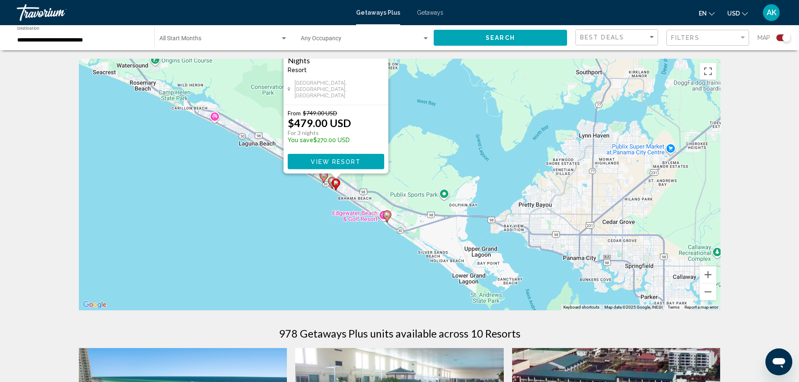
click at [386, 216] on image "Main content" at bounding box center [386, 214] width 5 height 5
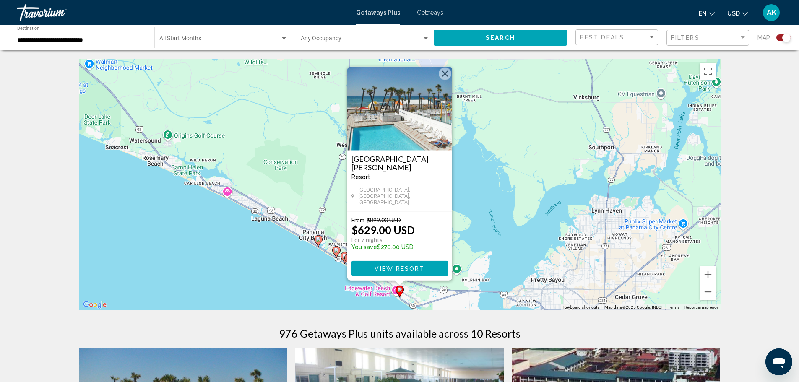
click at [446, 78] on button "Close" at bounding box center [445, 74] width 13 height 13
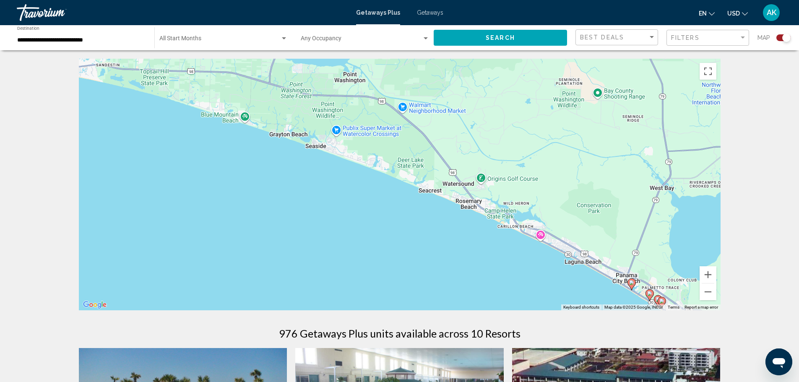
drag, startPoint x: 299, startPoint y: 198, endPoint x: 613, endPoint y: 241, distance: 317.4
click at [613, 241] on div "To activate drag with keyboard, press Alt + Enter. Once in keyboard drag state,…" at bounding box center [400, 185] width 642 height 252
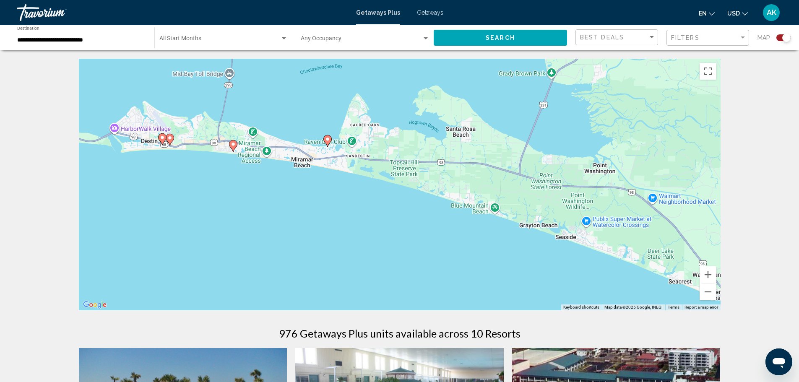
drag, startPoint x: 265, startPoint y: 178, endPoint x: 528, endPoint y: 275, distance: 280.5
click at [528, 275] on div "To activate drag with keyboard, press Alt + Enter. Once in keyboard drag state,…" at bounding box center [400, 185] width 642 height 252
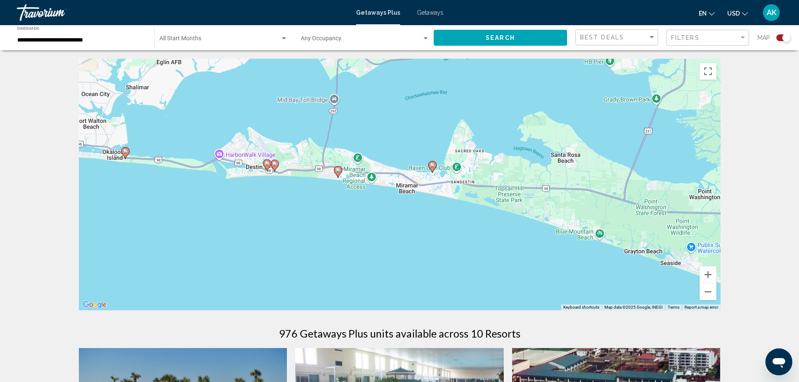
drag, startPoint x: 144, startPoint y: 183, endPoint x: 226, endPoint y: 202, distance: 84.0
click at [226, 202] on div "To activate drag with keyboard, press Alt + Enter. Once in keyboard drag state,…" at bounding box center [400, 185] width 642 height 252
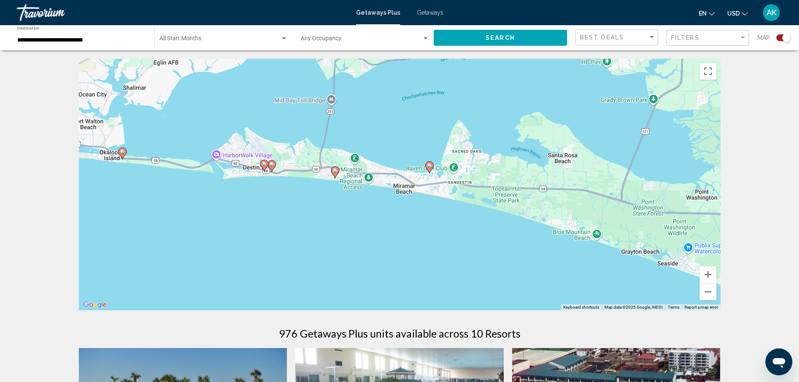
click at [272, 165] on image "Main content" at bounding box center [271, 164] width 5 height 5
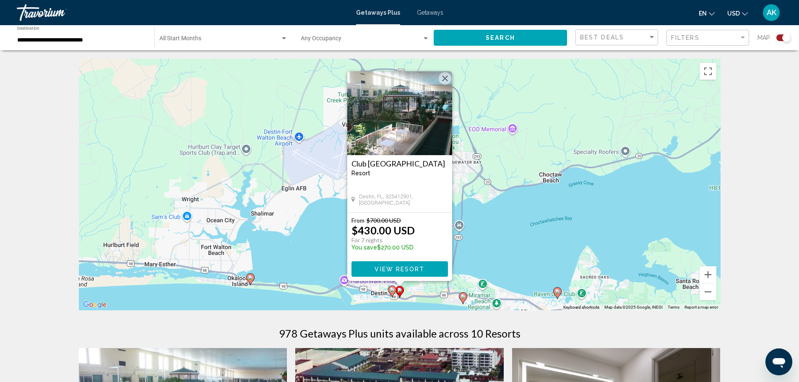
click at [445, 78] on button "Close" at bounding box center [445, 78] width 13 height 13
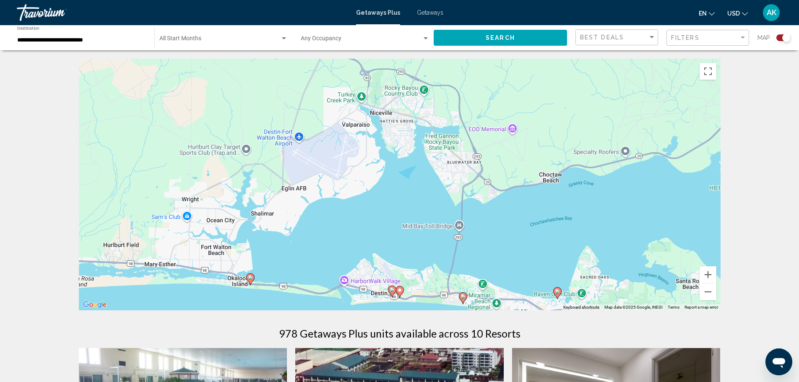
click at [249, 276] on image "Main content" at bounding box center [250, 277] width 5 height 5
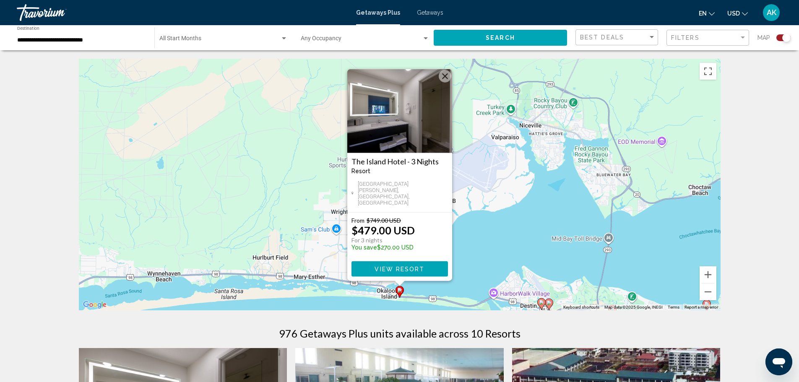
click at [444, 80] on button "Close" at bounding box center [445, 76] width 13 height 13
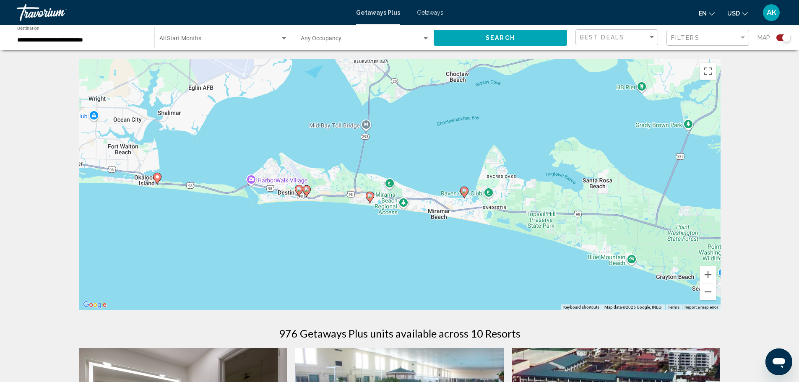
drag, startPoint x: 514, startPoint y: 236, endPoint x: 264, endPoint y: 117, distance: 276.6
click at [264, 117] on div "To activate drag with keyboard, press Alt + Enter. Once in keyboard drag state,…" at bounding box center [400, 185] width 642 height 252
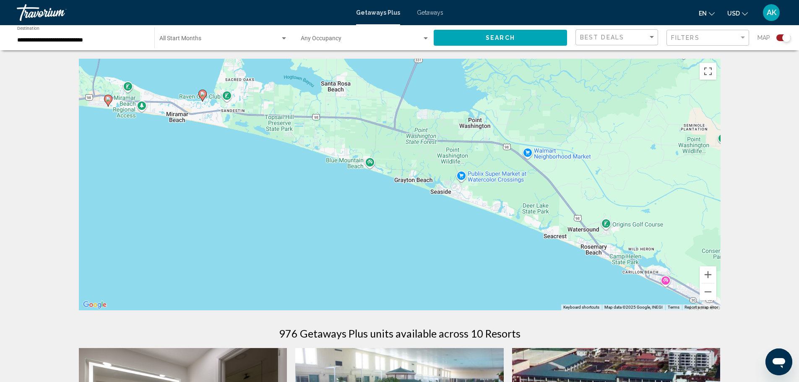
drag, startPoint x: 518, startPoint y: 236, endPoint x: 261, endPoint y: 142, distance: 273.4
click at [261, 142] on div "To activate drag with keyboard, press Alt + Enter. Once in keyboard drag state,…" at bounding box center [400, 185] width 642 height 252
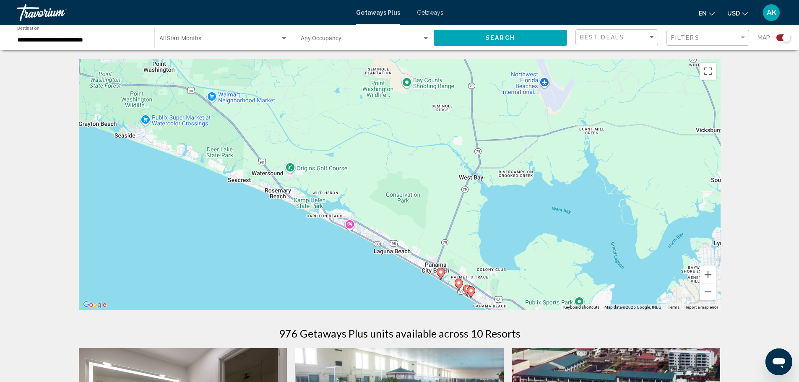
drag, startPoint x: 523, startPoint y: 206, endPoint x: 214, endPoint y: 151, distance: 313.8
click at [214, 151] on div "To activate drag with keyboard, press Alt + Enter. Once in keyboard drag state,…" at bounding box center [400, 185] width 642 height 252
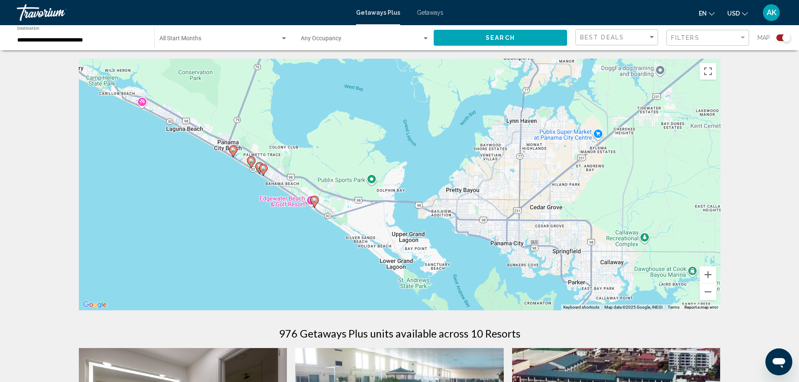
drag, startPoint x: 418, startPoint y: 236, endPoint x: 209, endPoint y: 111, distance: 242.8
click at [209, 111] on div "To activate drag with keyboard, press Alt + Enter. Once in keyboard drag state,…" at bounding box center [400, 185] width 642 height 252
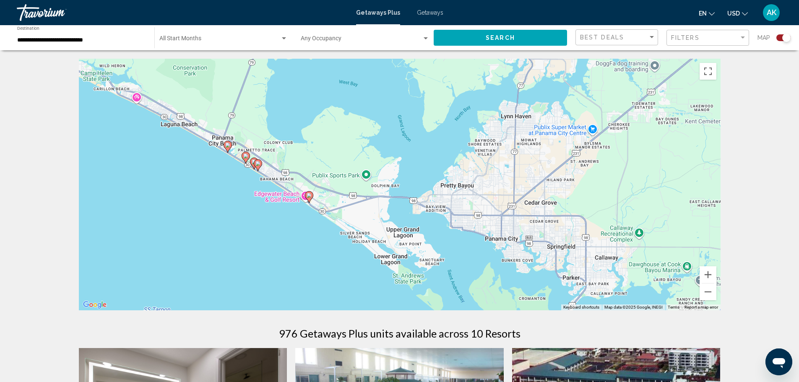
click at [307, 195] on image "Main content" at bounding box center [308, 195] width 5 height 5
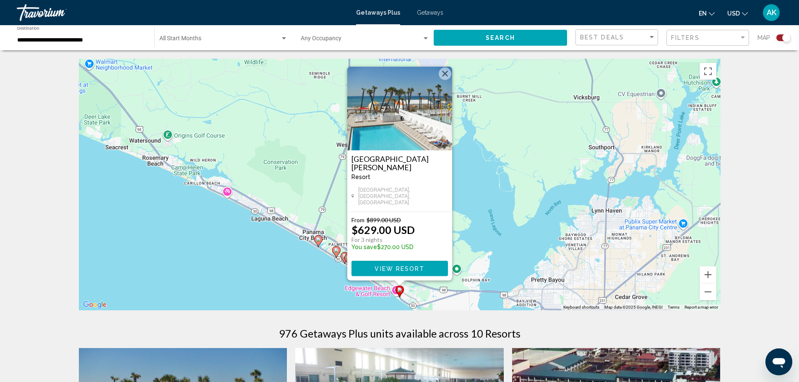
click at [446, 80] on button "Close" at bounding box center [445, 74] width 13 height 13
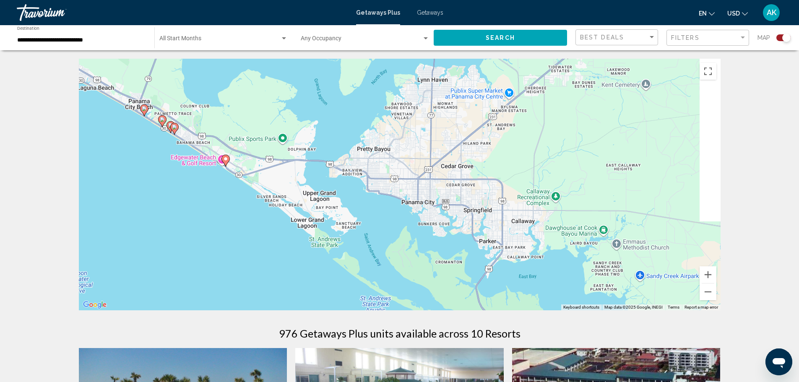
drag, startPoint x: 526, startPoint y: 243, endPoint x: 352, endPoint y: 109, distance: 219.1
click at [352, 109] on div "To activate drag with keyboard, press Alt + Enter. Once in keyboard drag state,…" at bounding box center [400, 185] width 642 height 252
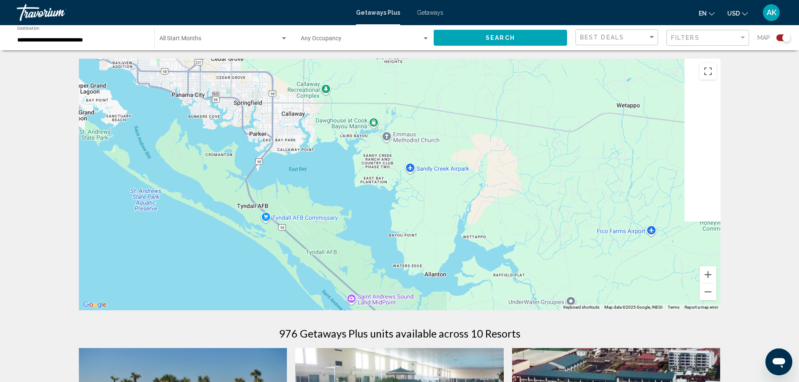
drag, startPoint x: 421, startPoint y: 206, endPoint x: 277, endPoint y: 152, distance: 154.0
click at [277, 152] on div "To activate drag with keyboard, press Alt + Enter. Once in keyboard drag state,…" at bounding box center [400, 185] width 642 height 252
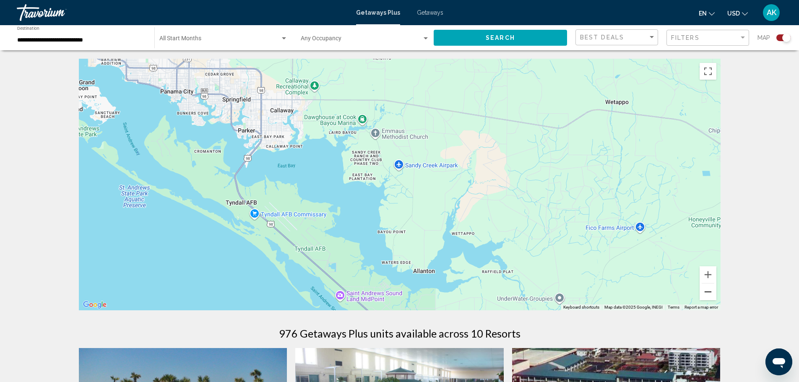
click at [707, 291] on button "Zoom out" at bounding box center [707, 291] width 17 height 17
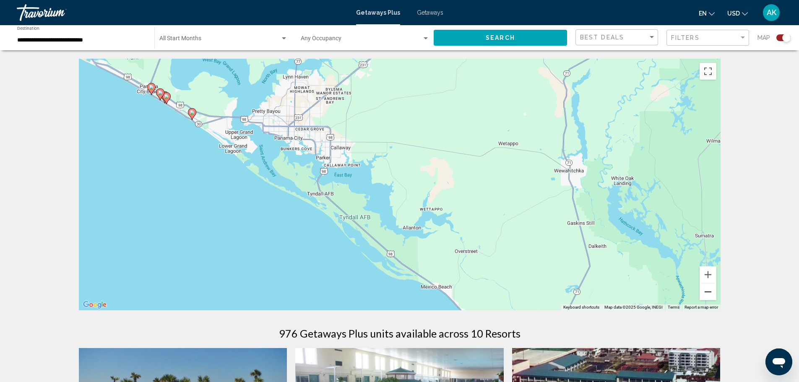
click at [707, 289] on button "Zoom out" at bounding box center [707, 291] width 17 height 17
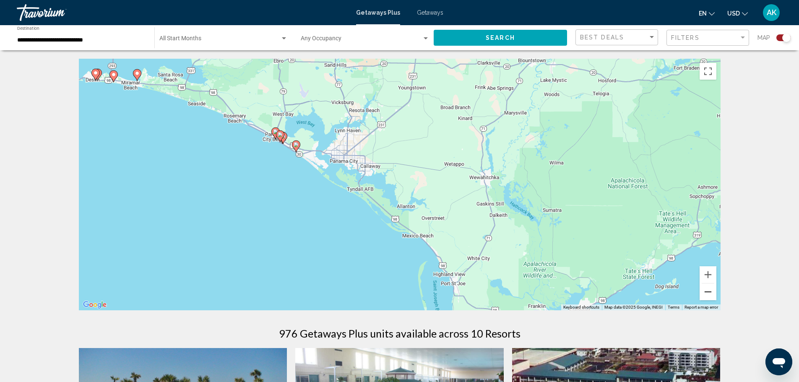
click at [707, 289] on button "Zoom out" at bounding box center [707, 291] width 17 height 17
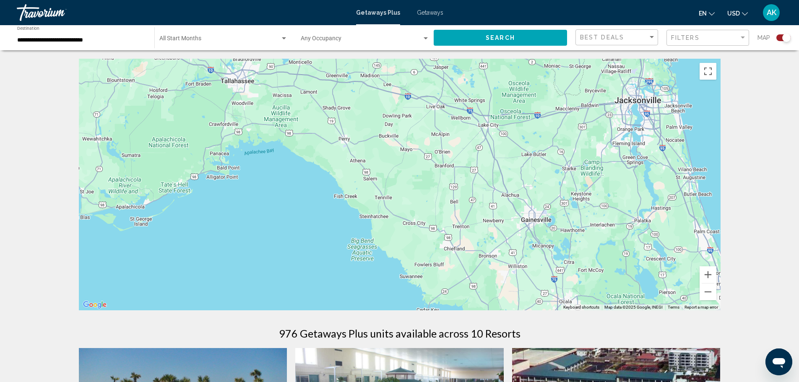
drag, startPoint x: 614, startPoint y: 240, endPoint x: 267, endPoint y: 198, distance: 349.3
click at [267, 198] on div "To activate drag with keyboard, press Alt + Enter. Once in keyboard drag state,…" at bounding box center [400, 185] width 642 height 252
click at [706, 293] on button "Zoom out" at bounding box center [707, 291] width 17 height 17
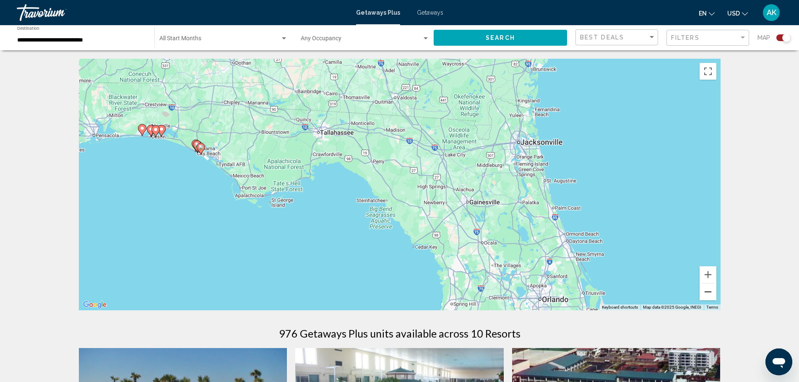
click at [712, 292] on button "Zoom out" at bounding box center [707, 291] width 17 height 17
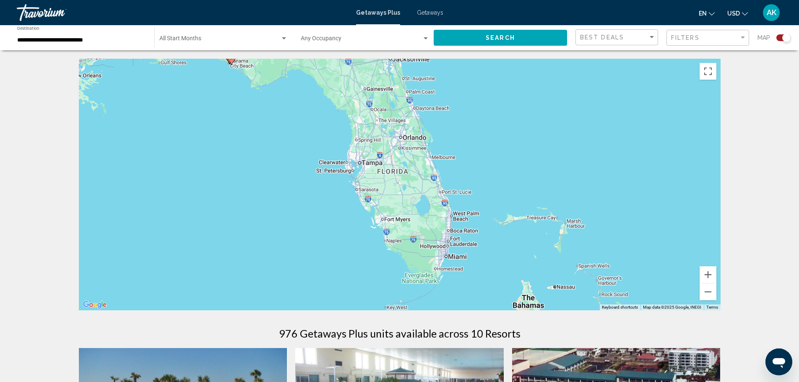
drag, startPoint x: 509, startPoint y: 272, endPoint x: 440, endPoint y: 164, distance: 127.9
click at [440, 164] on div "To activate drag with keyboard, press Alt + Enter. Once in keyboard drag state,…" at bounding box center [400, 185] width 642 height 252
click at [705, 36] on div "Filters" at bounding box center [705, 37] width 68 height 7
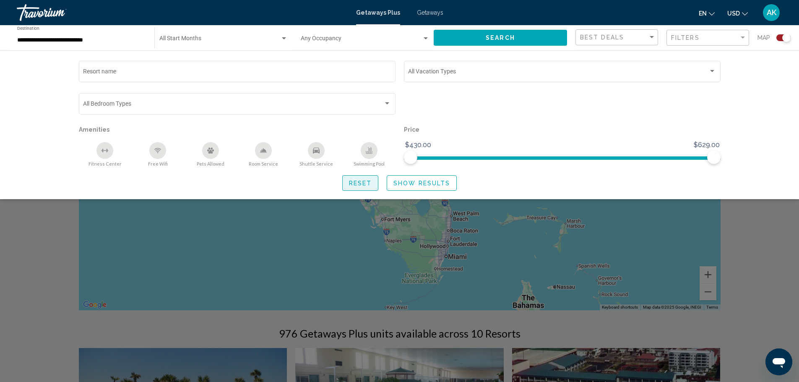
click at [365, 182] on span "Reset" at bounding box center [360, 183] width 23 height 7
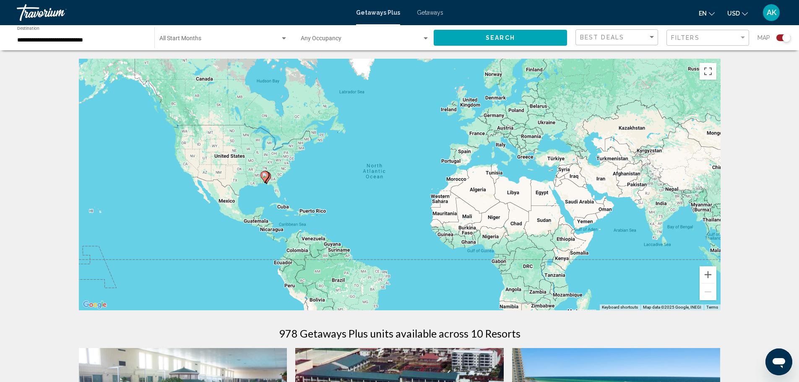
click at [184, 135] on div "To activate drag with keyboard, press Alt + Enter. Once in keyboard drag state,…" at bounding box center [400, 185] width 642 height 252
click at [710, 276] on button "Zoom in" at bounding box center [707, 274] width 17 height 17
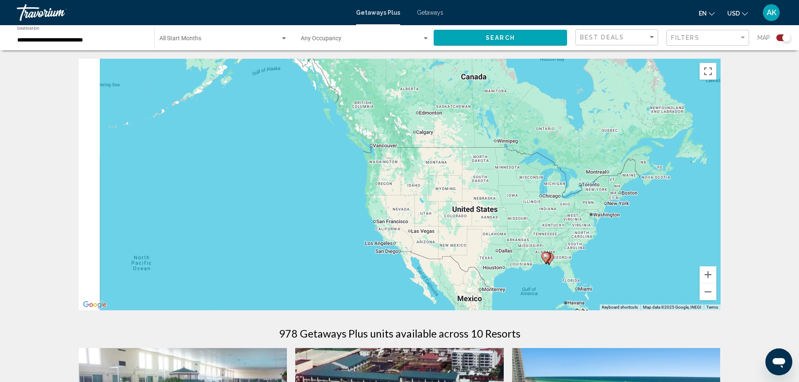
drag, startPoint x: 372, startPoint y: 195, endPoint x: 667, endPoint y: 239, distance: 298.2
click at [667, 239] on div "To activate drag with keyboard, press Alt + Enter. Once in keyboard drag state,…" at bounding box center [400, 185] width 642 height 252
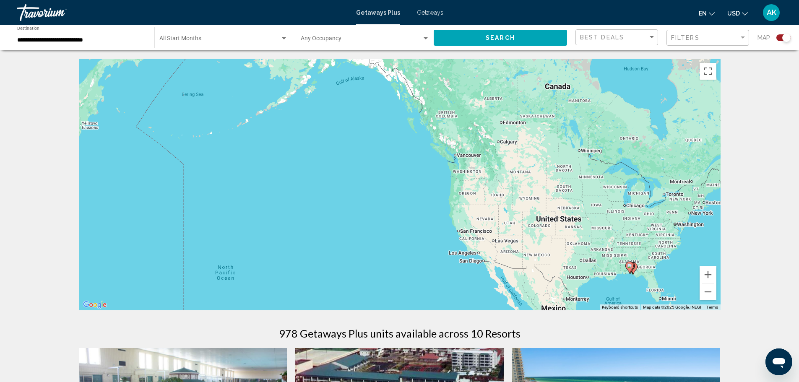
click at [471, 173] on div "To activate drag with keyboard, press Alt + Enter. Once in keyboard drag state,…" at bounding box center [400, 185] width 642 height 252
click at [706, 273] on button "Zoom in" at bounding box center [707, 274] width 17 height 17
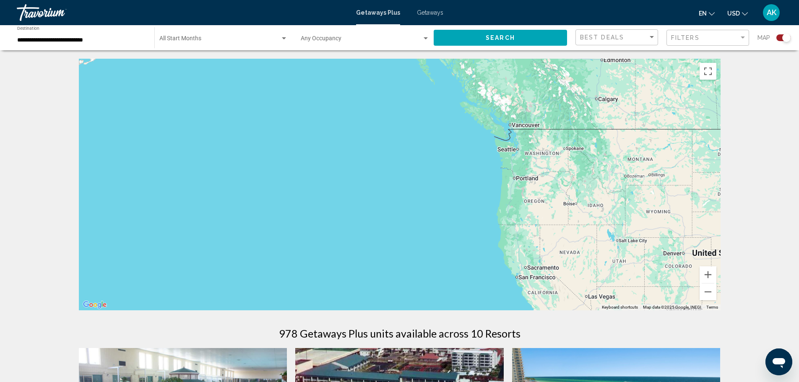
click at [536, 158] on div "Main content" at bounding box center [400, 185] width 642 height 252
click at [504, 152] on div "Main content" at bounding box center [400, 185] width 642 height 252
click at [97, 40] on input "**********" at bounding box center [81, 40] width 129 height 7
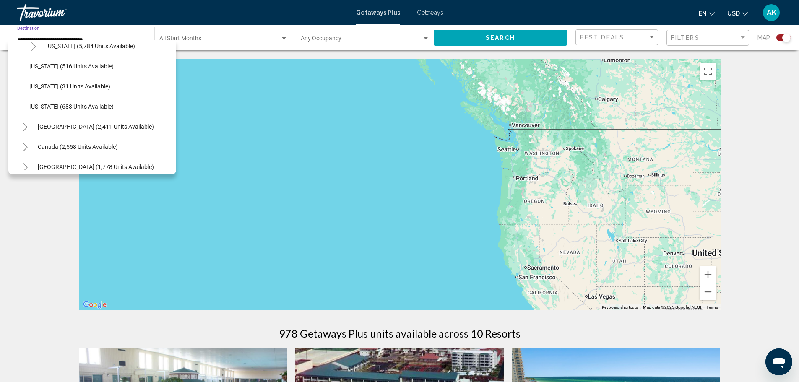
scroll to position [880, 0]
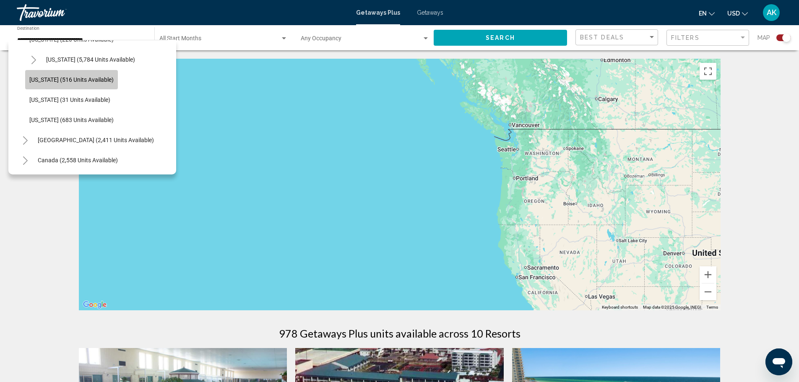
click at [72, 78] on span "[US_STATE] (516 units available)" at bounding box center [71, 79] width 84 height 7
type input "**********"
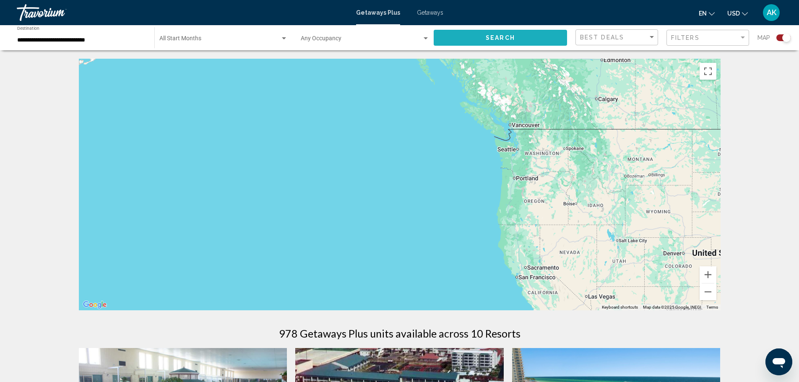
click at [482, 33] on button "Search" at bounding box center [500, 38] width 133 height 16
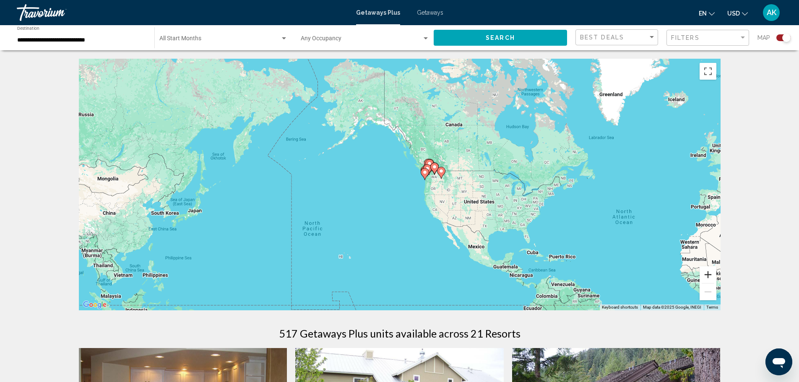
click at [710, 276] on button "Zoom in" at bounding box center [707, 274] width 17 height 17
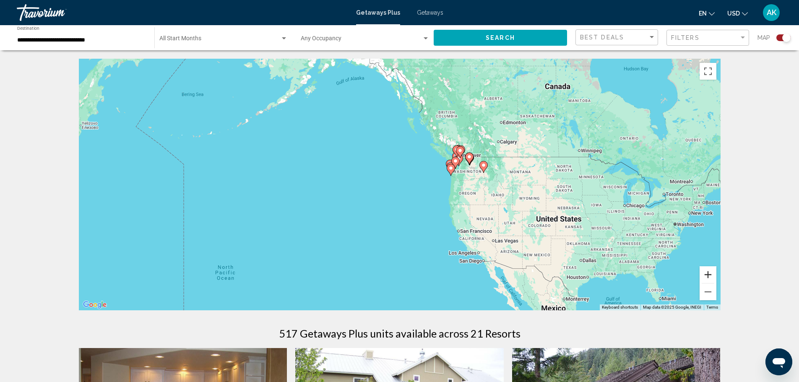
click at [710, 276] on button "Zoom in" at bounding box center [707, 274] width 17 height 17
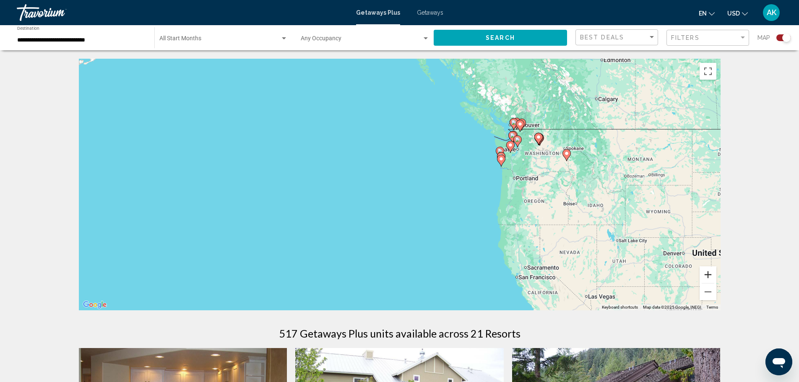
click at [710, 276] on button "Zoom in" at bounding box center [707, 274] width 17 height 17
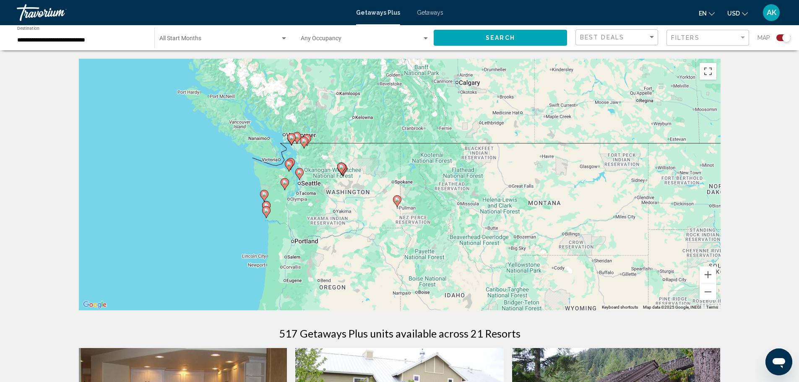
drag, startPoint x: 599, startPoint y: 140, endPoint x: 259, endPoint y: 211, distance: 347.5
click at [262, 211] on gmp-advanced-marker "Main content" at bounding box center [266, 212] width 8 height 13
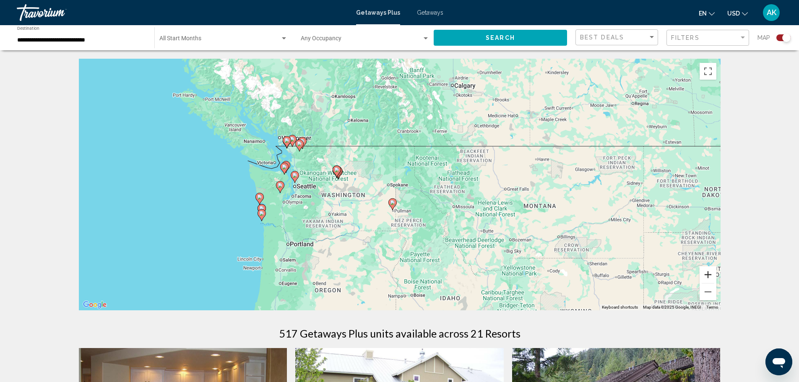
click at [708, 275] on button "Zoom in" at bounding box center [707, 274] width 17 height 17
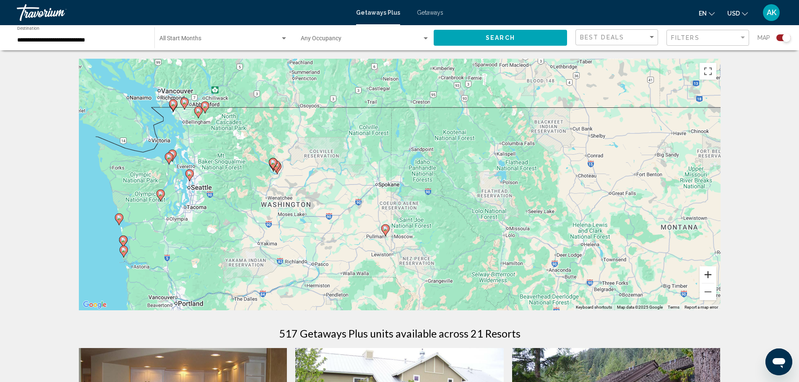
click at [708, 275] on button "Zoom in" at bounding box center [707, 274] width 17 height 17
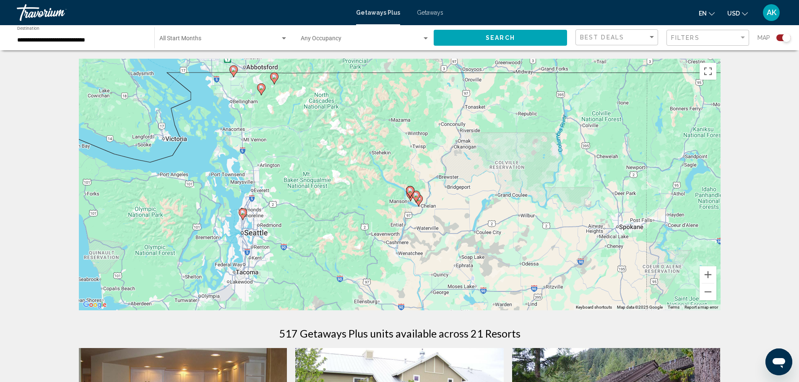
drag, startPoint x: 288, startPoint y: 192, endPoint x: 493, endPoint y: 218, distance: 206.8
click at [493, 218] on div "To activate drag with keyboard, press Alt + Enter. Once in keyboard drag state,…" at bounding box center [400, 185] width 642 height 252
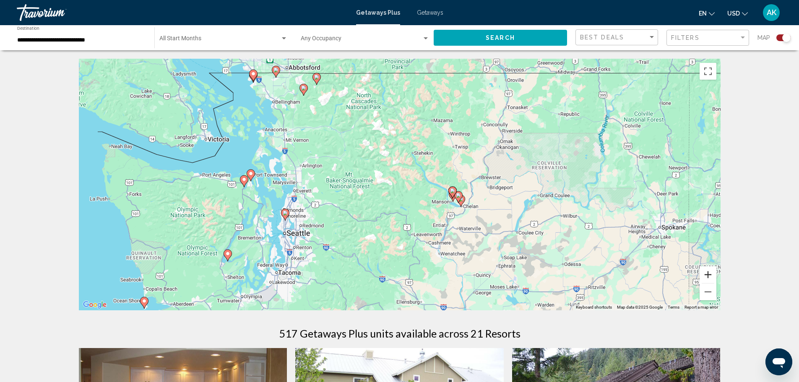
click at [709, 278] on button "Zoom in" at bounding box center [707, 274] width 17 height 17
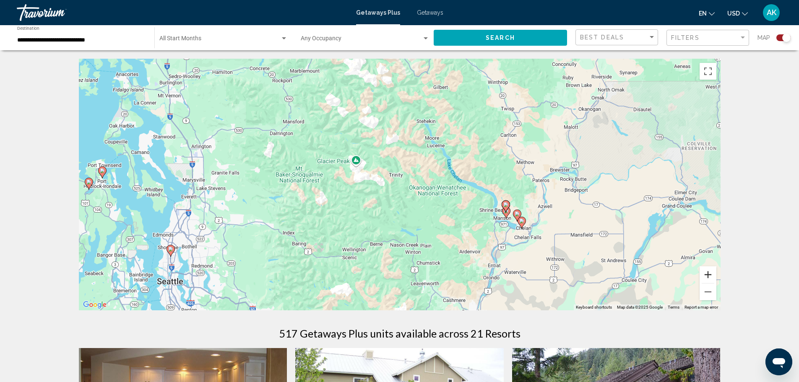
click at [709, 276] on button "Zoom in" at bounding box center [707, 274] width 17 height 17
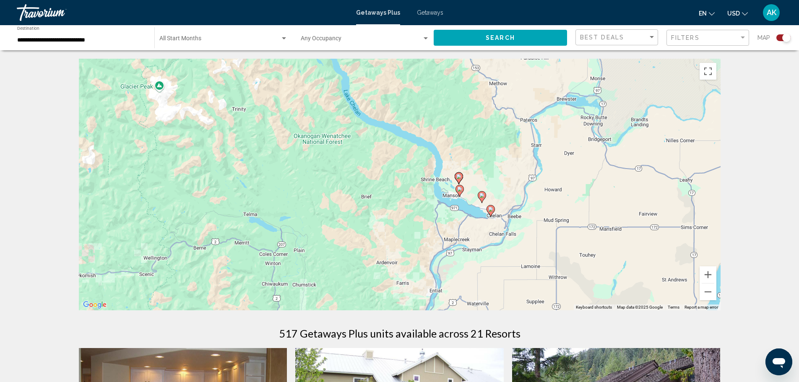
drag, startPoint x: 671, startPoint y: 250, endPoint x: 515, endPoint y: 192, distance: 166.4
click at [515, 192] on div "To activate drag with keyboard, press Alt + Enter. Once in keyboard drag state,…" at bounding box center [400, 185] width 642 height 252
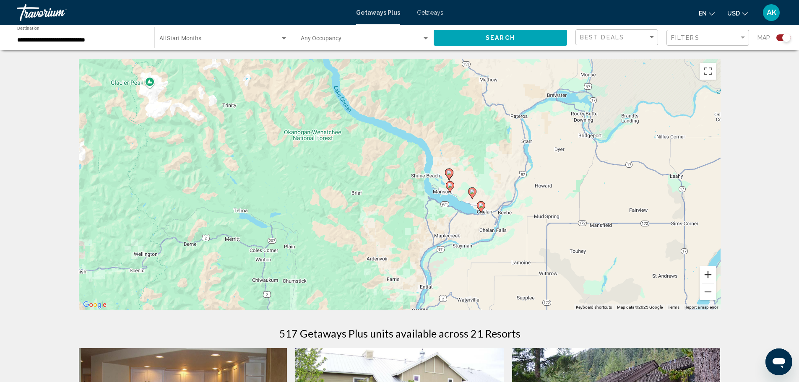
click at [708, 276] on button "Zoom in" at bounding box center [707, 274] width 17 height 17
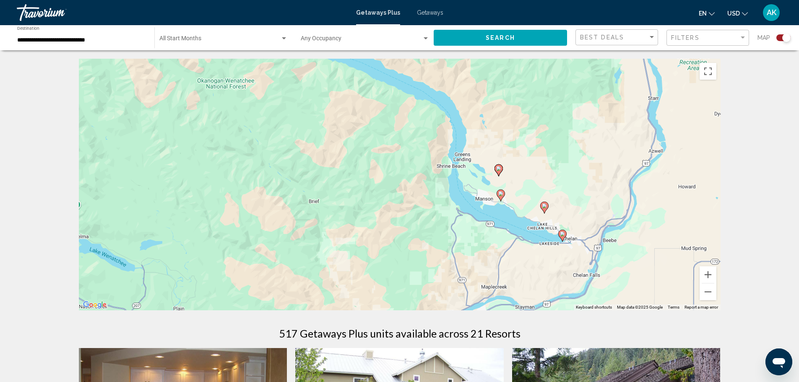
click at [423, 12] on span "Getaways" at bounding box center [430, 12] width 26 height 7
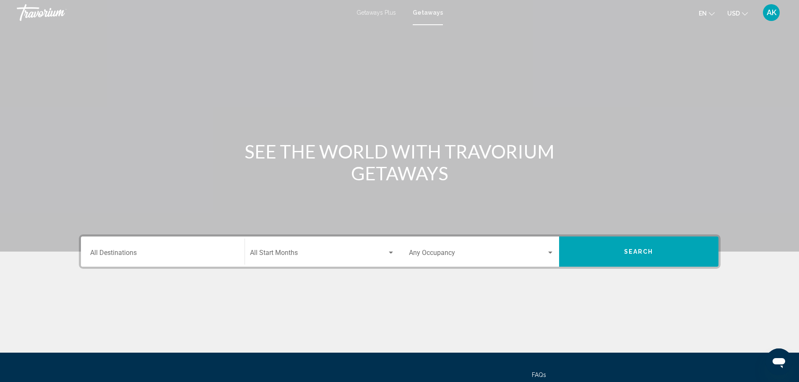
click at [149, 261] on div "Destination All Destinations" at bounding box center [162, 252] width 145 height 26
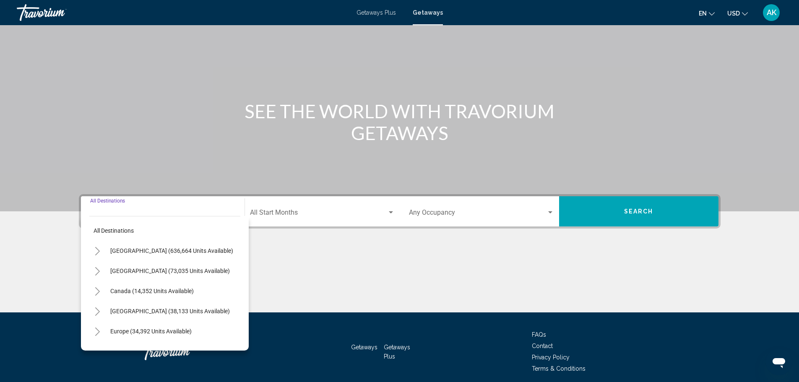
scroll to position [73, 0]
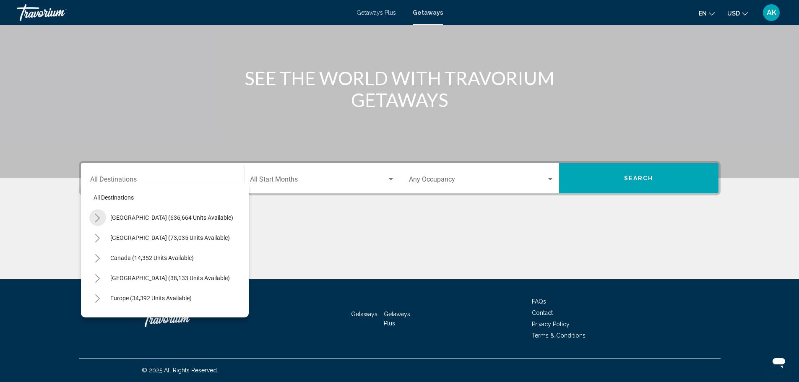
click at [95, 218] on icon "Toggle United States (636,664 units available)" at bounding box center [97, 218] width 6 height 8
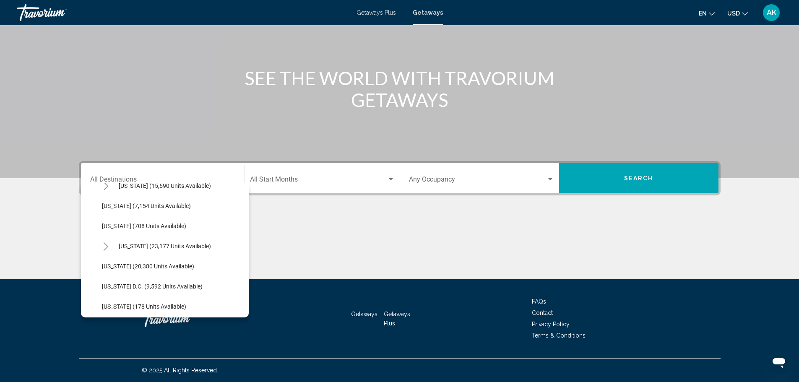
scroll to position [839, 0]
click at [145, 225] on span "[US_STATE] (20,380 units available)" at bounding box center [148, 224] width 92 height 7
type input "**********"
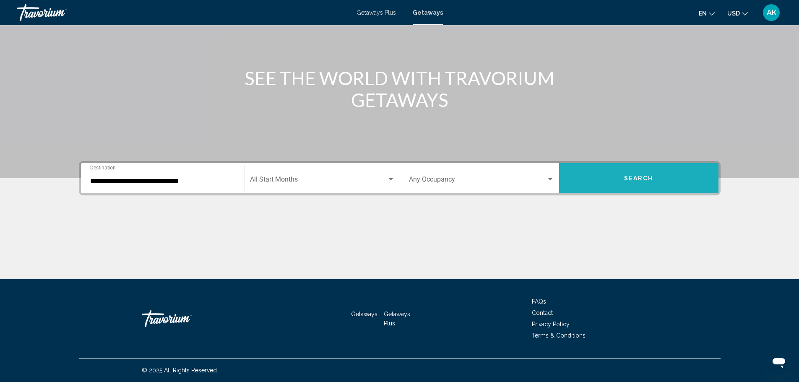
click at [612, 185] on button "Search" at bounding box center [638, 178] width 159 height 30
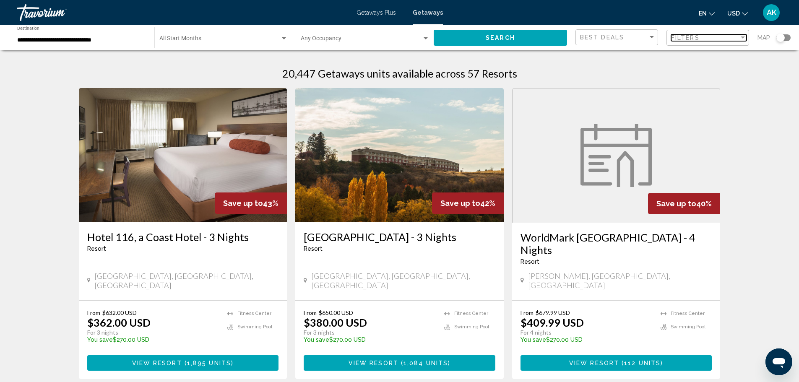
click at [716, 41] on mat-select "Filters" at bounding box center [708, 37] width 75 height 7
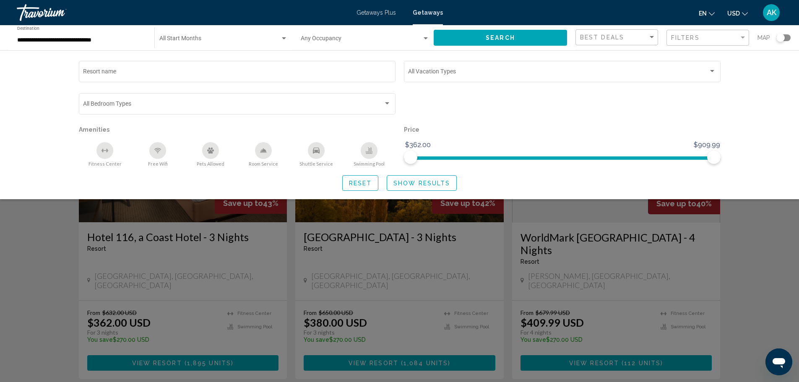
click at [744, 262] on div "Search widget" at bounding box center [399, 254] width 799 height 256
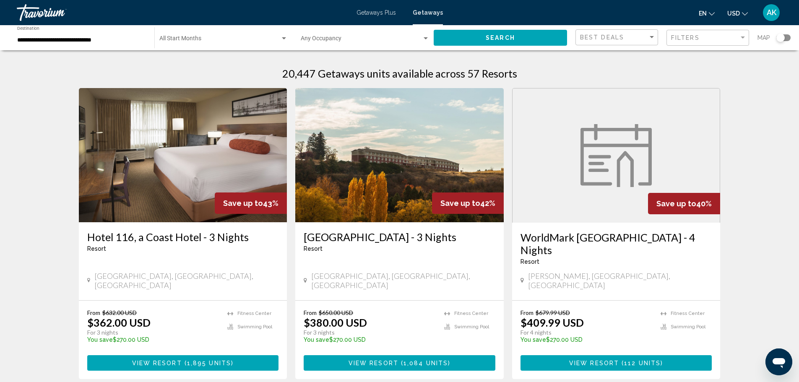
click at [778, 36] on div "Search widget" at bounding box center [780, 38] width 8 height 8
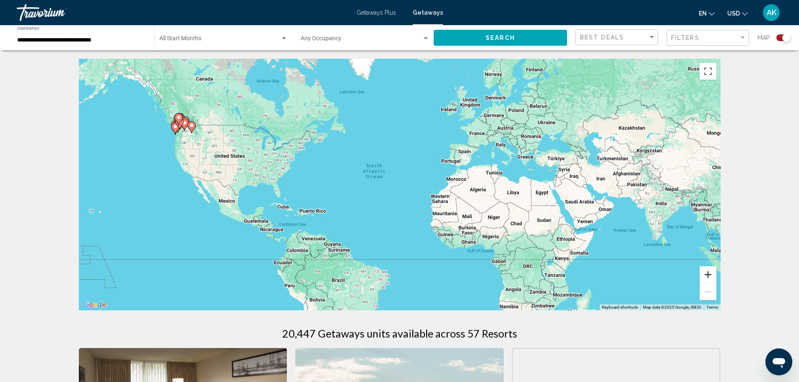
click at [711, 276] on button "Zoom in" at bounding box center [707, 274] width 17 height 17
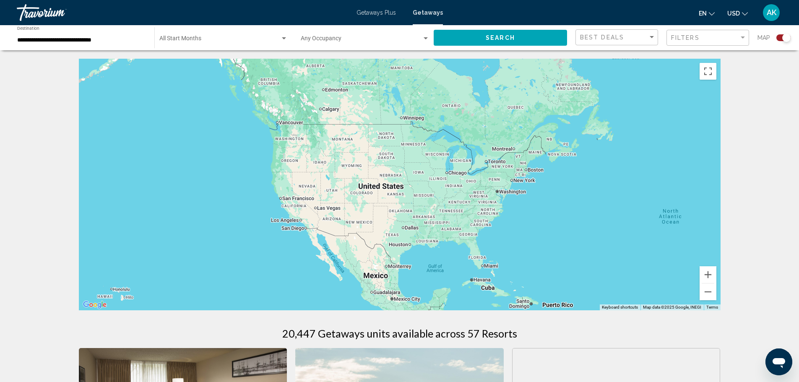
drag, startPoint x: 226, startPoint y: 187, endPoint x: 564, endPoint y: 254, distance: 344.0
click at [564, 254] on div "Main content" at bounding box center [400, 185] width 642 height 252
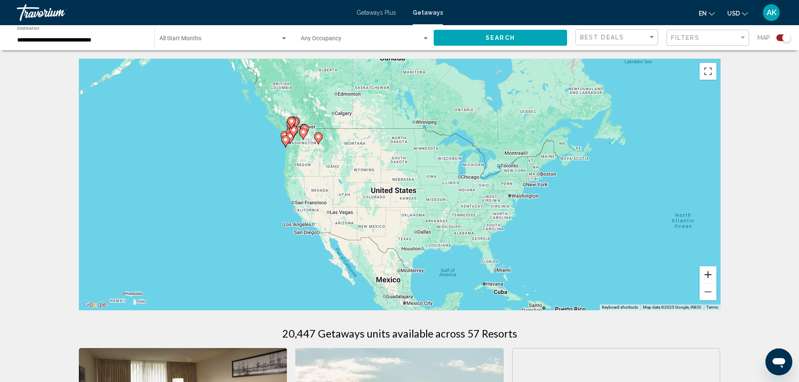
click at [709, 276] on button "Zoom in" at bounding box center [707, 274] width 17 height 17
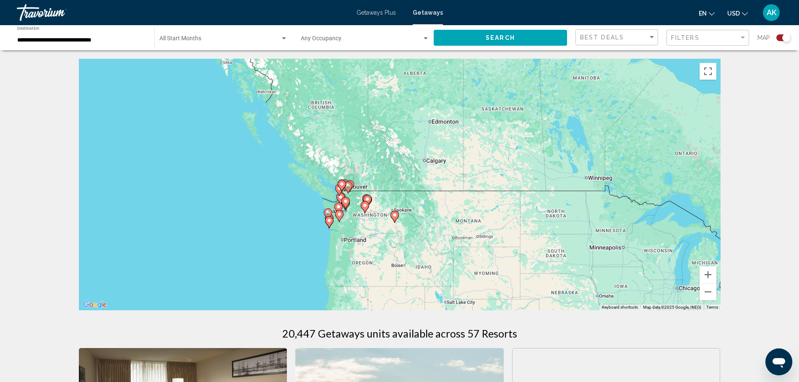
drag, startPoint x: 195, startPoint y: 130, endPoint x: 362, endPoint y: 250, distance: 205.7
click at [355, 249] on div "To activate drag with keyboard, press Alt + Enter. Once in keyboard drag state,…" at bounding box center [400, 185] width 642 height 252
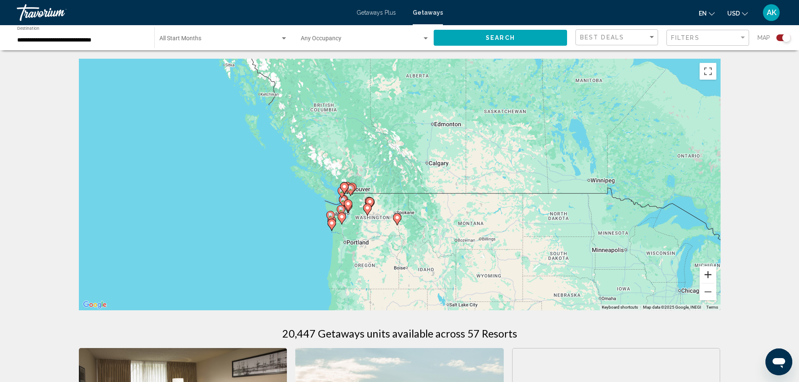
click at [708, 274] on button "Zoom in" at bounding box center [707, 274] width 17 height 17
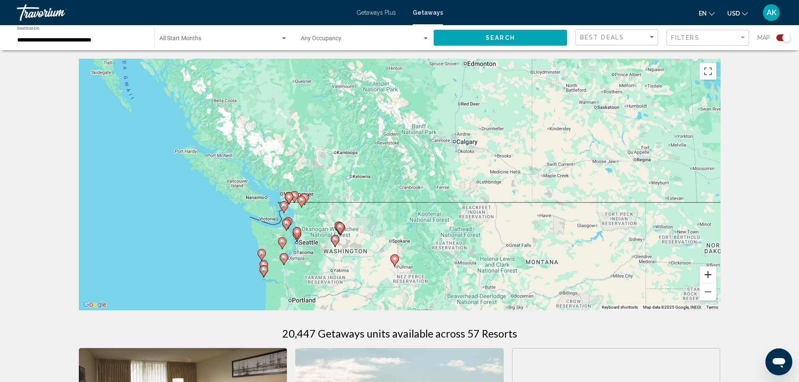
click at [708, 274] on button "Zoom in" at bounding box center [707, 274] width 17 height 17
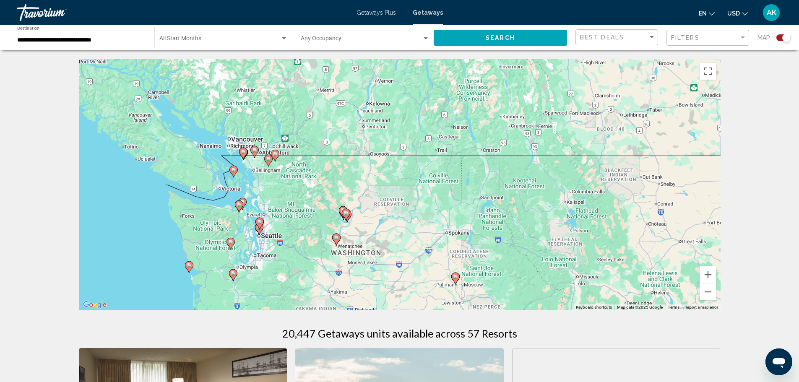
drag, startPoint x: 316, startPoint y: 260, endPoint x: 364, endPoint y: 184, distance: 90.0
click at [364, 184] on div "To activate drag with keyboard, press Alt + Enter. Once in keyboard drag state,…" at bounding box center [400, 185] width 642 height 252
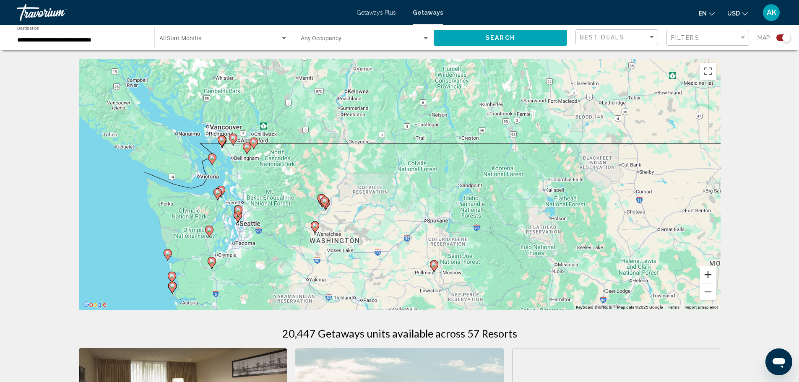
click at [709, 275] on button "Zoom in" at bounding box center [707, 274] width 17 height 17
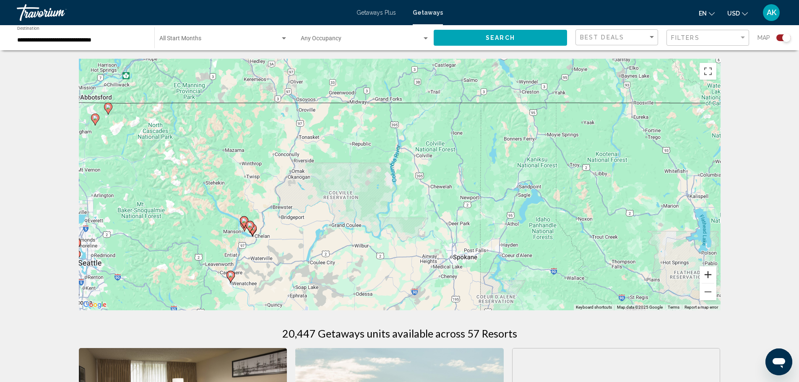
click at [709, 271] on button "Zoom in" at bounding box center [707, 274] width 17 height 17
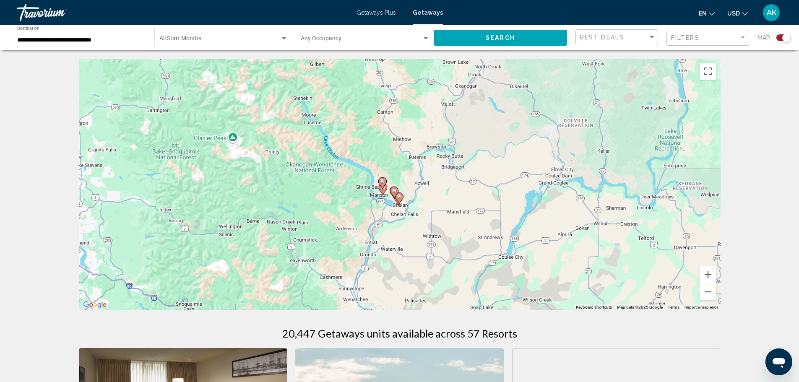
drag, startPoint x: 144, startPoint y: 260, endPoint x: 441, endPoint y: 177, distance: 308.0
click at [441, 177] on div "To activate drag with keyboard, press Alt + Enter. Once in keyboard drag state,…" at bounding box center [400, 185] width 642 height 252
click at [711, 276] on button "Zoom in" at bounding box center [707, 274] width 17 height 17
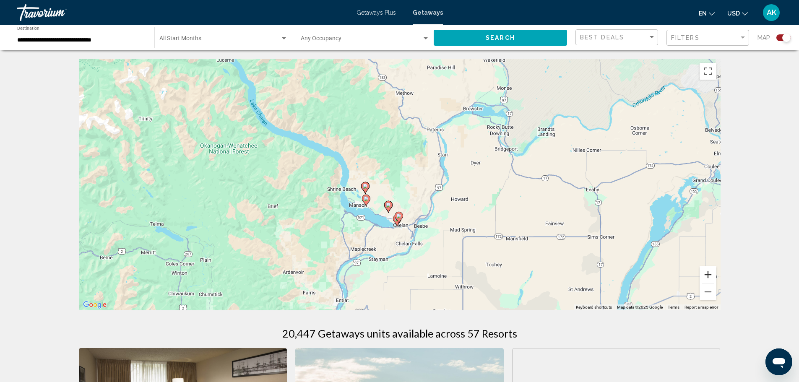
click at [709, 271] on button "Zoom in" at bounding box center [707, 274] width 17 height 17
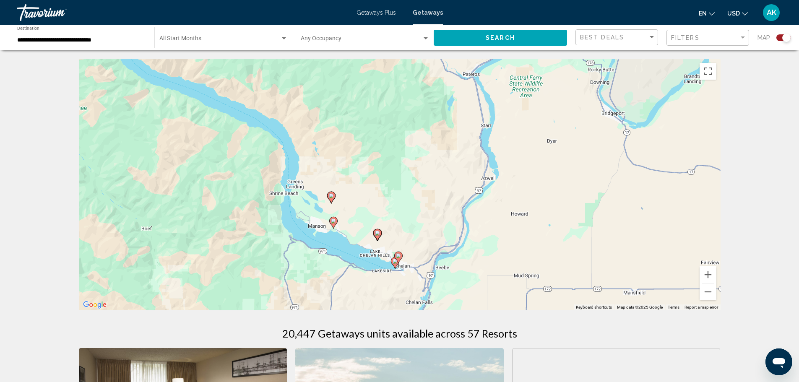
click at [395, 262] on gmp-advanced-marker "Main content" at bounding box center [398, 257] width 8 height 13
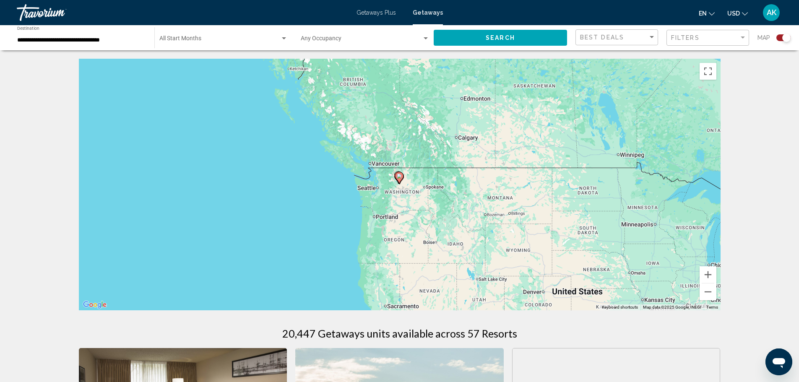
click at [398, 178] on image "Main content" at bounding box center [399, 176] width 5 height 5
type input "**********"
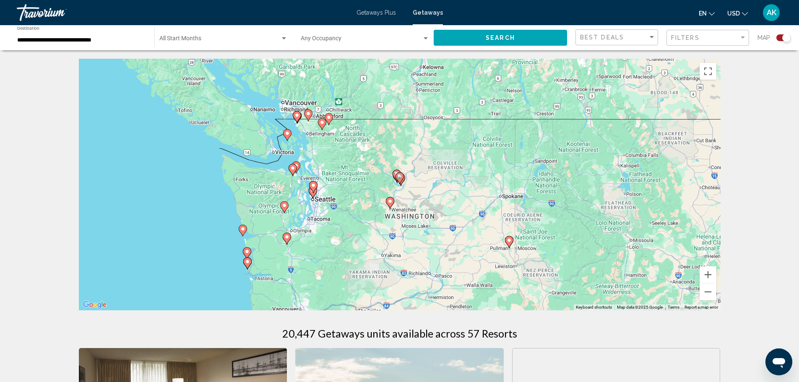
click at [401, 185] on icon "Main content" at bounding box center [401, 180] width 8 height 12
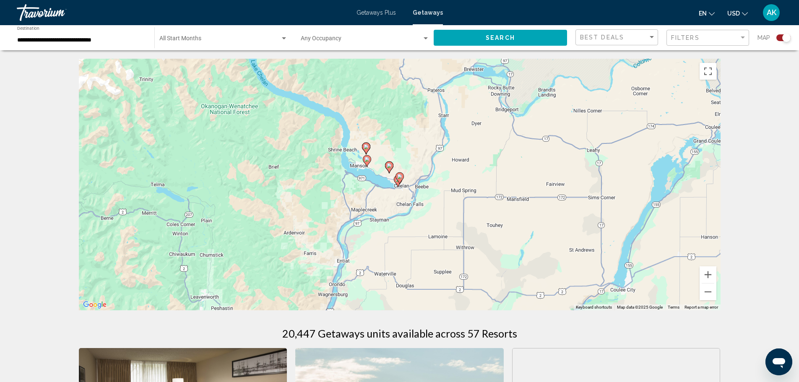
click at [399, 177] on image "Main content" at bounding box center [399, 176] width 5 height 5
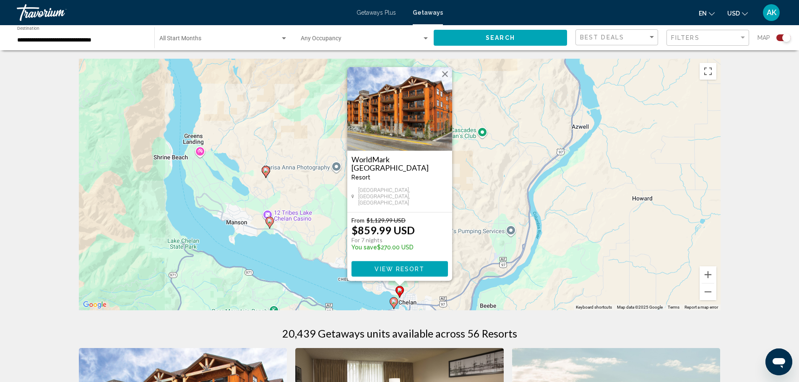
click at [394, 302] on image "Main content" at bounding box center [393, 301] width 5 height 5
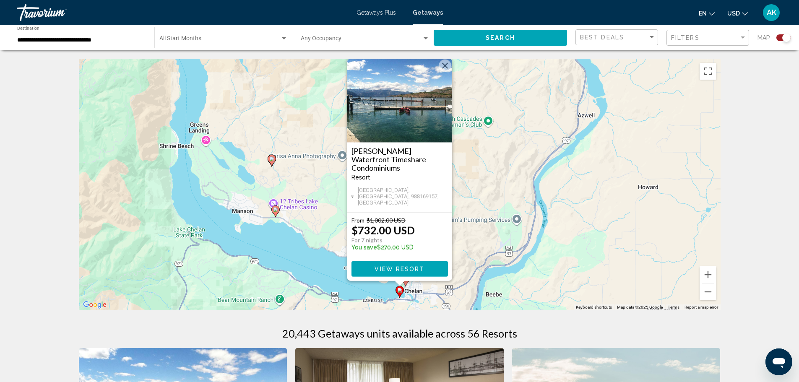
click at [442, 72] on button "Close" at bounding box center [445, 66] width 13 height 13
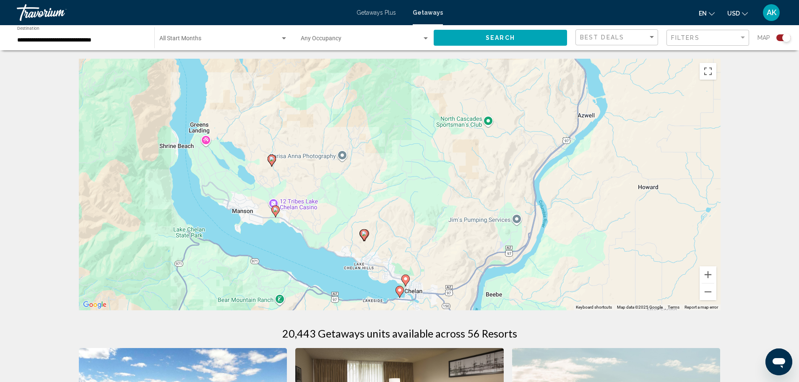
click at [364, 235] on image "Main content" at bounding box center [363, 233] width 5 height 5
click at [276, 213] on icon "Main content" at bounding box center [275, 211] width 8 height 11
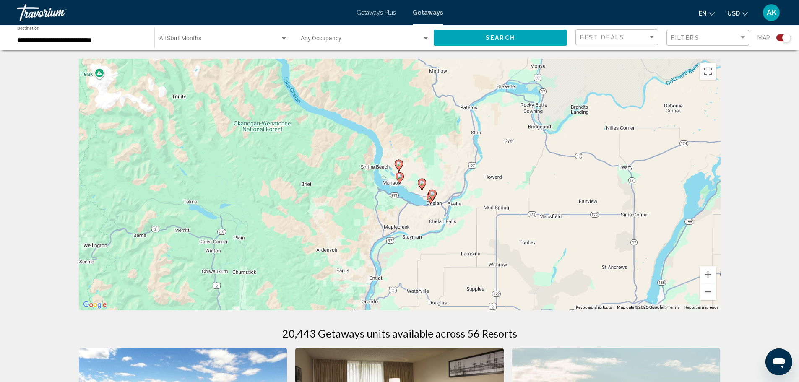
click at [398, 178] on image "Main content" at bounding box center [399, 176] width 5 height 5
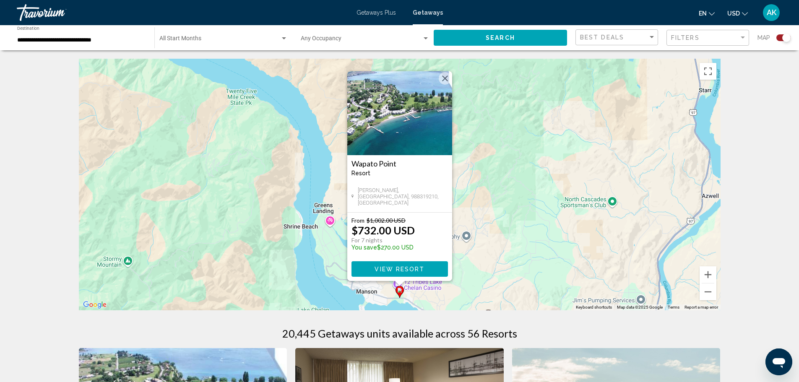
click at [442, 77] on button "Close" at bounding box center [445, 78] width 13 height 13
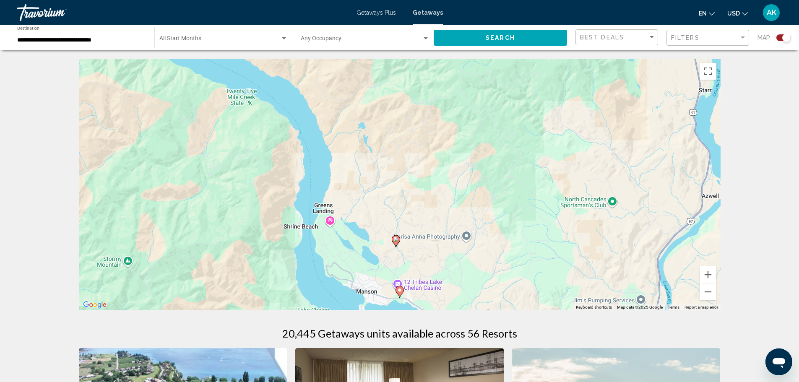
click at [399, 241] on icon "Main content" at bounding box center [396, 241] width 8 height 11
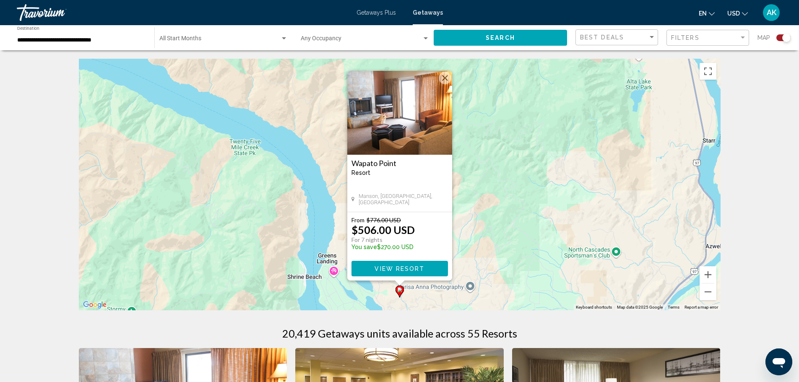
click at [444, 76] on button "Close" at bounding box center [445, 78] width 13 height 13
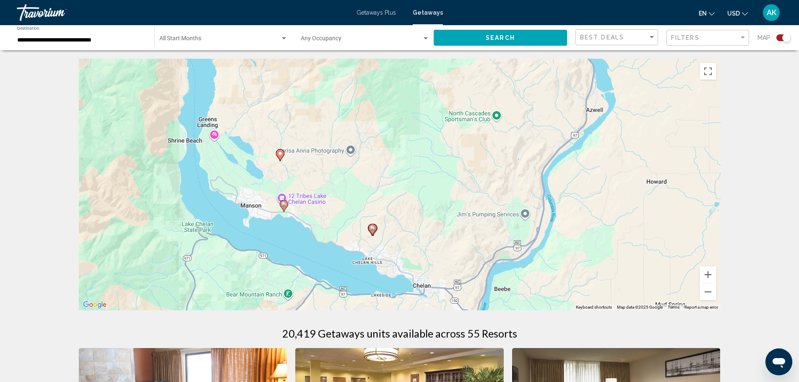
drag, startPoint x: 465, startPoint y: 232, endPoint x: 345, endPoint y: 94, distance: 183.7
click at [345, 94] on div "To activate drag with keyboard, press Alt + Enter. Once in keyboard drag state,…" at bounding box center [400, 185] width 642 height 252
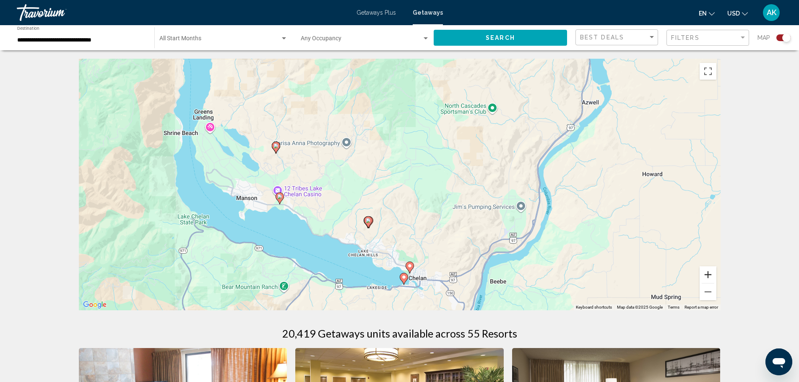
click at [705, 273] on button "Zoom in" at bounding box center [707, 274] width 17 height 17
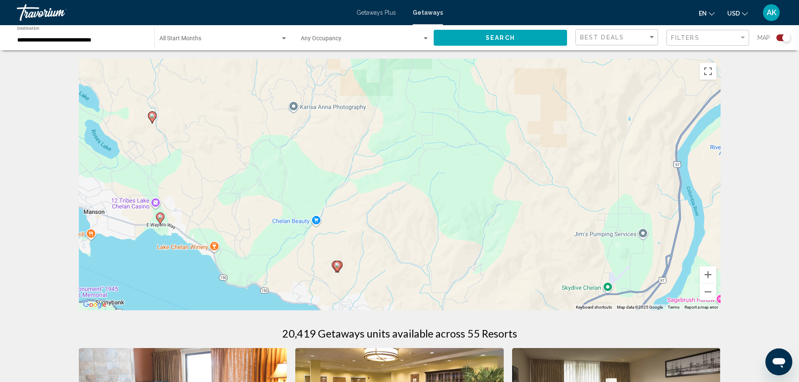
click at [717, 281] on div "To activate drag with keyboard, press Alt + Enter. Once in keyboard drag state,…" at bounding box center [400, 185] width 642 height 252
click at [709, 276] on button "Zoom in" at bounding box center [707, 274] width 17 height 17
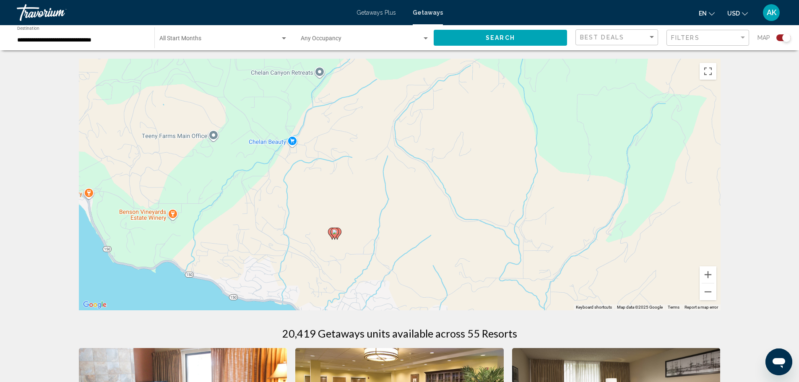
drag, startPoint x: 402, startPoint y: 223, endPoint x: 437, endPoint y: 123, distance: 106.1
click at [437, 123] on div "To activate drag with keyboard, press Alt + Enter. Once in keyboard drag state,…" at bounding box center [400, 185] width 642 height 252
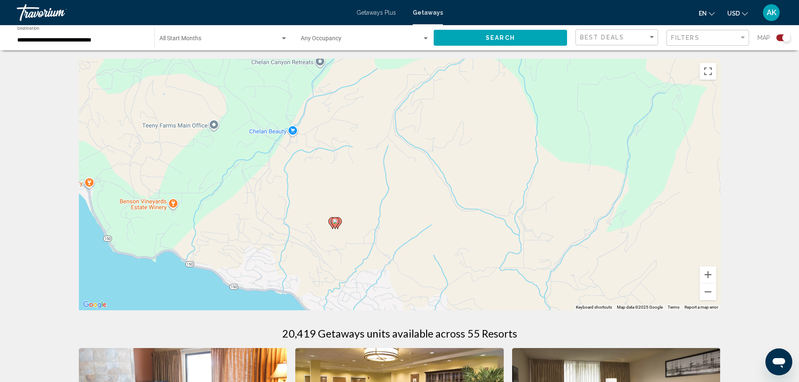
click at [330, 224] on icon "Main content" at bounding box center [332, 223] width 8 height 12
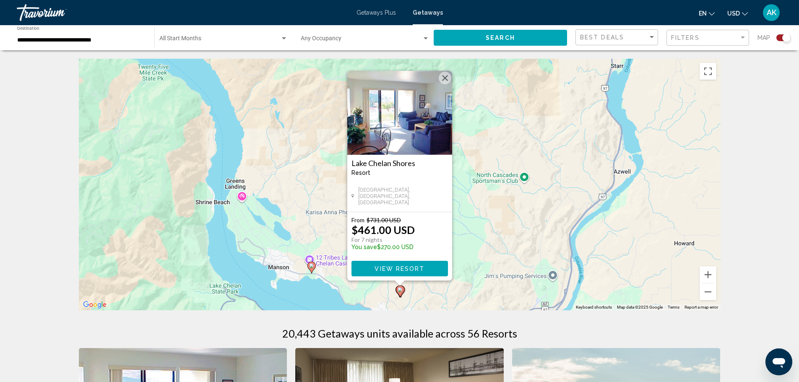
click at [444, 77] on button "Close" at bounding box center [445, 78] width 13 height 13
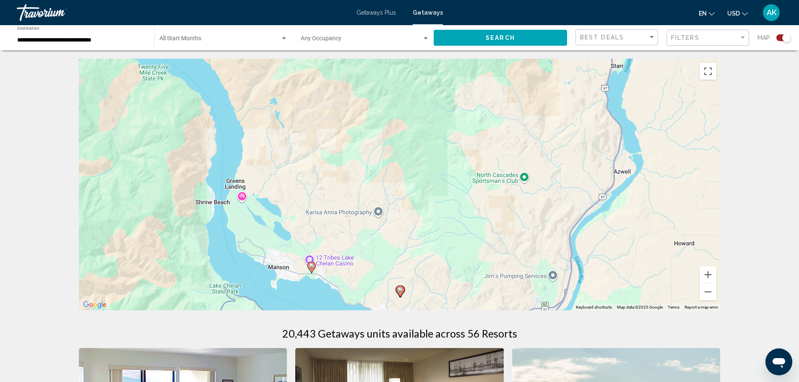
click at [400, 289] on image "Main content" at bounding box center [399, 289] width 5 height 5
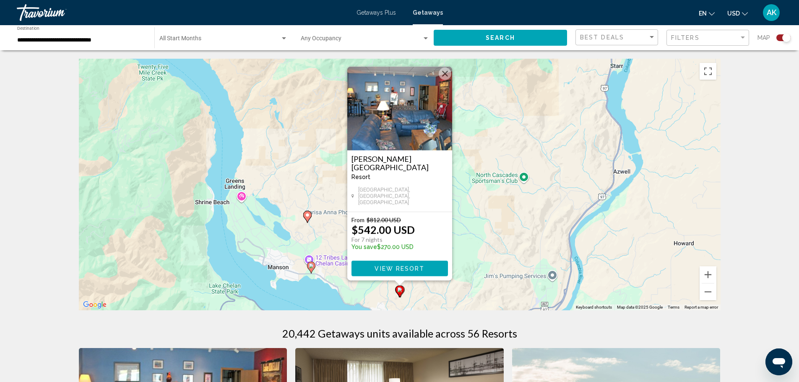
click at [444, 77] on button "Close" at bounding box center [445, 74] width 13 height 13
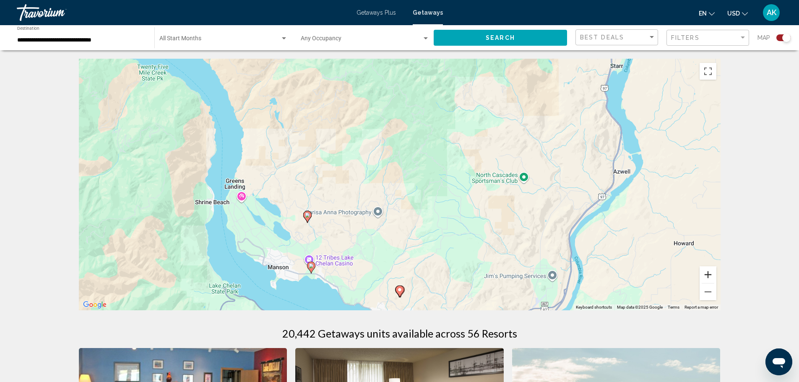
click at [712, 276] on button "Zoom in" at bounding box center [707, 274] width 17 height 17
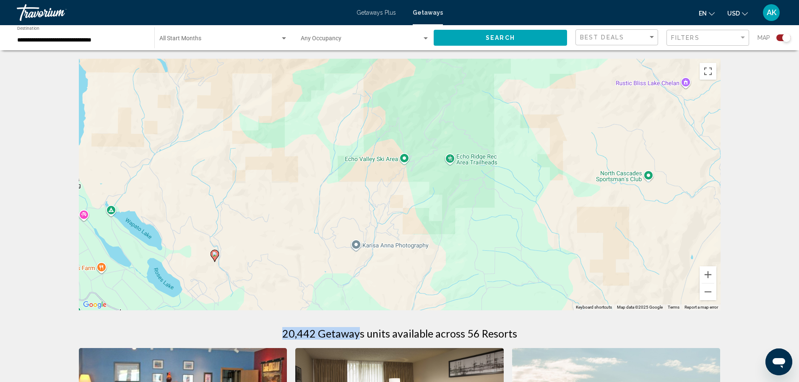
drag, startPoint x: 361, startPoint y: 262, endPoint x: 348, endPoint y: 190, distance: 73.4
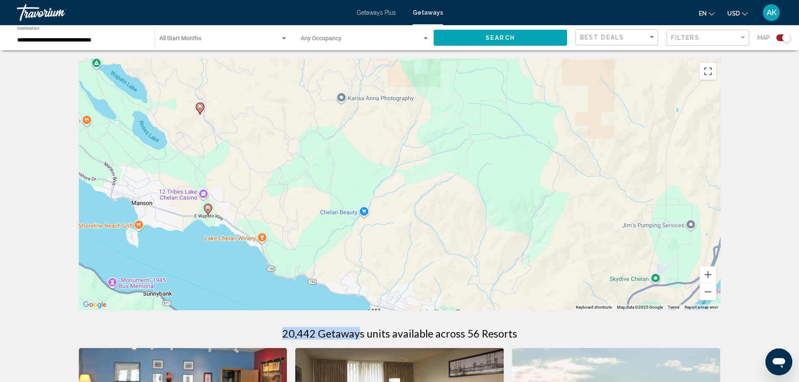
drag, startPoint x: 358, startPoint y: 265, endPoint x: 341, endPoint y: 112, distance: 154.0
click at [341, 112] on div "To activate drag with keyboard, press Alt + Enter. Once in keyboard drag state,…" at bounding box center [400, 185] width 642 height 252
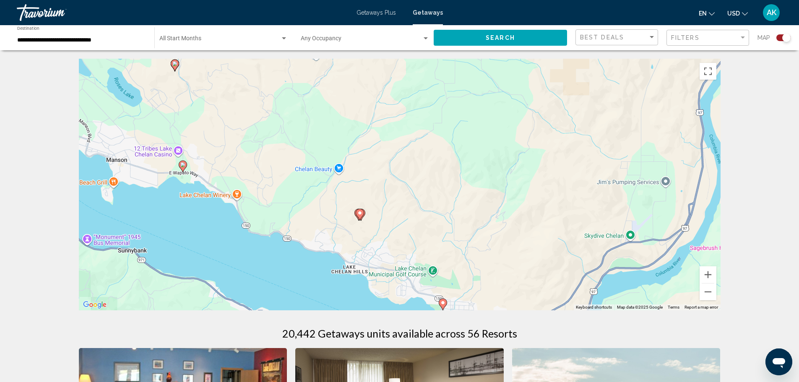
drag, startPoint x: 371, startPoint y: 208, endPoint x: 349, endPoint y: 182, distance: 33.9
click at [346, 179] on div "To activate drag with keyboard, press Alt + Enter. Once in keyboard drag state,…" at bounding box center [400, 185] width 642 height 252
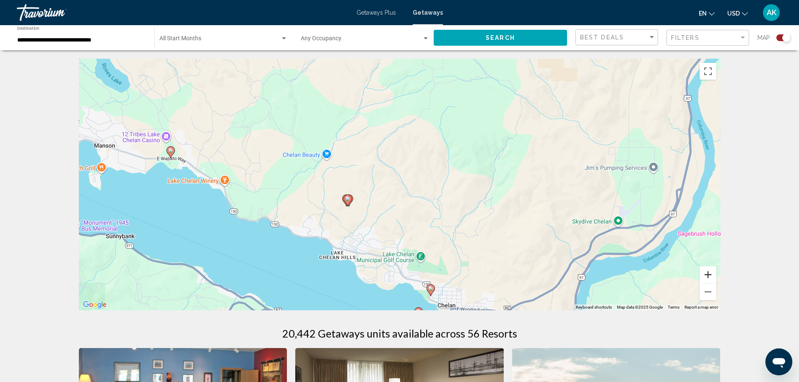
click at [709, 277] on button "Zoom in" at bounding box center [707, 274] width 17 height 17
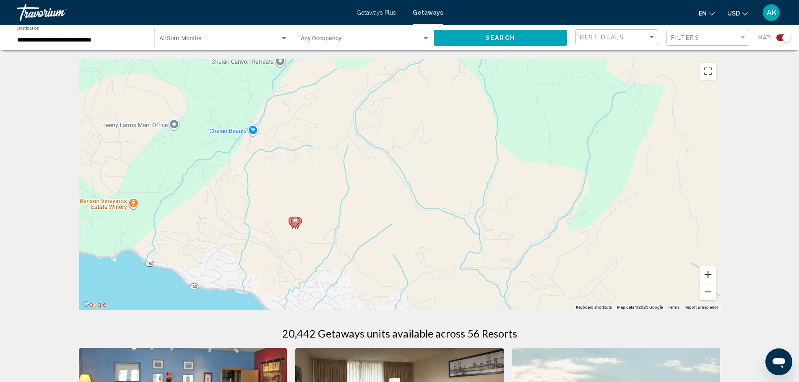
click at [710, 273] on button "Zoom in" at bounding box center [707, 274] width 17 height 17
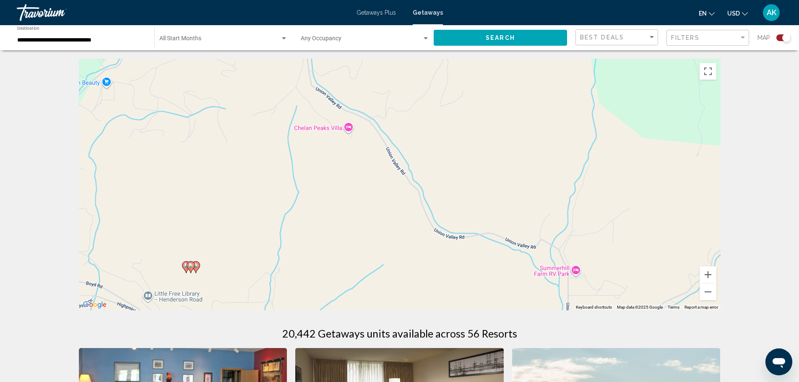
click at [198, 266] on image "Main content" at bounding box center [195, 265] width 5 height 5
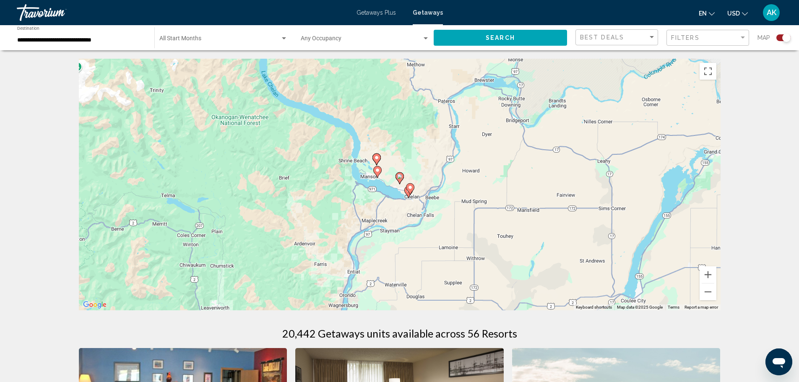
click at [401, 181] on icon "Main content" at bounding box center [399, 178] width 8 height 11
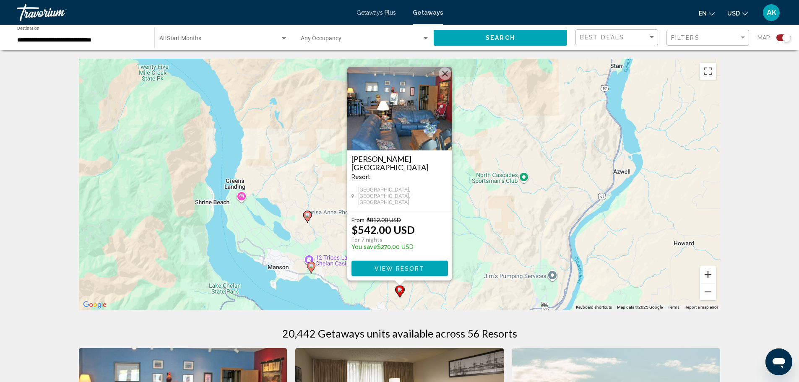
click at [707, 273] on button "Zoom in" at bounding box center [707, 274] width 17 height 17
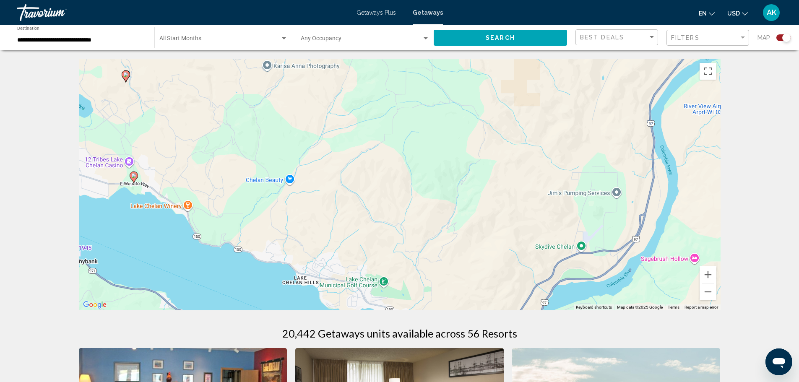
drag, startPoint x: 445, startPoint y: 264, endPoint x: 356, endPoint y: 83, distance: 202.0
click at [356, 83] on div "To activate drag with keyboard, press Alt + Enter. Once in keyboard drag state,…" at bounding box center [400, 185] width 642 height 252
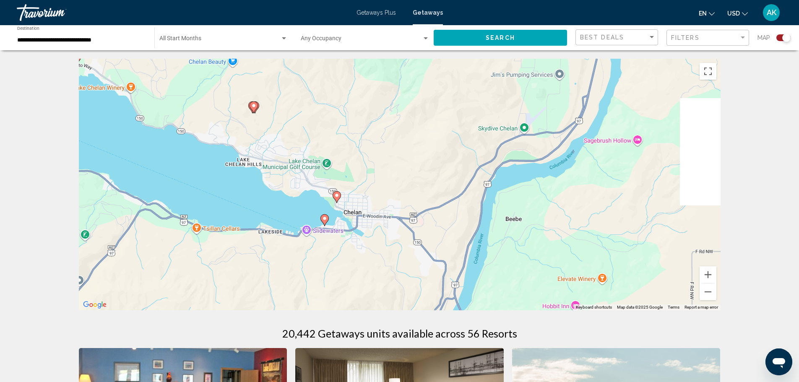
drag, startPoint x: 366, startPoint y: 197, endPoint x: 311, endPoint y: 114, distance: 99.0
click at [311, 114] on div "To activate drag with keyboard, press Alt + Enter. Once in keyboard drag state,…" at bounding box center [400, 185] width 642 height 252
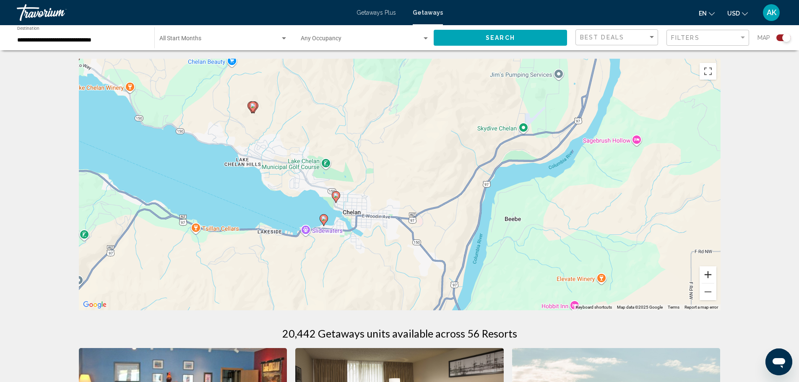
click at [707, 271] on button "Zoom in" at bounding box center [707, 274] width 17 height 17
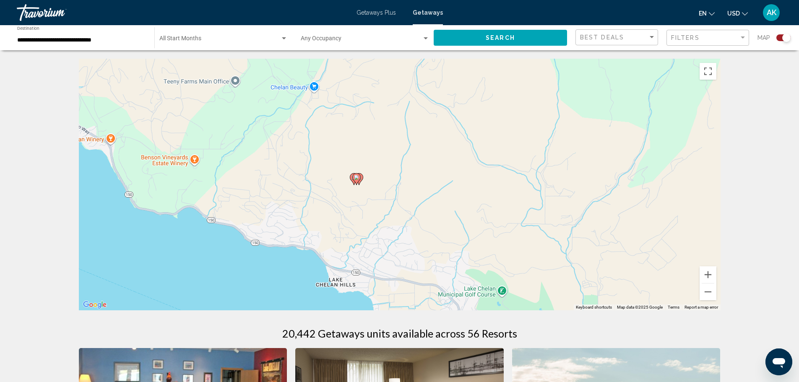
drag, startPoint x: 238, startPoint y: 157, endPoint x: 484, endPoint y: 294, distance: 281.9
click at [484, 294] on div "To activate drag with keyboard, press Alt + Enter. Once in keyboard drag state,…" at bounding box center [400, 185] width 642 height 252
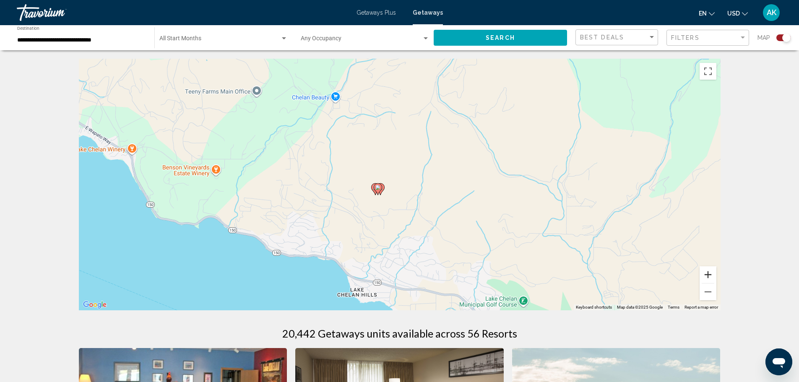
click at [707, 275] on button "Zoom in" at bounding box center [707, 274] width 17 height 17
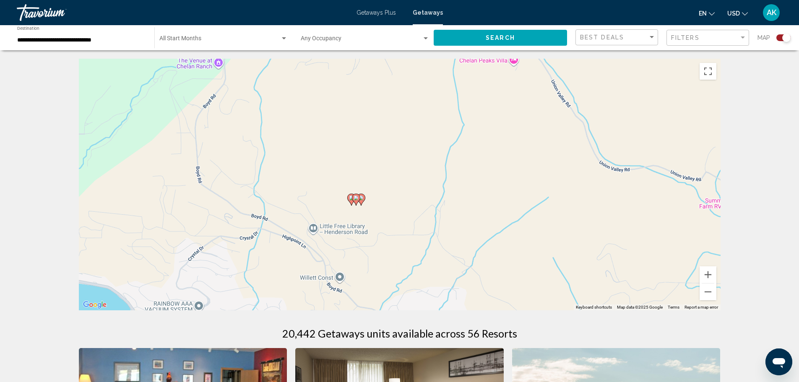
click at [361, 198] on image "Main content" at bounding box center [360, 197] width 5 height 5
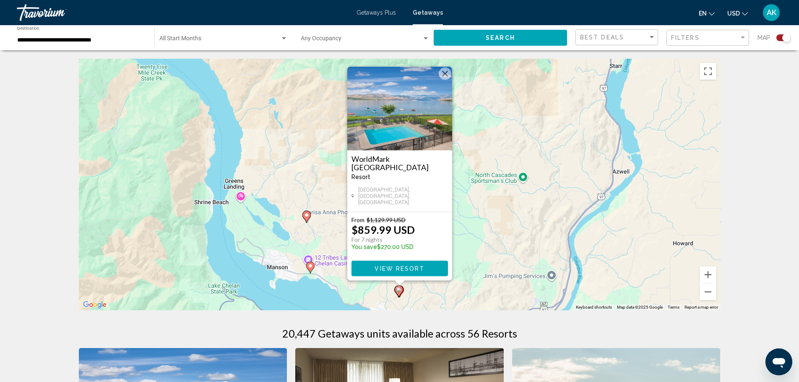
click at [442, 76] on button "Close" at bounding box center [445, 74] width 13 height 13
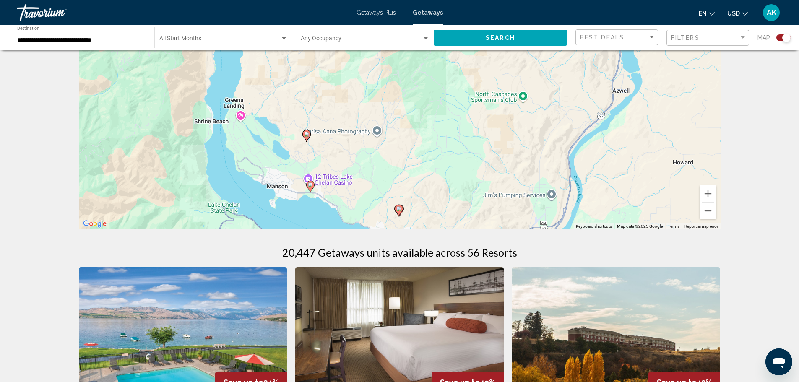
scroll to position [84, 0]
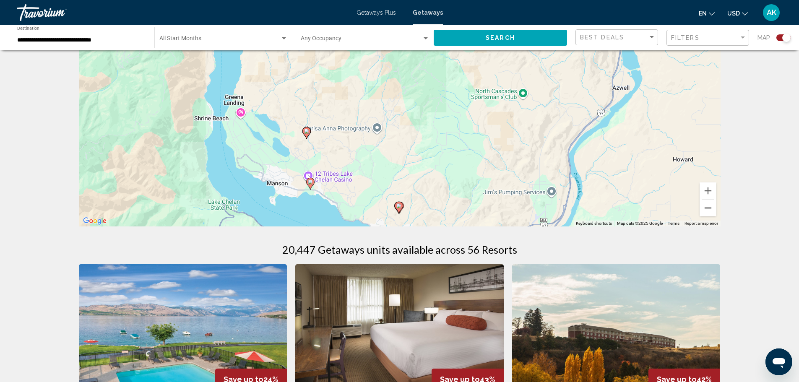
click at [712, 210] on button "Zoom out" at bounding box center [707, 208] width 17 height 17
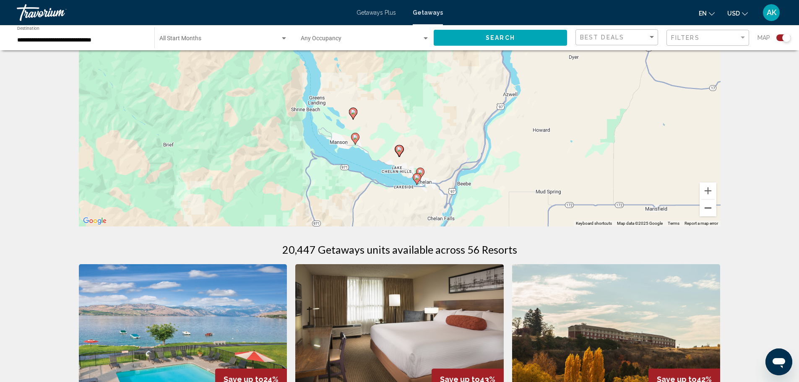
click at [712, 210] on button "Zoom out" at bounding box center [707, 208] width 17 height 17
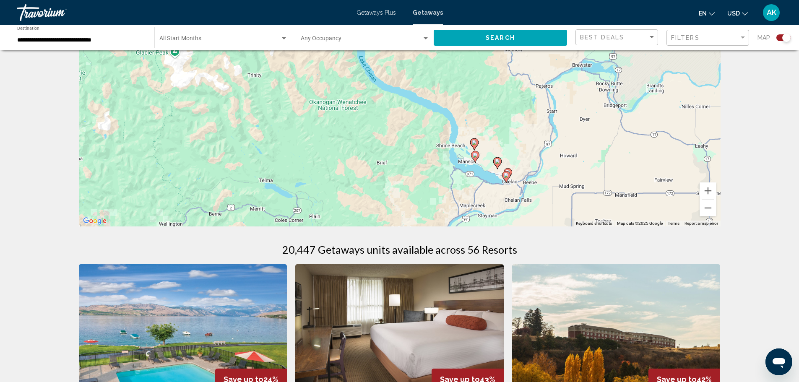
drag, startPoint x: 249, startPoint y: 133, endPoint x: 414, endPoint y: 196, distance: 176.2
click at [401, 196] on div "To activate drag with keyboard, press Alt + Enter. Once in keyboard drag state,…" at bounding box center [400, 101] width 642 height 252
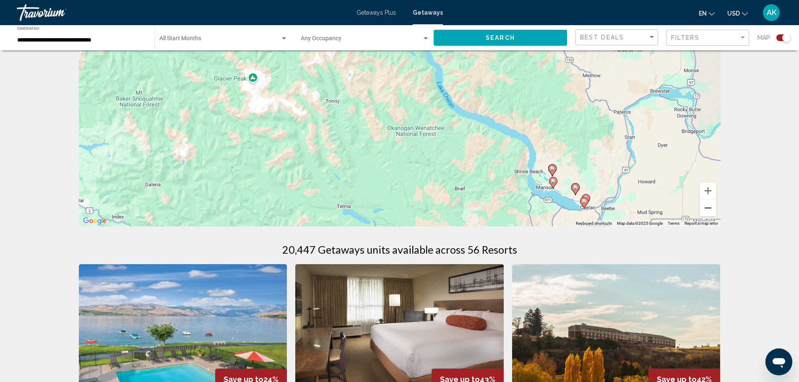
click at [712, 209] on button "Zoom out" at bounding box center [707, 208] width 17 height 17
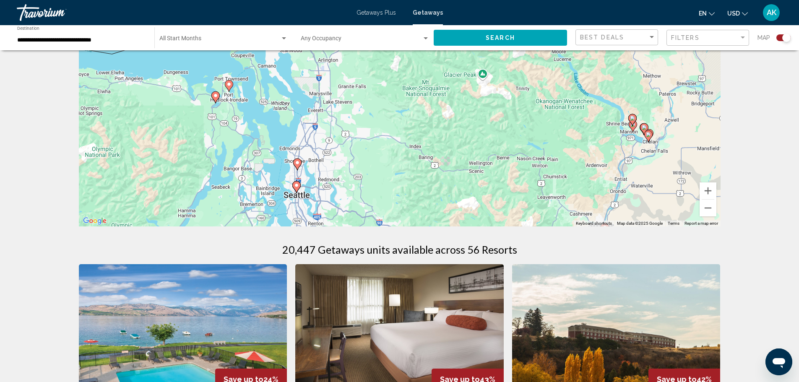
drag, startPoint x: 234, startPoint y: 150, endPoint x: 371, endPoint y: 127, distance: 138.9
click at [371, 127] on div "To activate drag with keyboard, press Alt + Enter. Once in keyboard drag state,…" at bounding box center [400, 101] width 642 height 252
click at [229, 86] on image "Main content" at bounding box center [228, 84] width 5 height 5
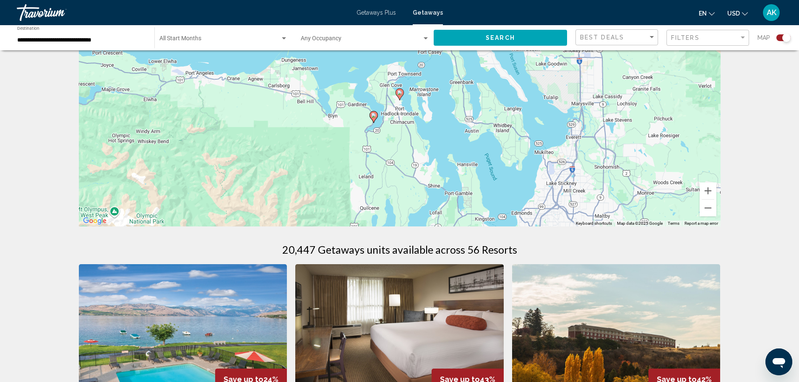
click at [400, 93] on image "Main content" at bounding box center [399, 92] width 5 height 5
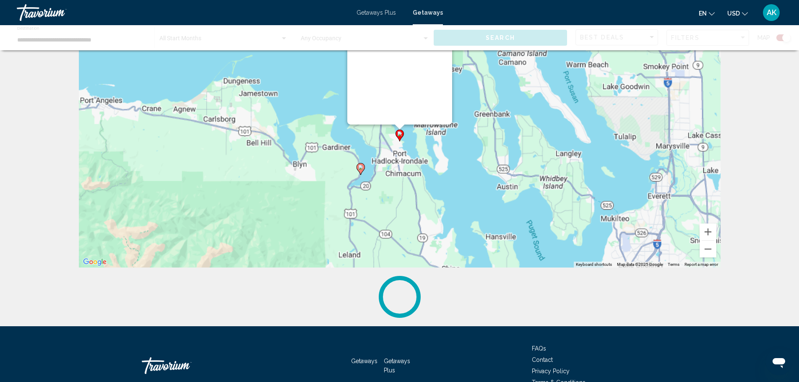
scroll to position [0, 0]
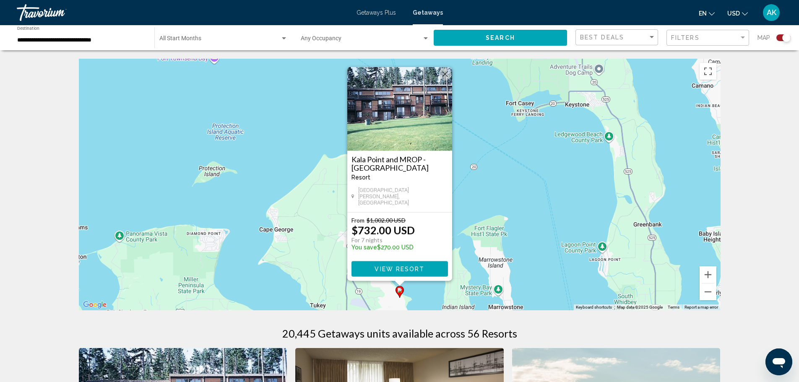
click at [445, 80] on button "Close" at bounding box center [445, 74] width 13 height 13
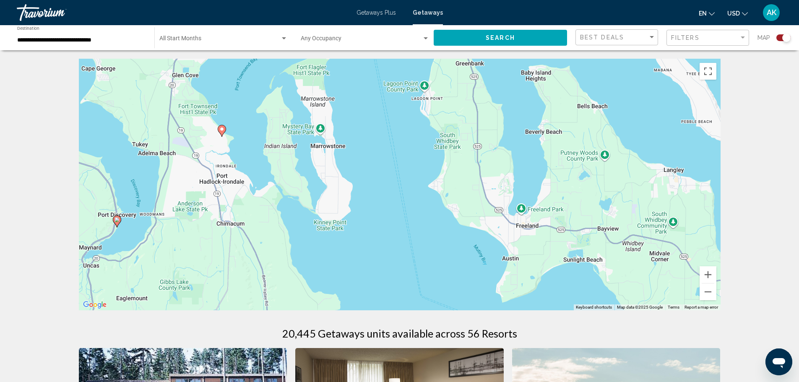
drag, startPoint x: 448, startPoint y: 227, endPoint x: 270, endPoint y: 62, distance: 242.4
click at [270, 62] on div "To activate drag with keyboard, press Alt + Enter. Once in keyboard drag state,…" at bounding box center [400, 185] width 642 height 252
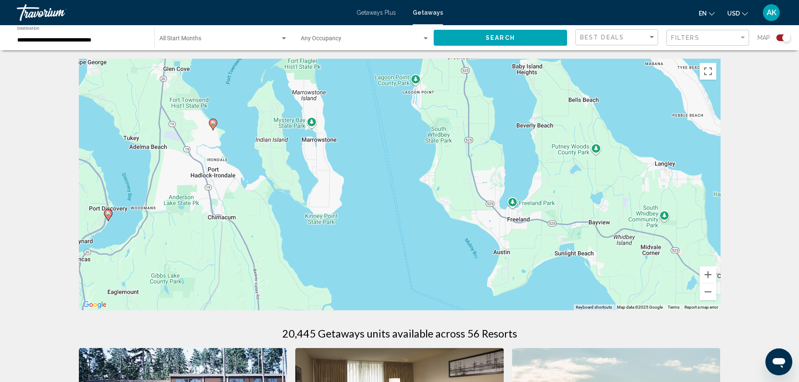
click at [107, 213] on image "Main content" at bounding box center [108, 213] width 5 height 5
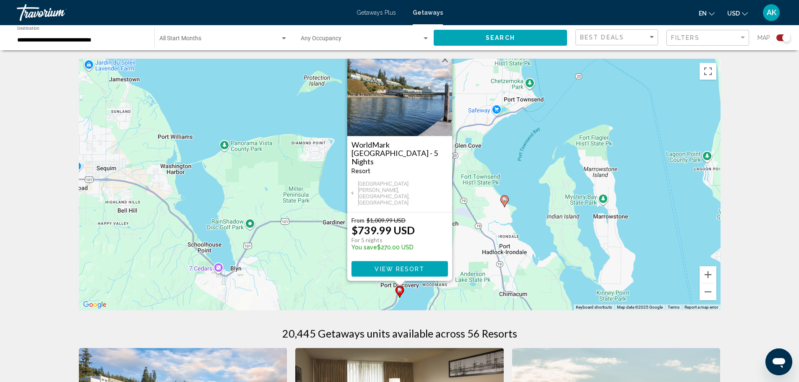
click at [446, 66] on button "Close" at bounding box center [445, 59] width 13 height 13
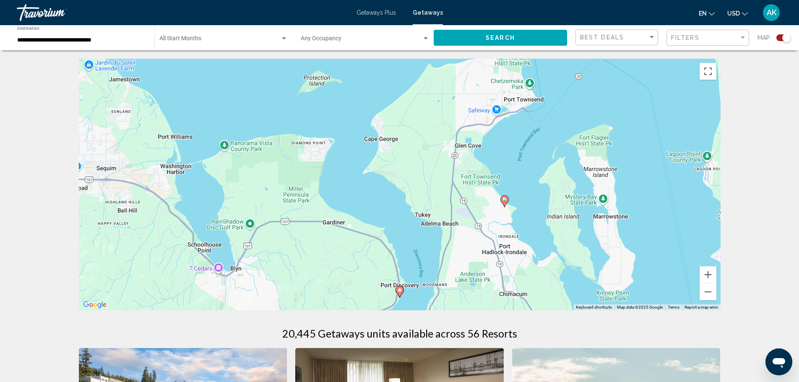
drag, startPoint x: 503, startPoint y: 200, endPoint x: 517, endPoint y: 197, distance: 14.6
click at [504, 200] on image "Main content" at bounding box center [504, 199] width 5 height 5
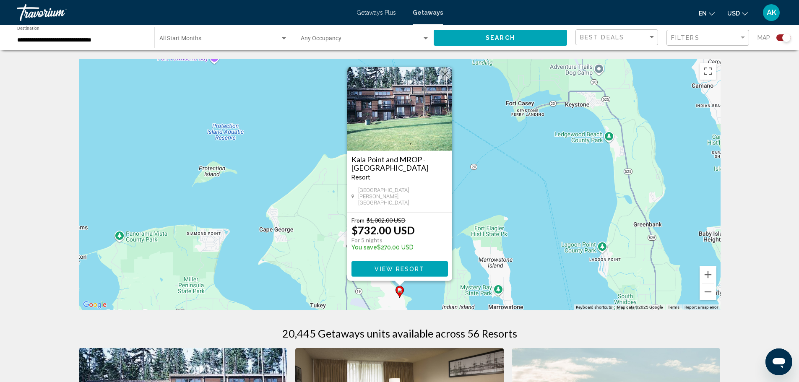
click at [444, 78] on button "Close" at bounding box center [445, 74] width 13 height 13
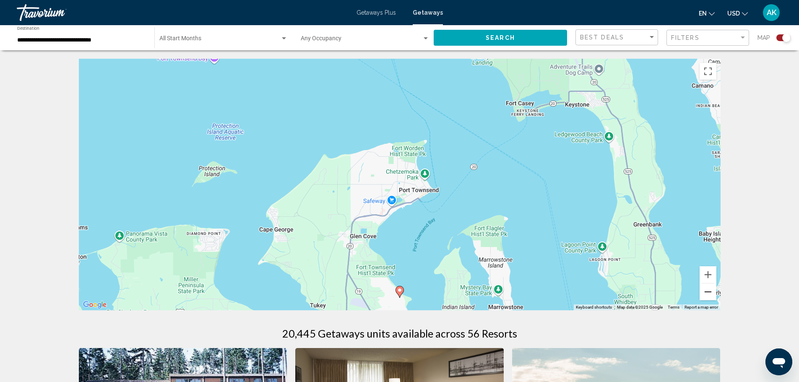
click at [708, 291] on button "Zoom out" at bounding box center [707, 291] width 17 height 17
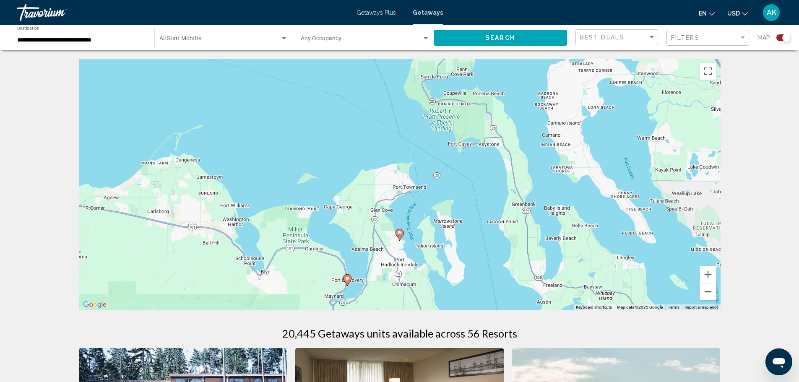
click at [708, 291] on button "Zoom out" at bounding box center [707, 291] width 17 height 17
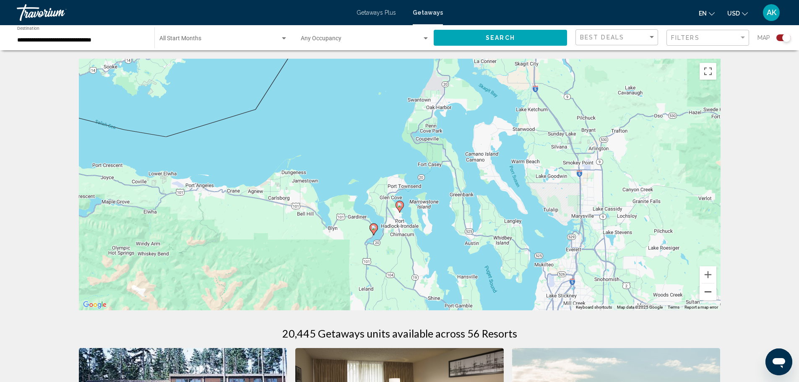
click at [708, 291] on button "Zoom out" at bounding box center [707, 291] width 17 height 17
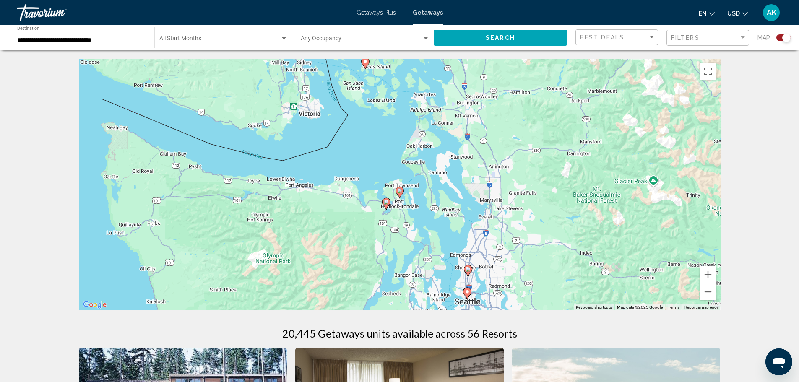
click at [468, 292] on image "Main content" at bounding box center [467, 291] width 5 height 5
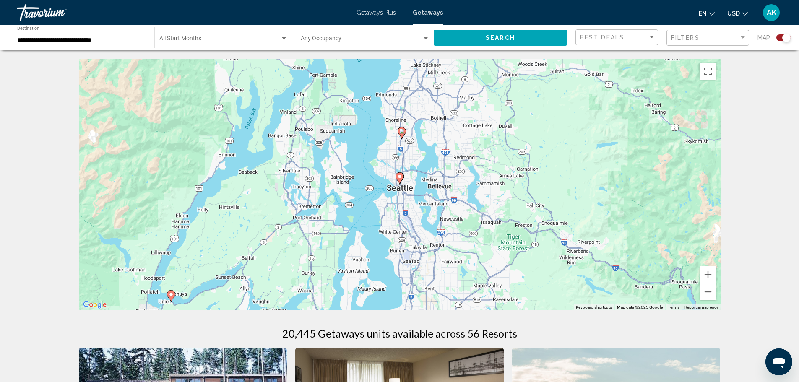
click at [399, 176] on image "Main content" at bounding box center [399, 176] width 5 height 5
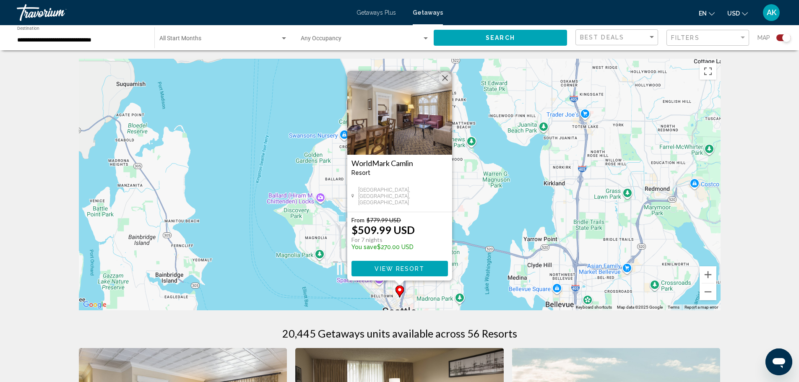
click at [444, 76] on button "Close" at bounding box center [445, 78] width 13 height 13
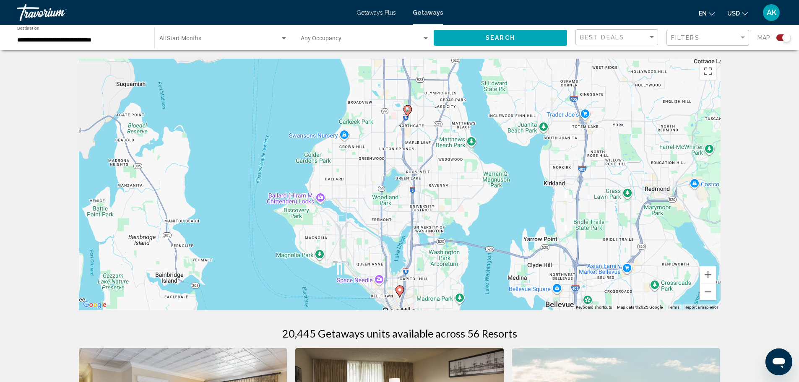
click at [408, 109] on image "Main content" at bounding box center [407, 109] width 5 height 5
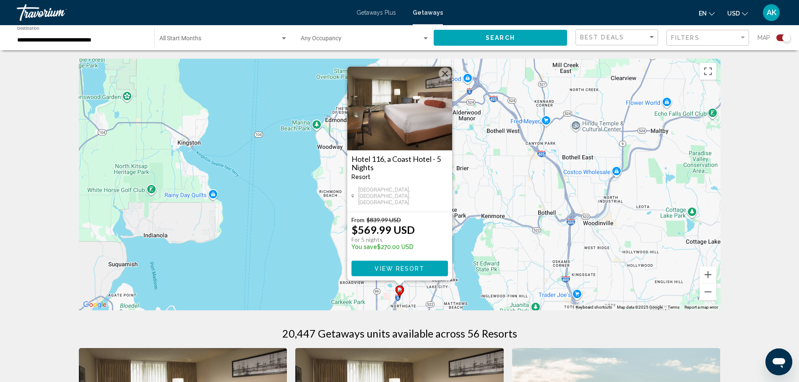
click at [447, 78] on button "Close" at bounding box center [445, 74] width 13 height 13
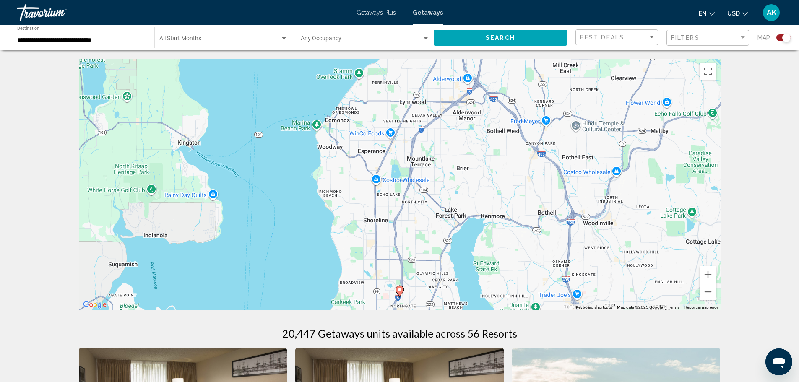
drag, startPoint x: 444, startPoint y: 321, endPoint x: 380, endPoint y: 157, distance: 175.9
click at [93, 47] on div "**********" at bounding box center [81, 37] width 129 height 23
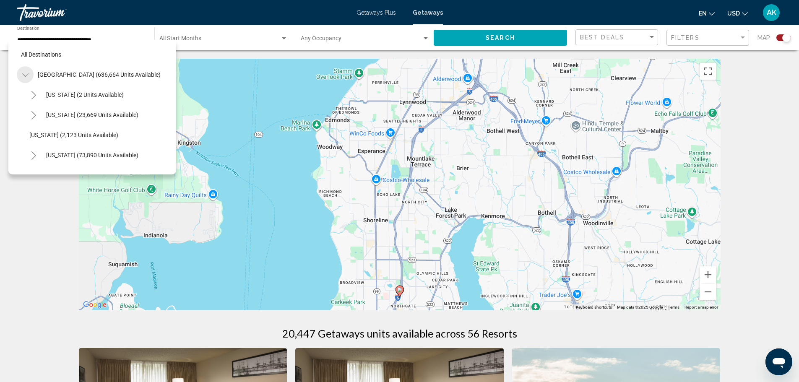
click at [23, 72] on icon "Toggle United States (636,664 units available)" at bounding box center [25, 75] width 6 height 8
